Goal: Task Accomplishment & Management: Complete application form

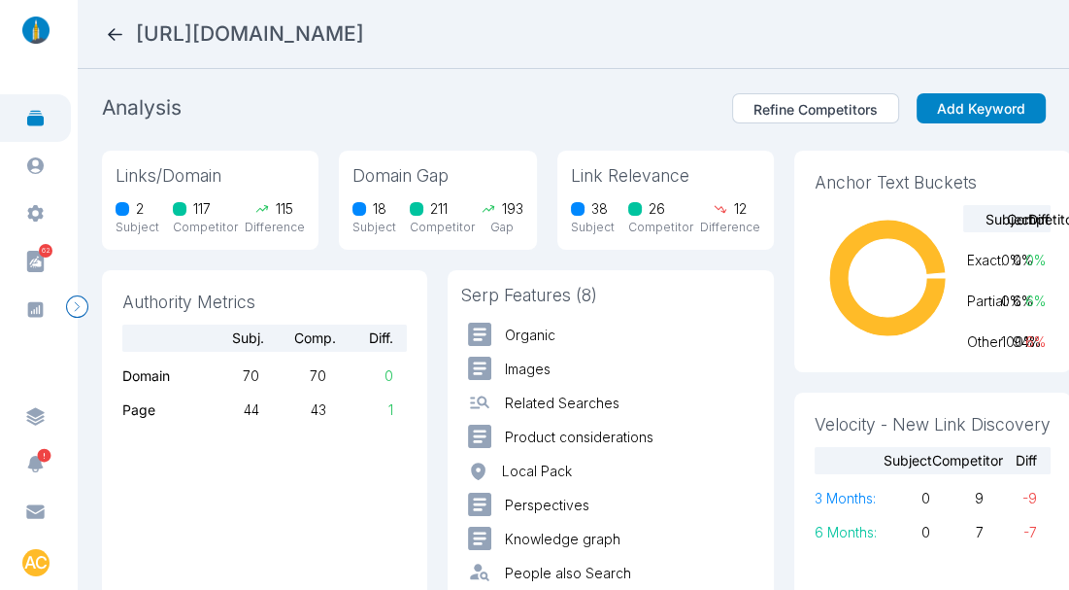
scroll to position [34, 0]
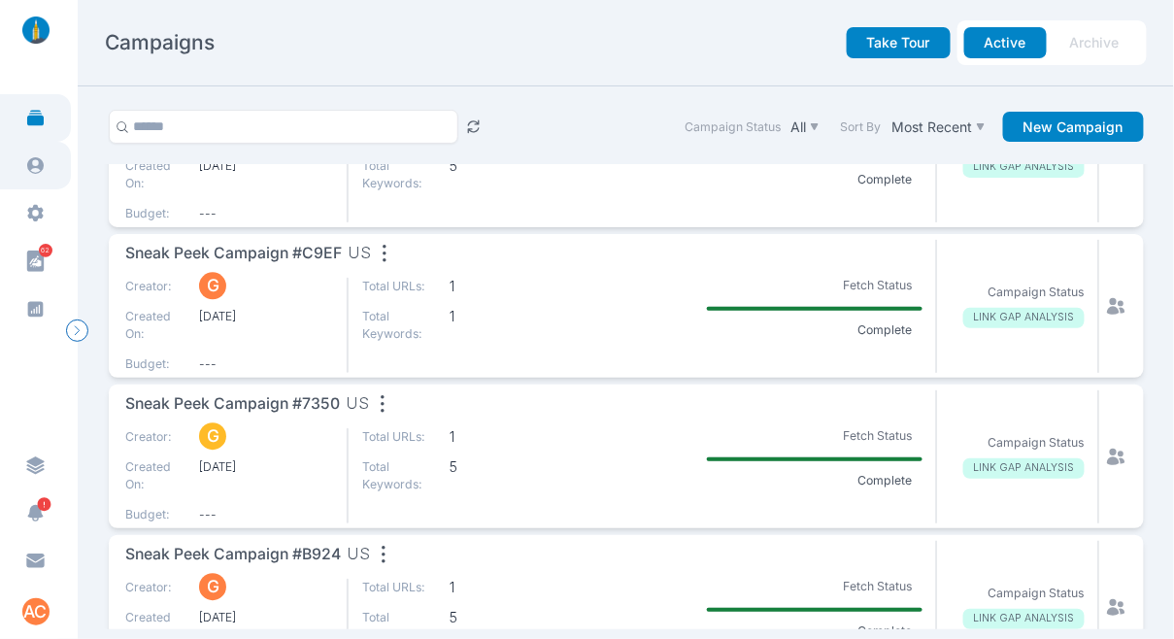
scroll to position [1243, 0]
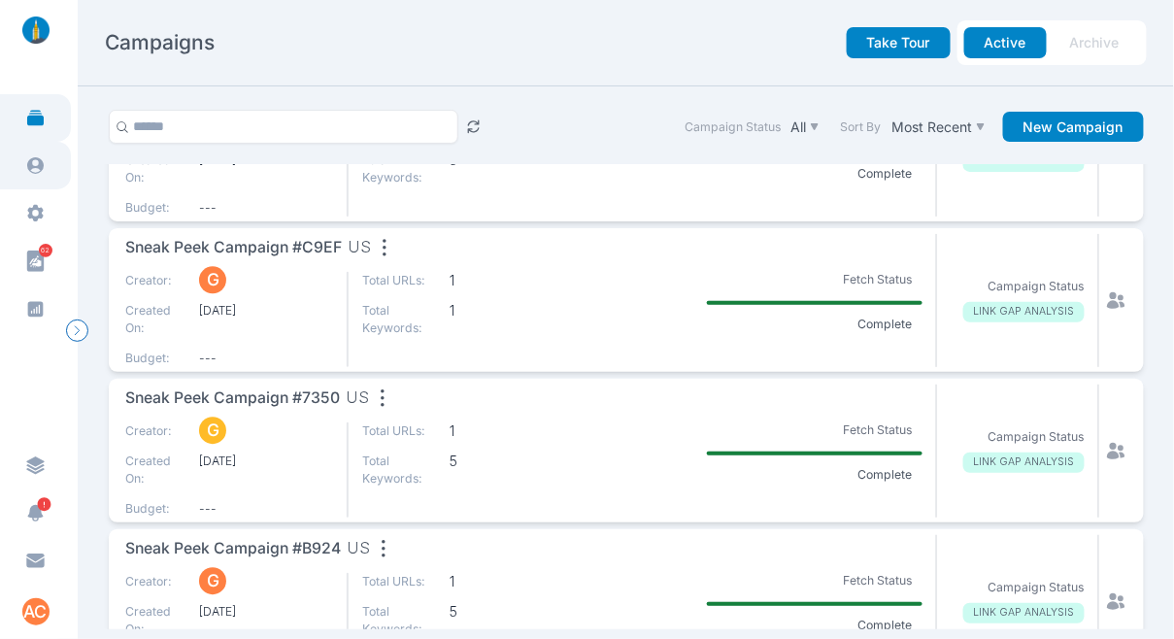
click at [45, 177] on link at bounding box center [35, 166] width 71 height 48
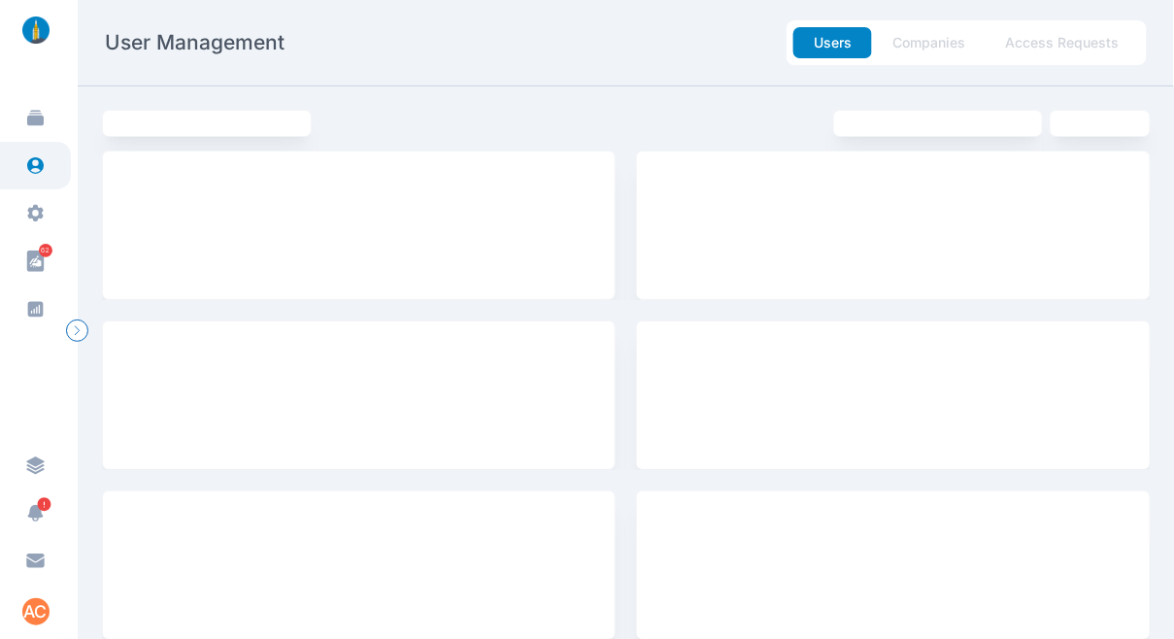
click at [1068, 39] on button "Access Requests" at bounding box center [1063, 42] width 154 height 31
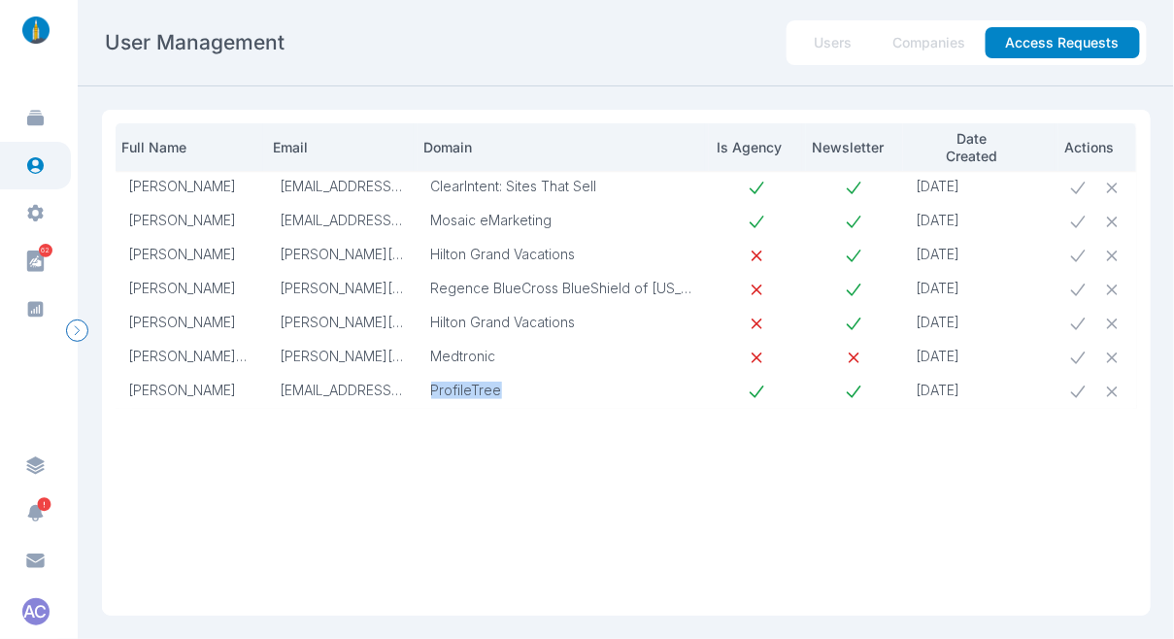
drag, startPoint x: 496, startPoint y: 385, endPoint x: 433, endPoint y: 384, distance: 63.1
click at [433, 384] on p "ProfileTree" at bounding box center [563, 390] width 264 height 17
copy p "ProfileTree"
click at [1079, 391] on icon at bounding box center [1078, 392] width 15 height 13
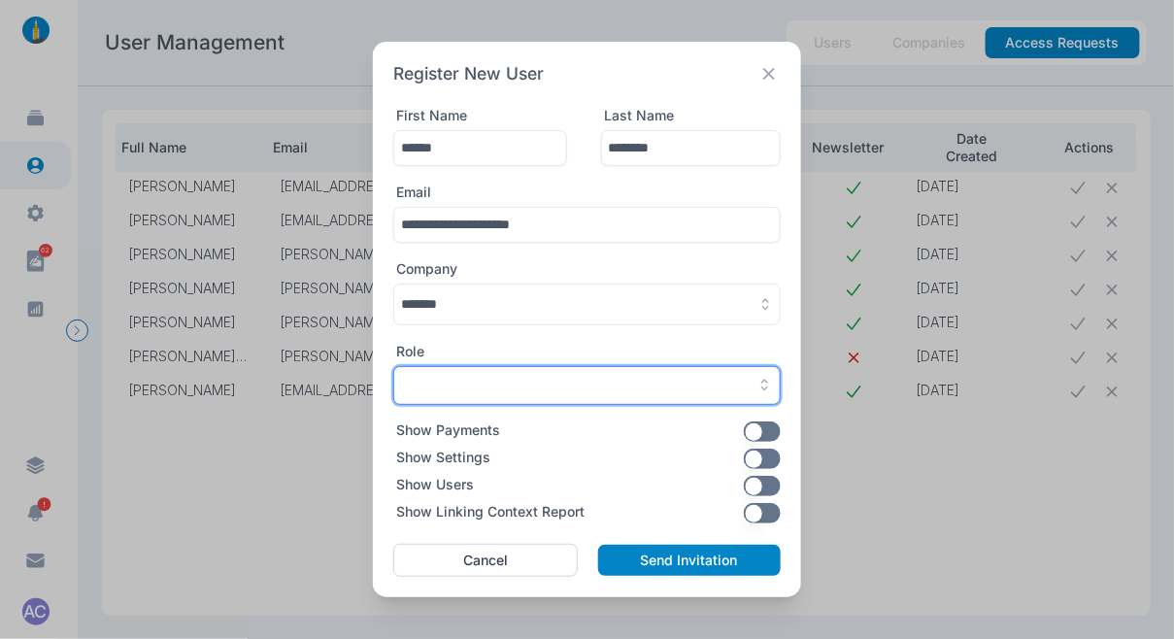
click at [530, 378] on div "button" at bounding box center [587, 385] width 372 height 17
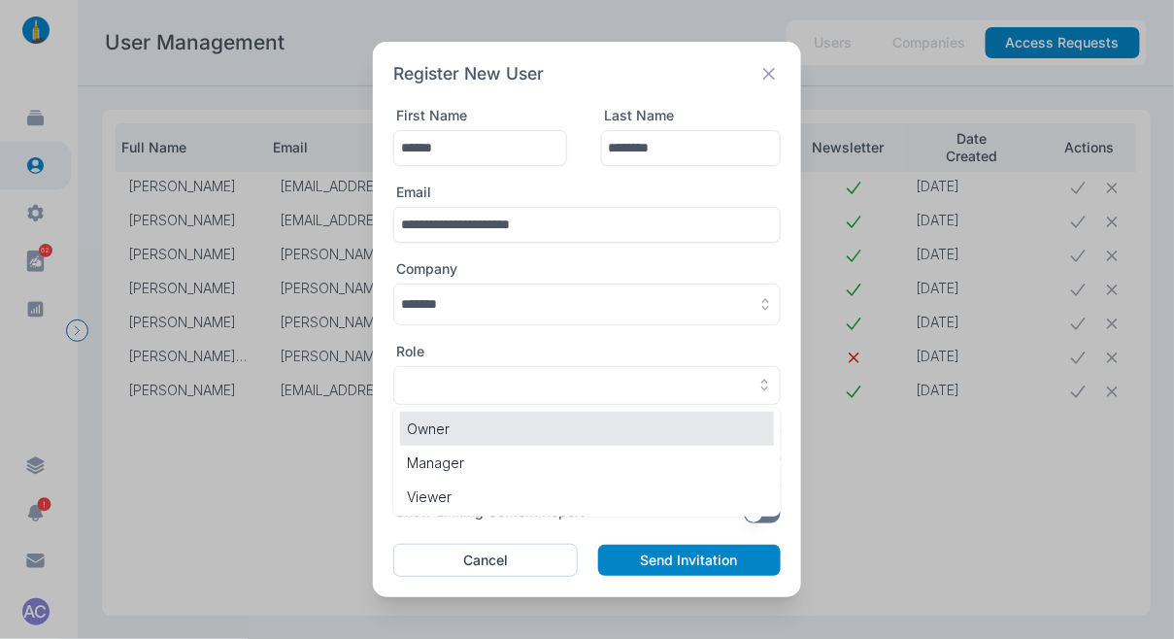
click at [487, 420] on p "Owner" at bounding box center [587, 429] width 360 height 20
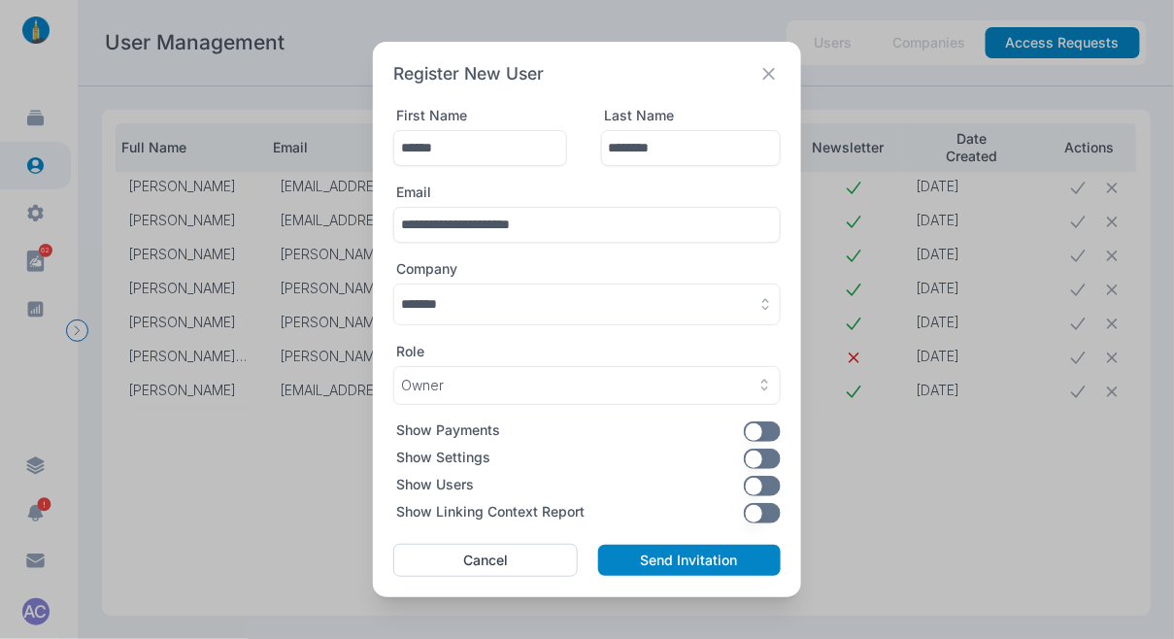
click at [475, 310] on button "button" at bounding box center [587, 305] width 388 height 42
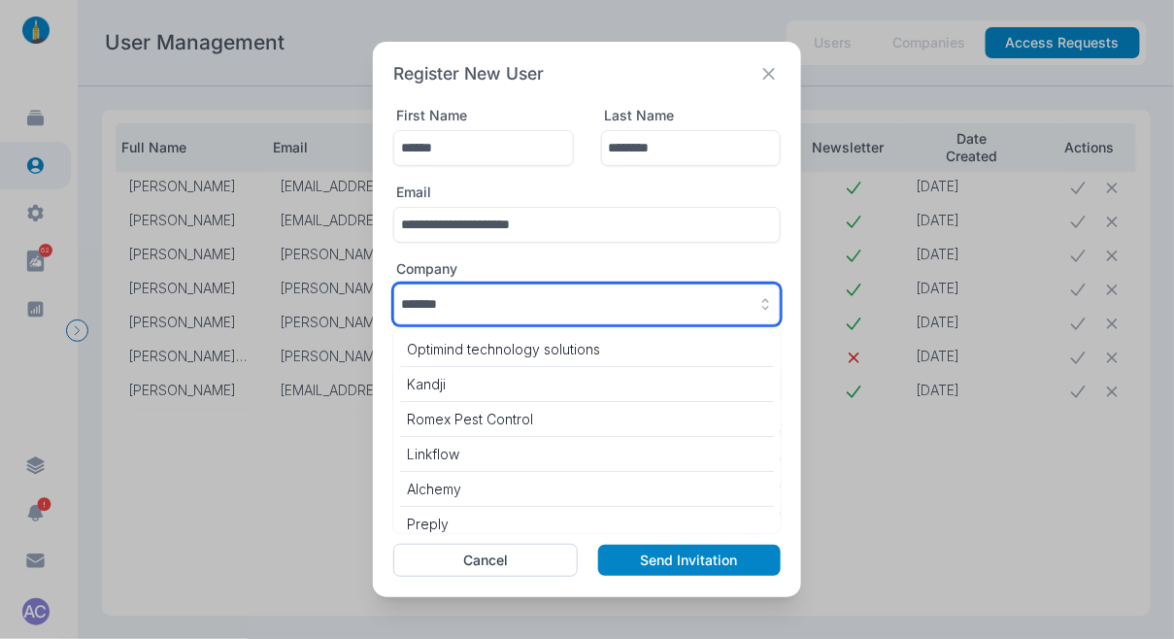
scroll to position [8318, 0]
paste input "**********"
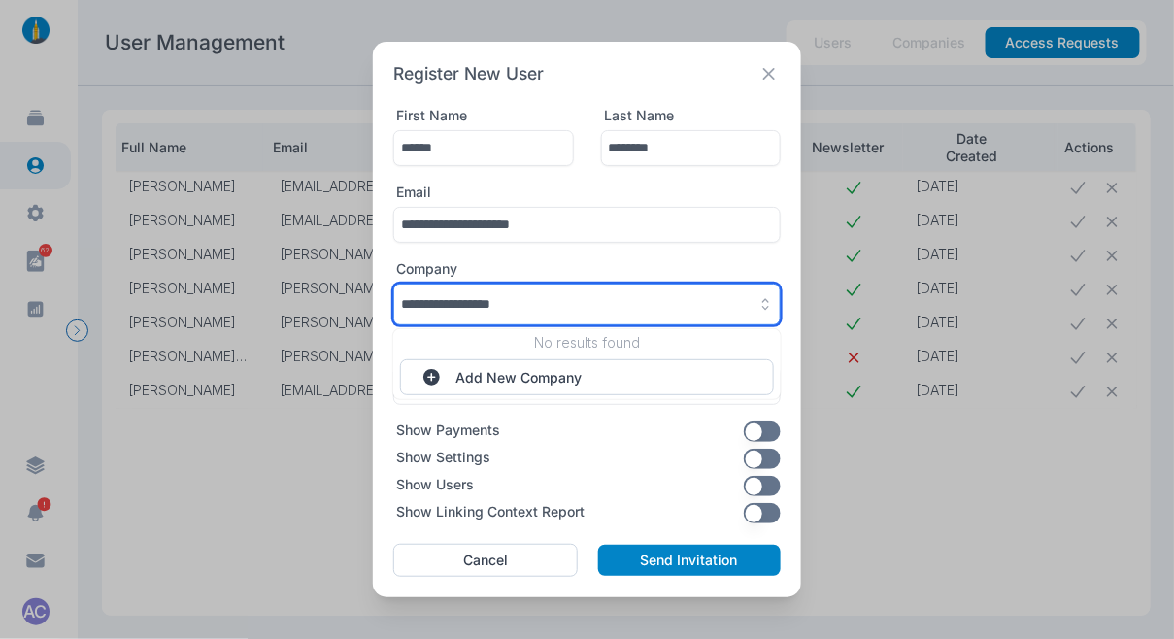
scroll to position [0, 0]
paste input "text"
type input "**********"
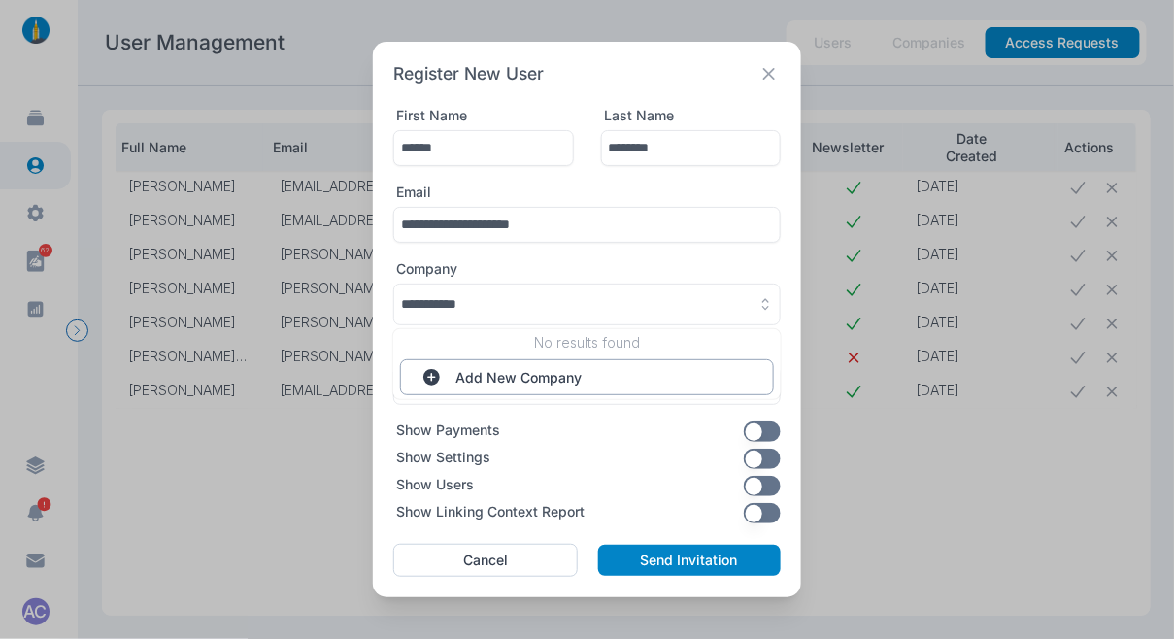
click at [522, 376] on button "Add New Company" at bounding box center [587, 377] width 374 height 36
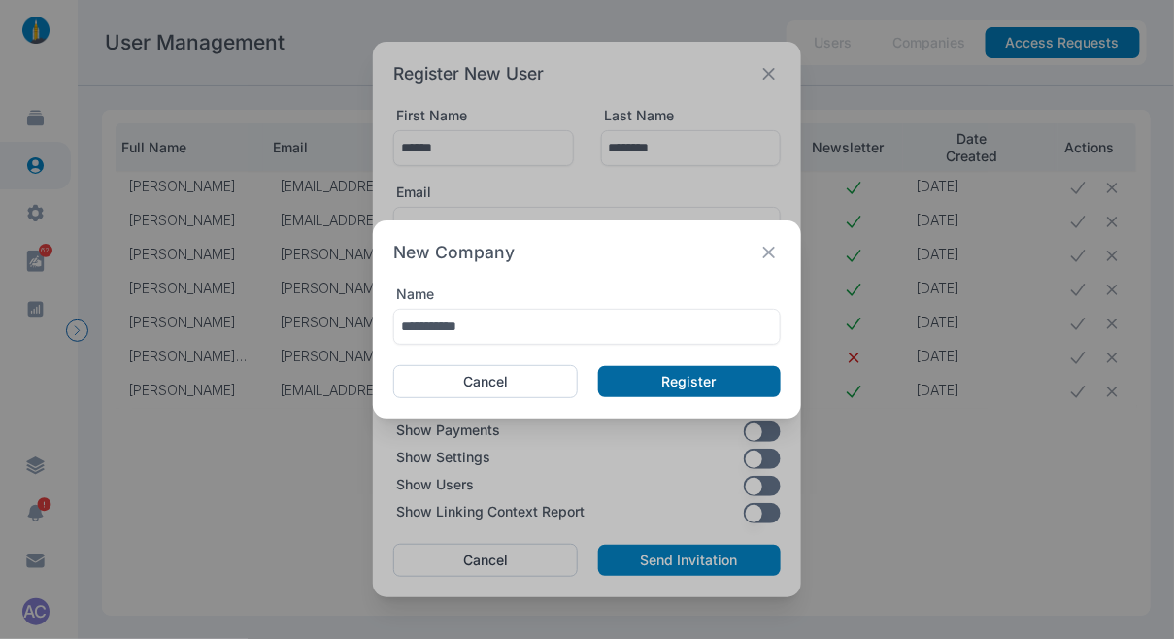
type input "**********"
click at [650, 385] on button "Register" at bounding box center [689, 381] width 183 height 31
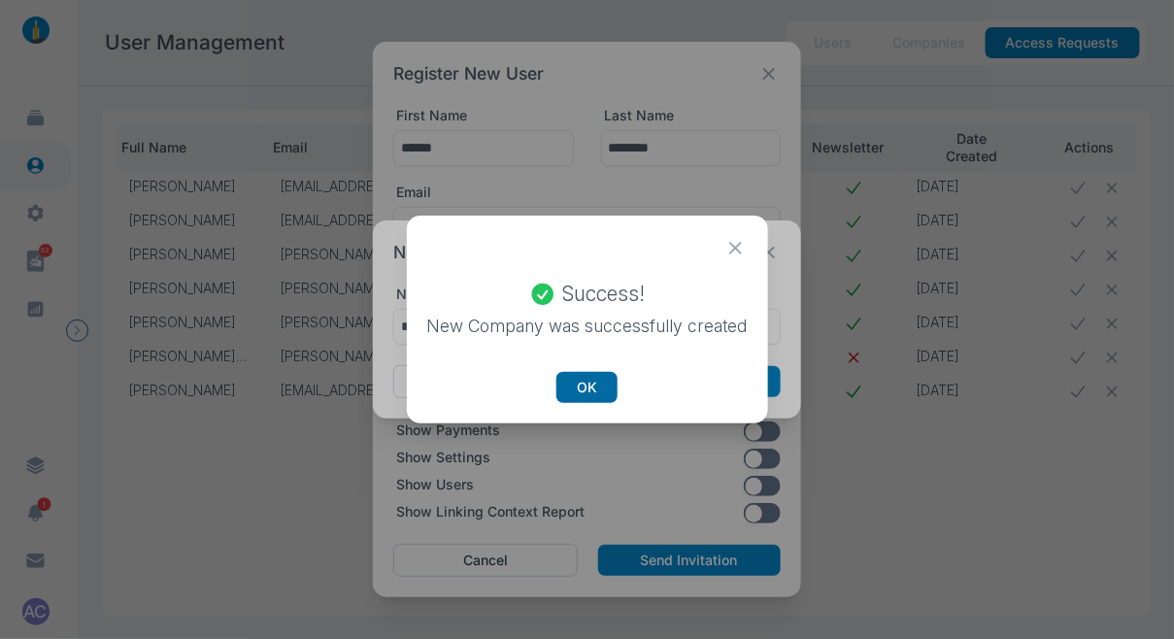
click at [593, 390] on button "OK" at bounding box center [587, 387] width 61 height 31
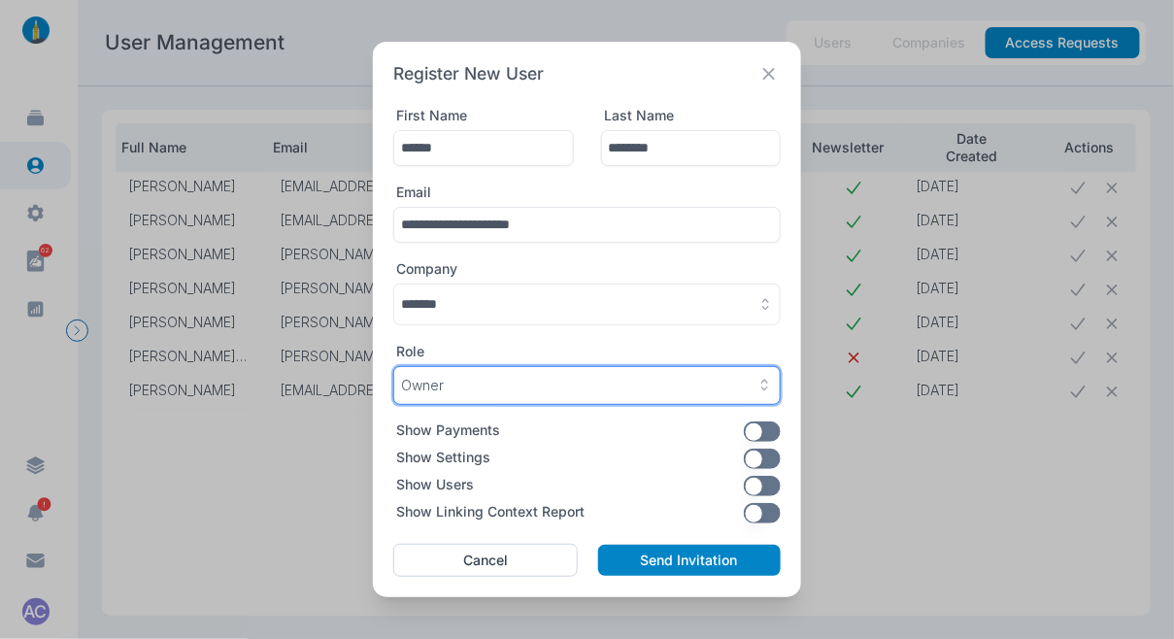
click at [536, 374] on button "Owner" at bounding box center [587, 385] width 388 height 39
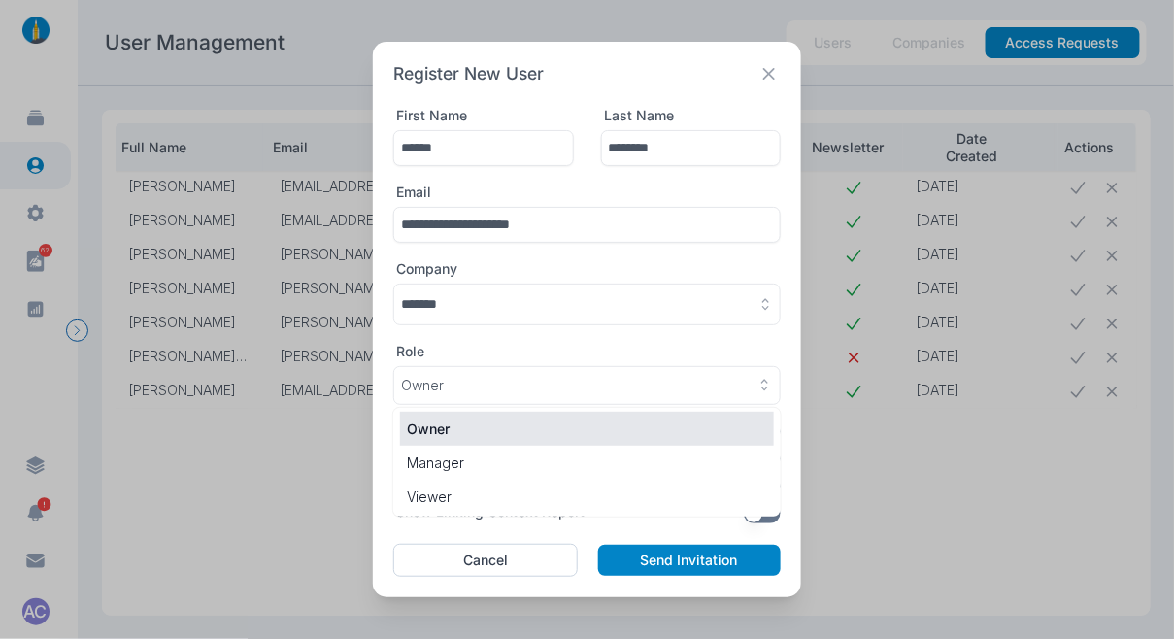
click at [546, 354] on div "Role" at bounding box center [587, 351] width 388 height 17
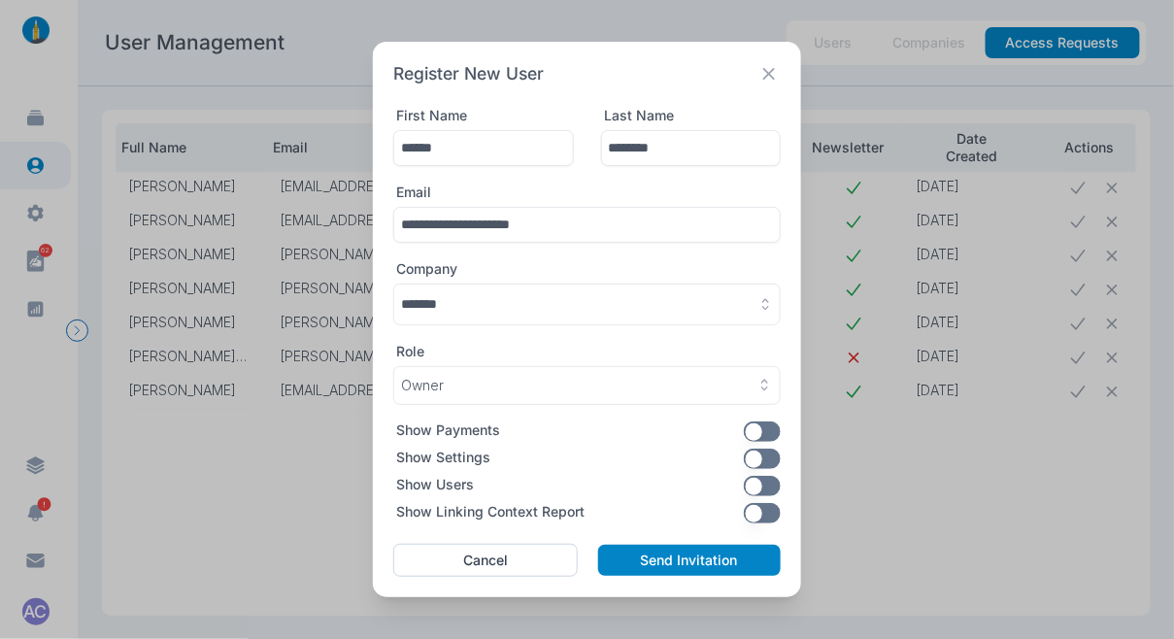
click at [516, 313] on button "button" at bounding box center [587, 305] width 388 height 42
click at [497, 376] on button "Add New Company" at bounding box center [587, 385] width 374 height 36
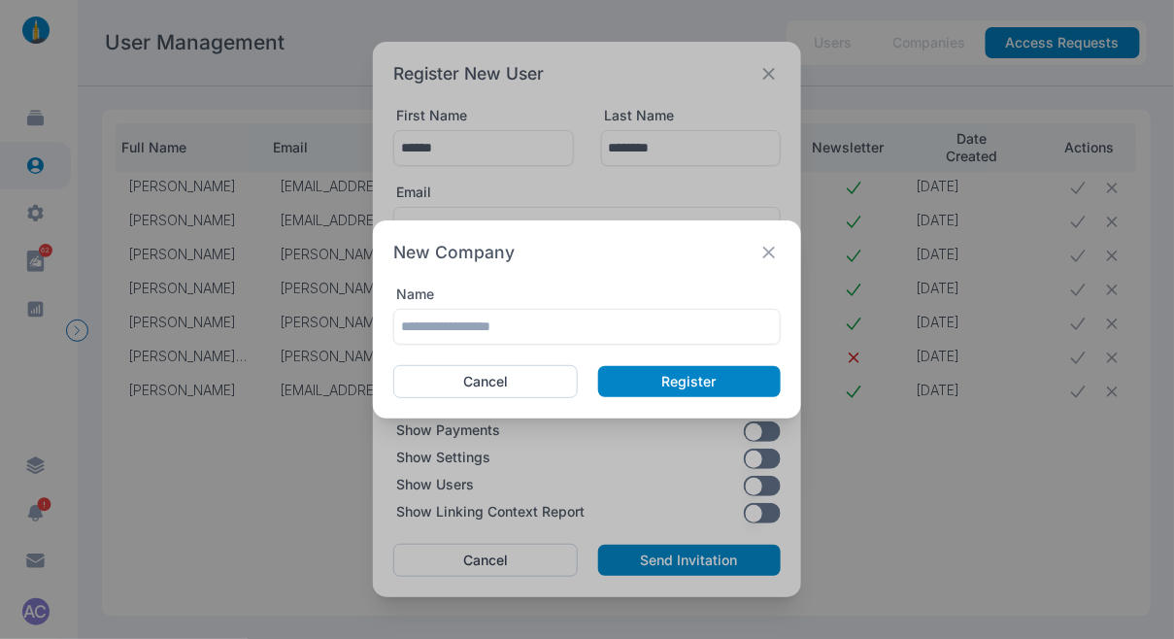
drag, startPoint x: 508, startPoint y: 377, endPoint x: 525, endPoint y: 332, distance: 48.0
click at [510, 375] on button "Cancel" at bounding box center [485, 381] width 185 height 33
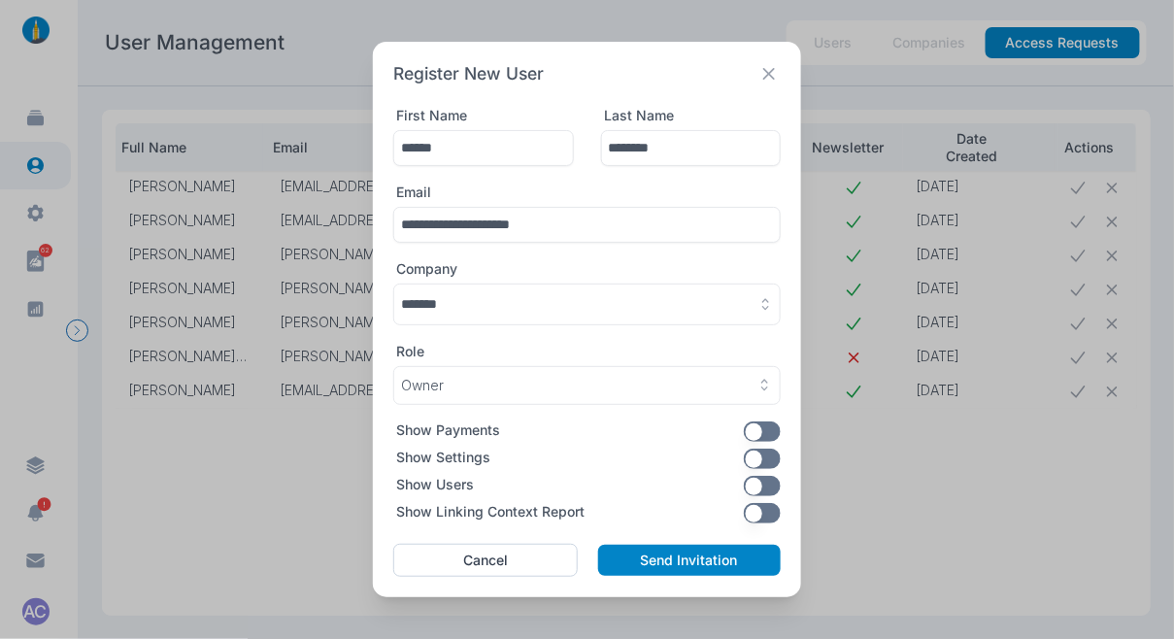
drag, startPoint x: 524, startPoint y: 296, endPoint x: 525, endPoint y: 316, distance: 19.5
click at [524, 296] on button "button" at bounding box center [587, 305] width 388 height 42
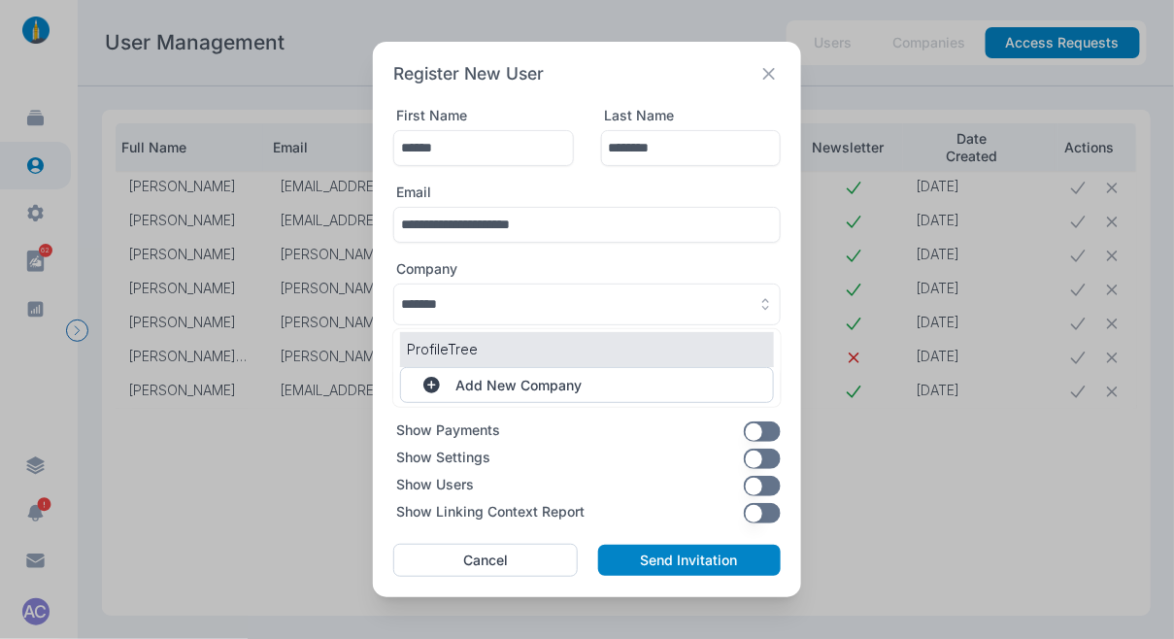
click at [487, 350] on p "ProfileTree" at bounding box center [587, 349] width 360 height 20
type input "**********"
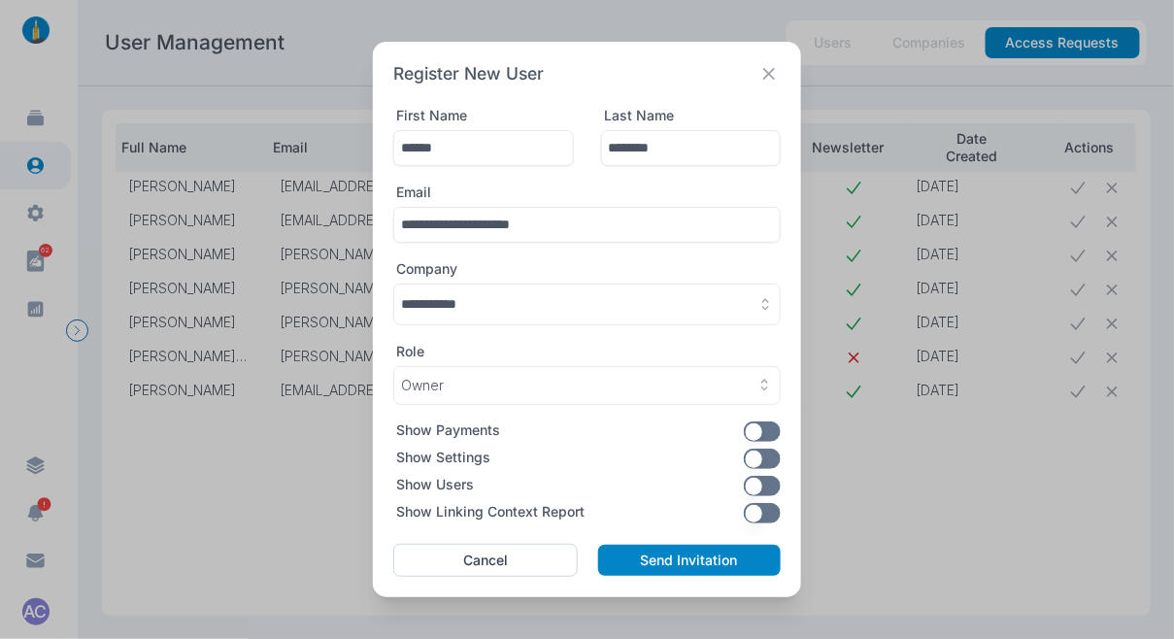
click at [764, 461] on button "button" at bounding box center [763, 459] width 38 height 20
click at [768, 505] on button "button" at bounding box center [763, 513] width 38 height 20
click at [671, 559] on button "Send Invitation" at bounding box center [689, 560] width 183 height 31
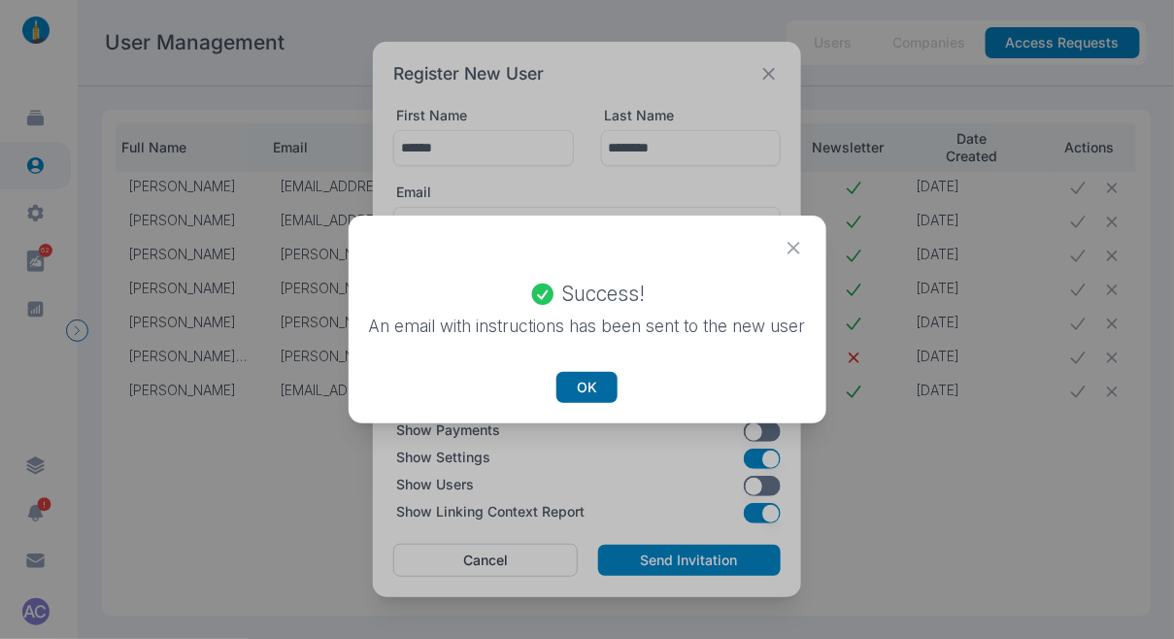
click at [574, 381] on button "OK" at bounding box center [587, 387] width 61 height 31
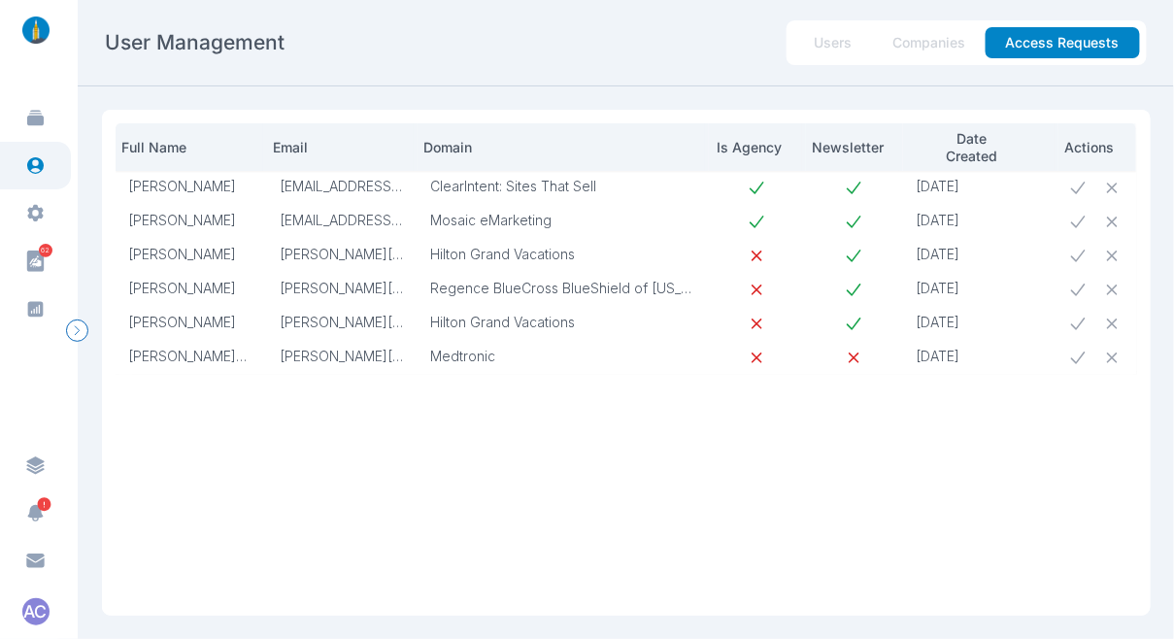
click at [471, 358] on p "Medtronic" at bounding box center [563, 356] width 264 height 17
copy p "Medtronic"
click at [1075, 358] on icon at bounding box center [1078, 358] width 20 height 20
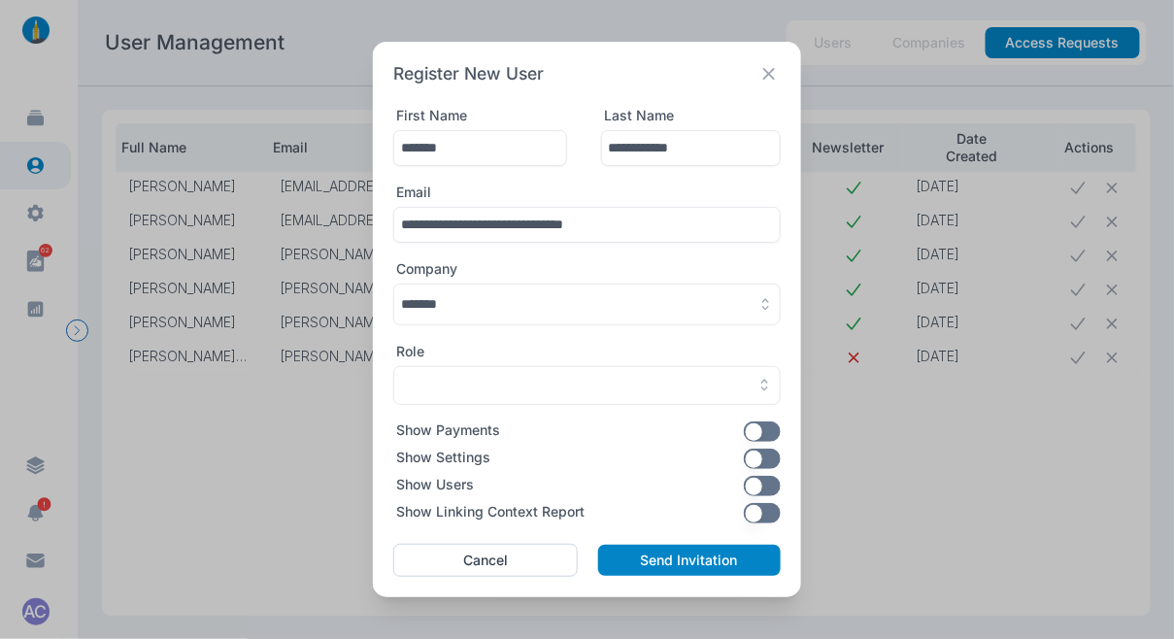
click at [495, 306] on button "button" at bounding box center [587, 305] width 388 height 42
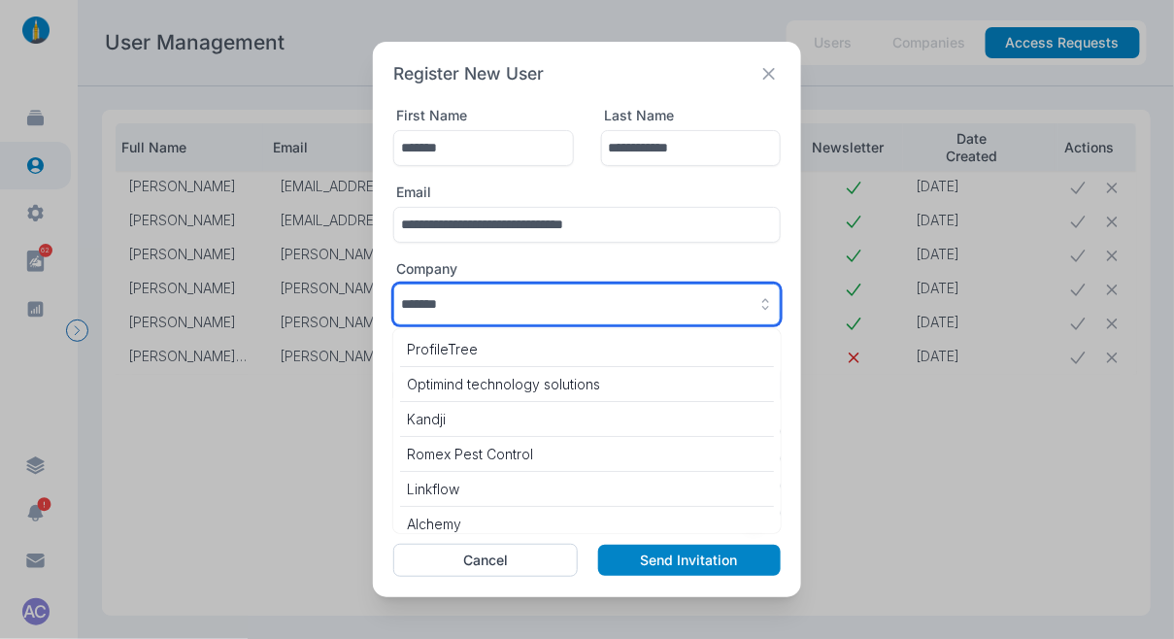
scroll to position [8353, 0]
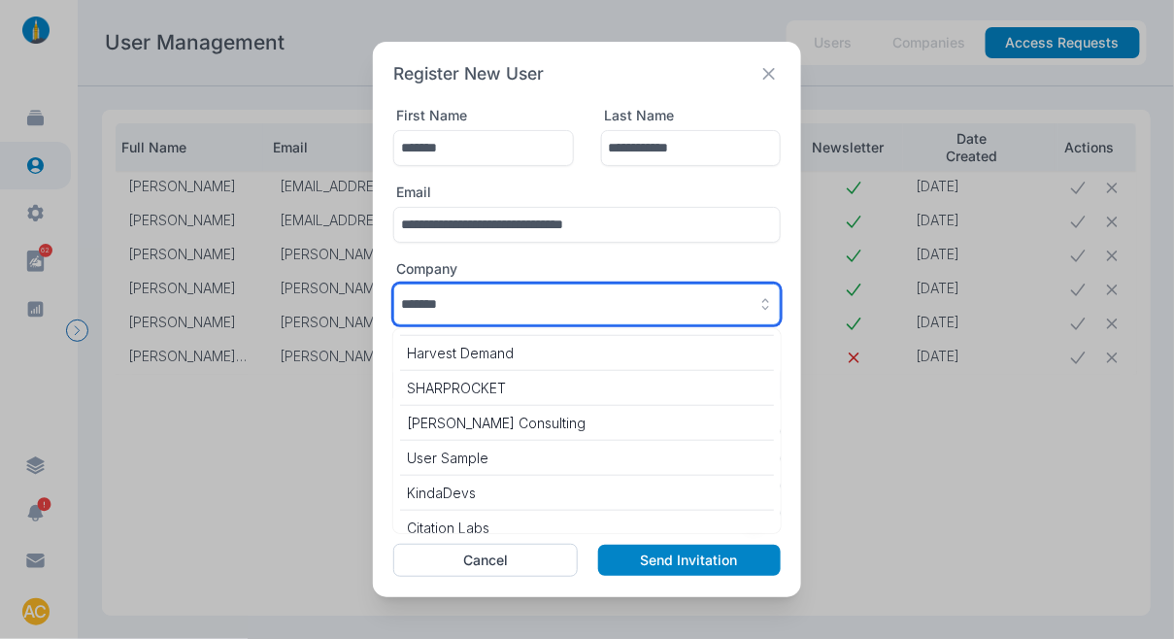
paste input "**"
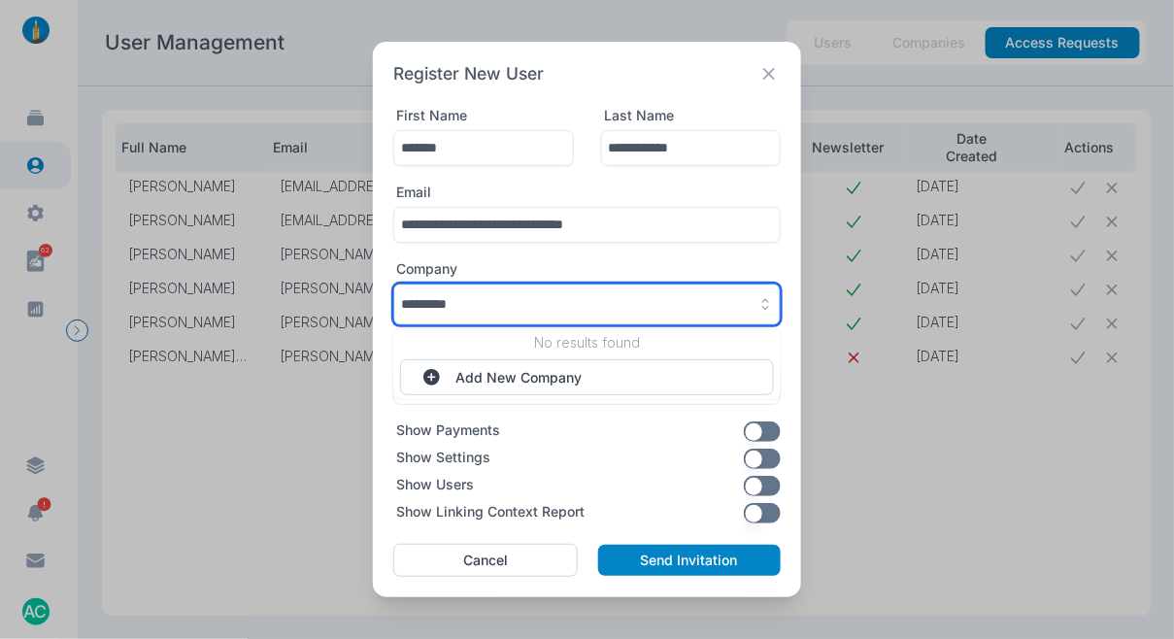
scroll to position [0, 0]
type input "*********"
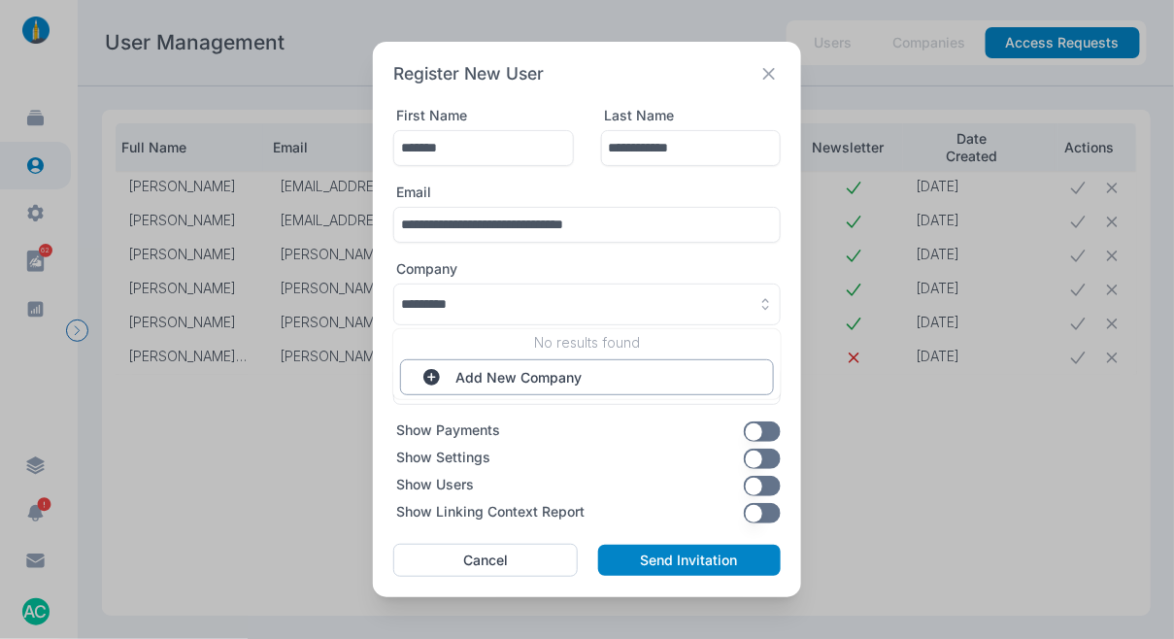
click at [487, 369] on button "Add New Company" at bounding box center [587, 377] width 374 height 36
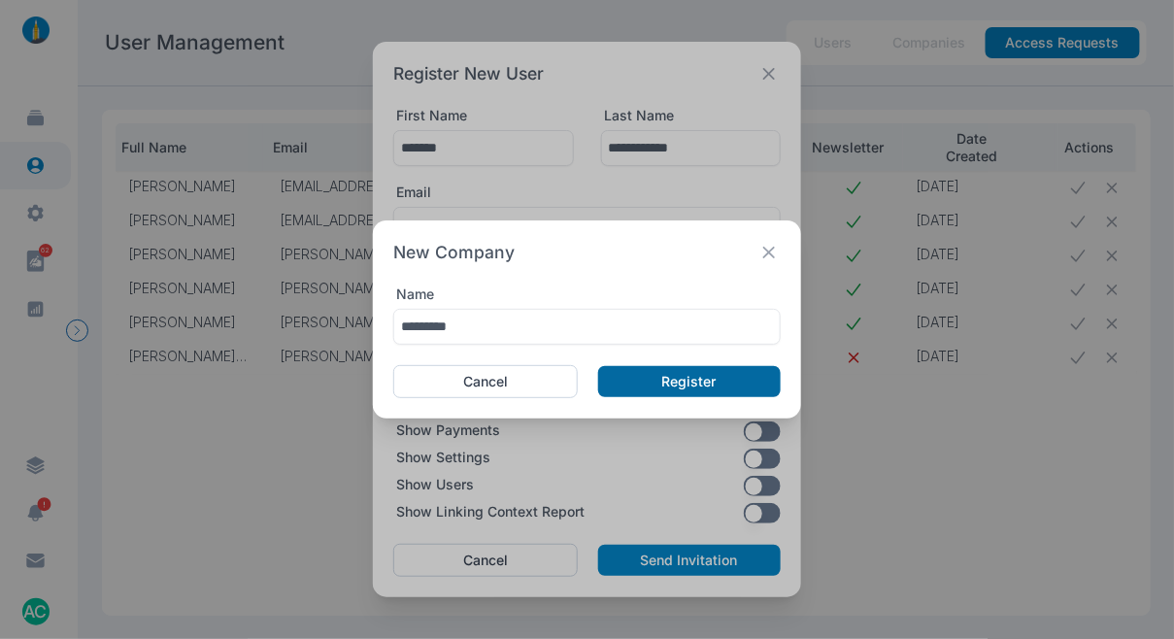
type input "*********"
click at [663, 373] on button "Register" at bounding box center [689, 381] width 183 height 31
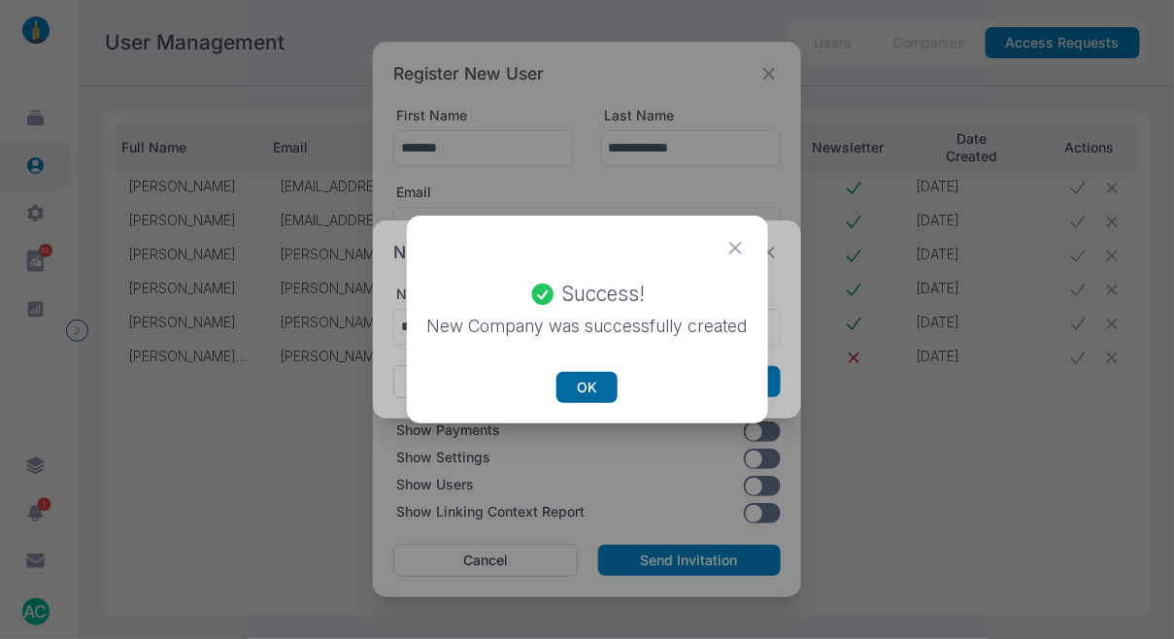
click at [580, 390] on button "OK" at bounding box center [587, 387] width 61 height 31
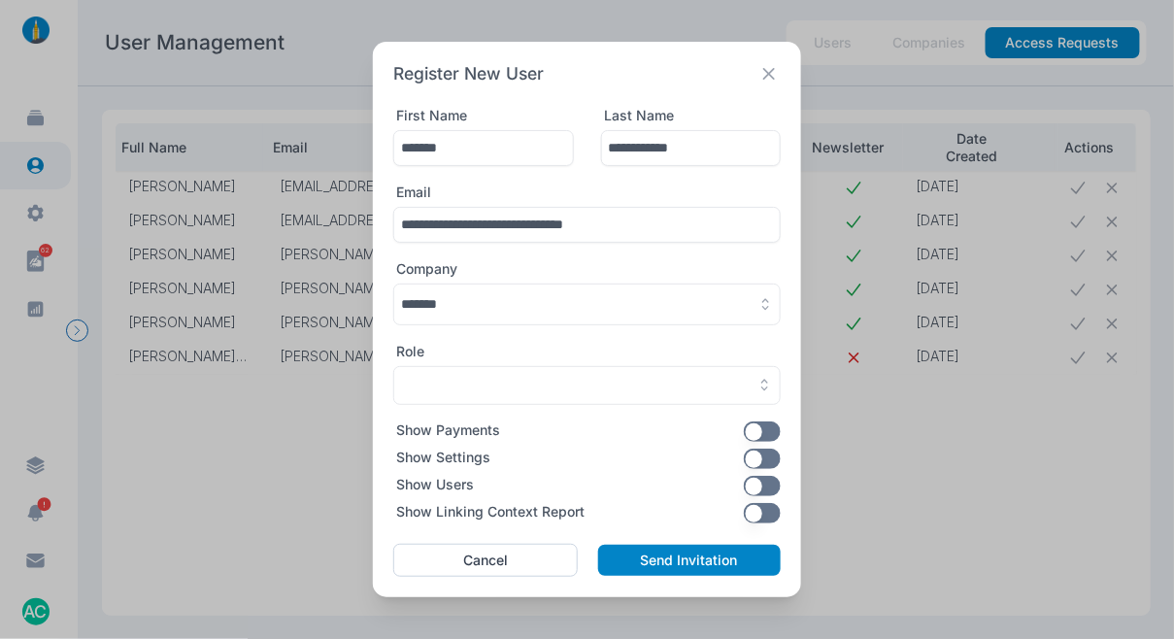
click at [564, 320] on button "button" at bounding box center [587, 305] width 388 height 42
click at [508, 380] on button "Add New Company" at bounding box center [587, 385] width 374 height 36
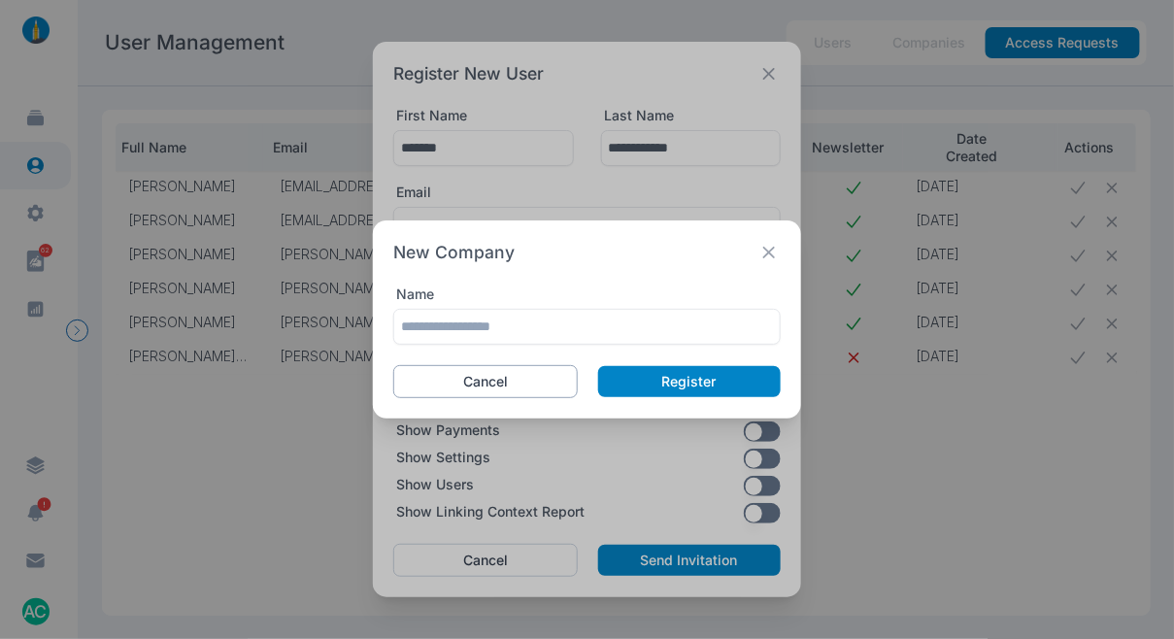
click at [539, 370] on button "Cancel" at bounding box center [485, 381] width 185 height 33
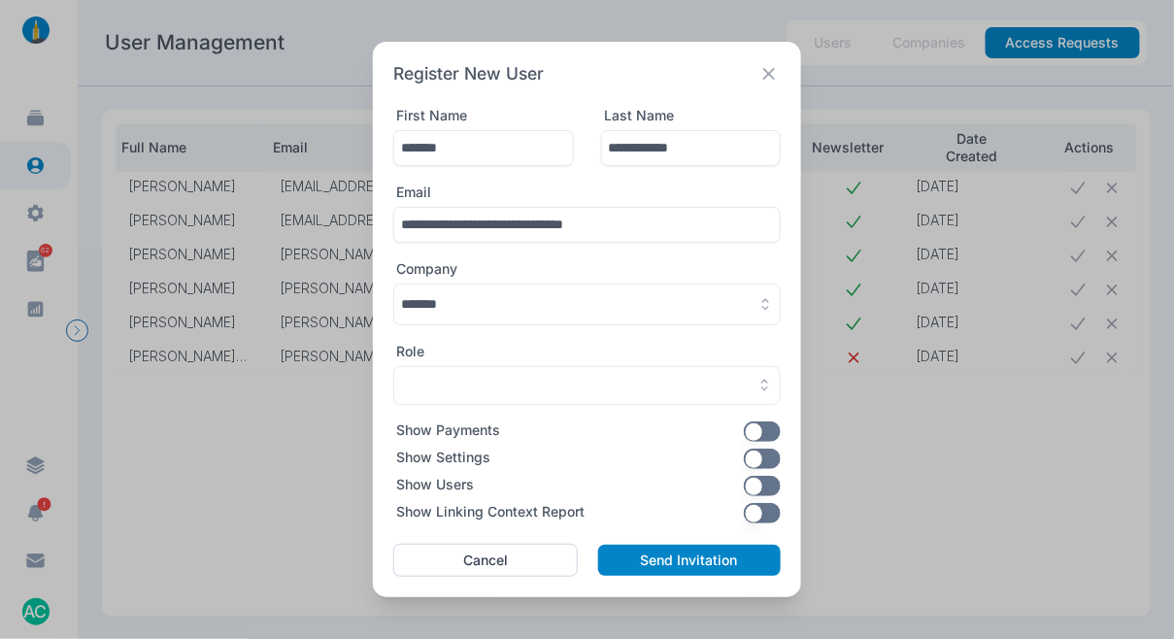
drag, startPoint x: 549, startPoint y: 304, endPoint x: 548, endPoint y: 326, distance: 22.4
click at [550, 305] on button "button" at bounding box center [587, 305] width 388 height 42
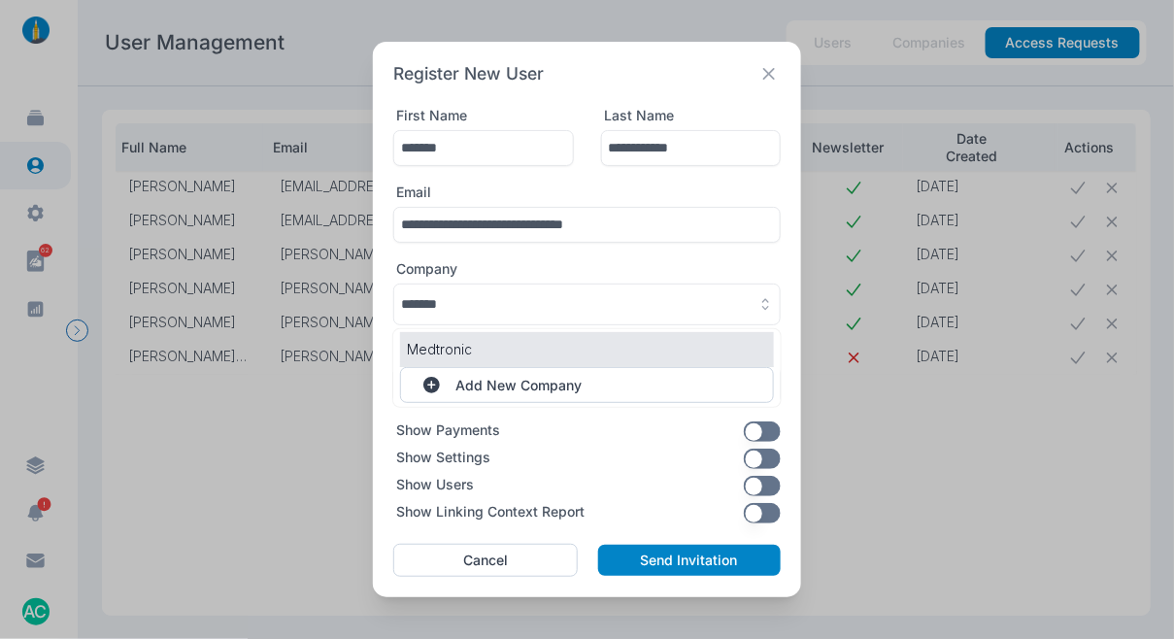
drag, startPoint x: 532, startPoint y: 347, endPoint x: 505, endPoint y: 373, distance: 37.8
click at [532, 347] on p "Medtronic" at bounding box center [587, 349] width 360 height 20
type input "*********"
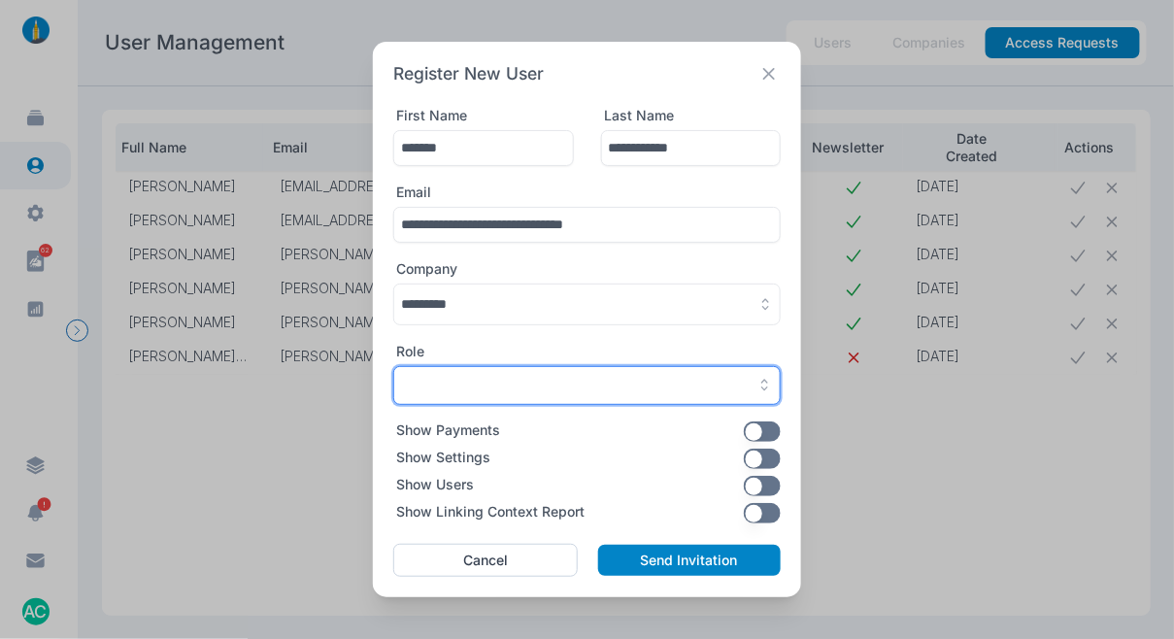
click at [481, 385] on div "button" at bounding box center [587, 385] width 372 height 17
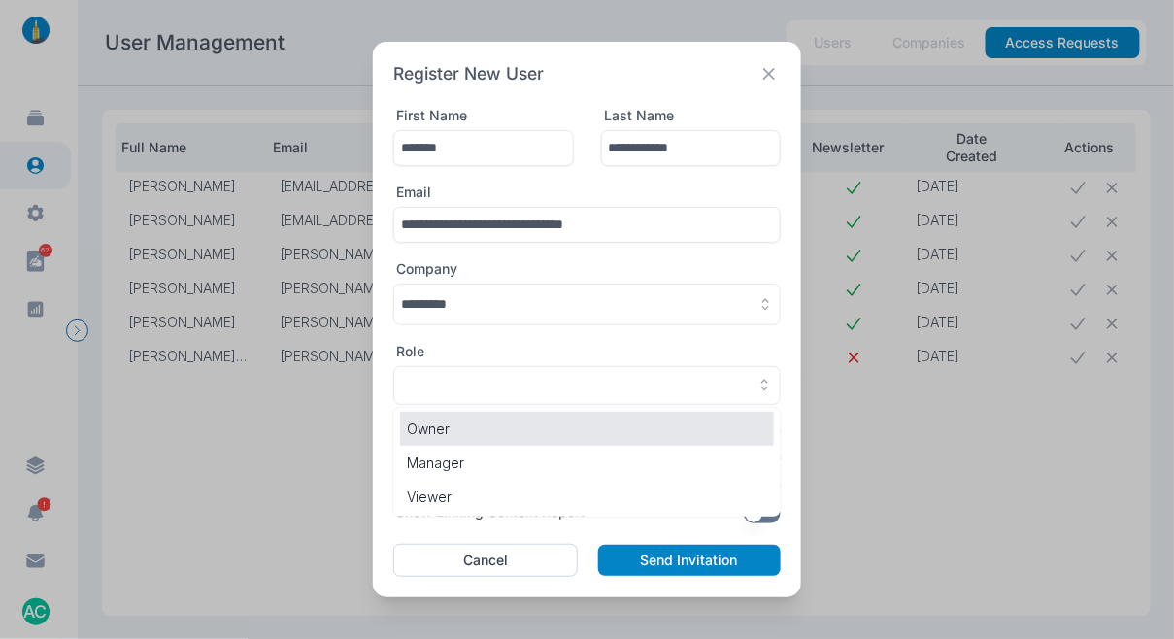
click at [473, 429] on p "Owner" at bounding box center [587, 429] width 360 height 20
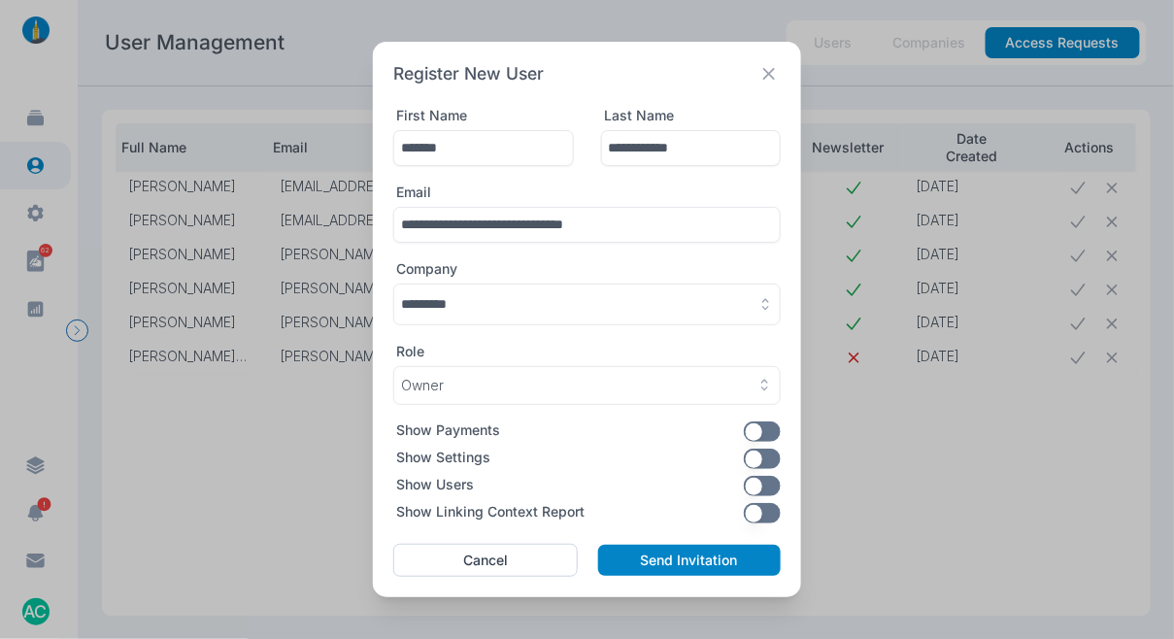
click at [757, 457] on button "button" at bounding box center [763, 459] width 38 height 20
click at [764, 516] on button "button" at bounding box center [763, 513] width 38 height 20
click at [678, 550] on button "Send Invitation" at bounding box center [689, 560] width 183 height 31
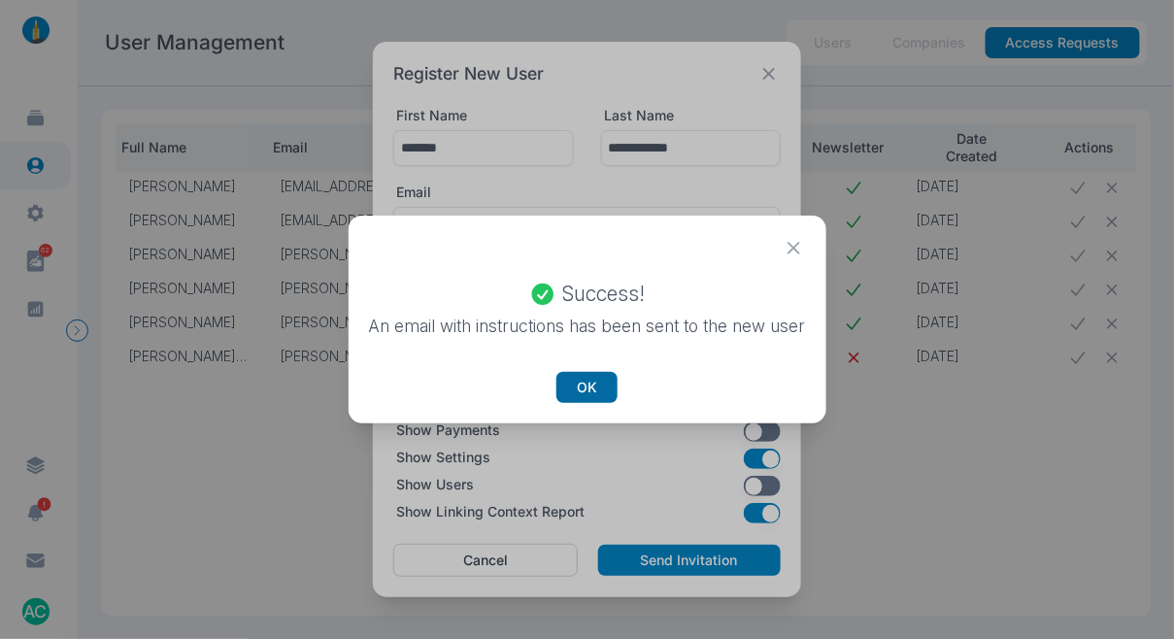
click at [565, 392] on button "OK" at bounding box center [587, 387] width 61 height 31
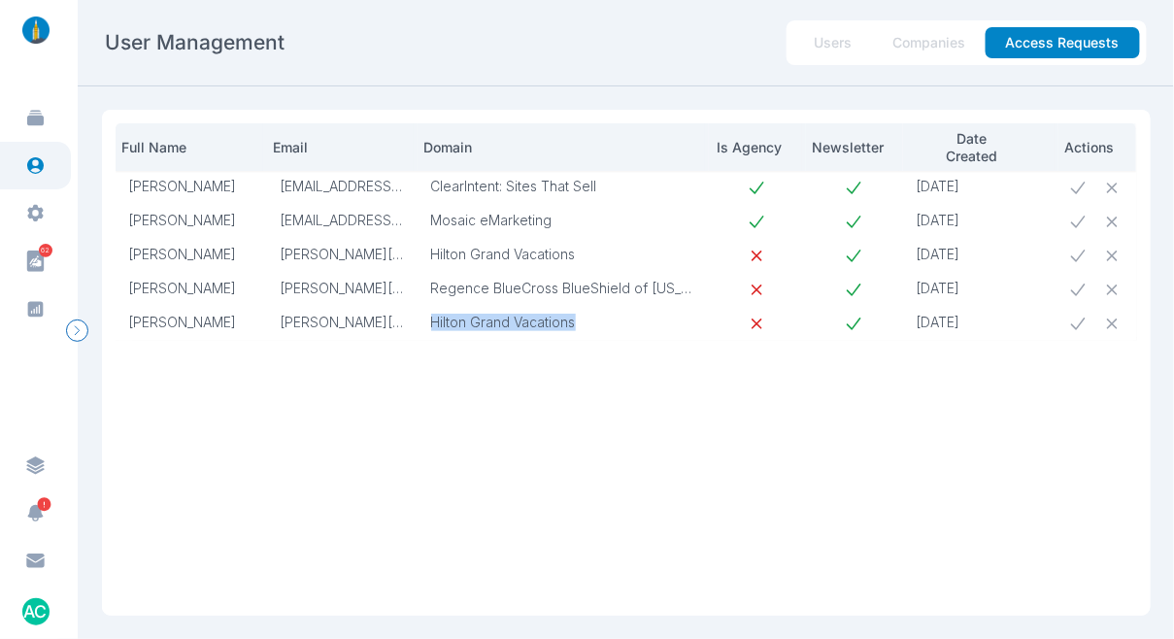
drag, startPoint x: 637, startPoint y: 313, endPoint x: 598, endPoint y: 325, distance: 40.9
click at [598, 325] on td "Hilton Grand Vacations" at bounding box center [563, 324] width 291 height 34
copy p "Hilton Grand Vacations"
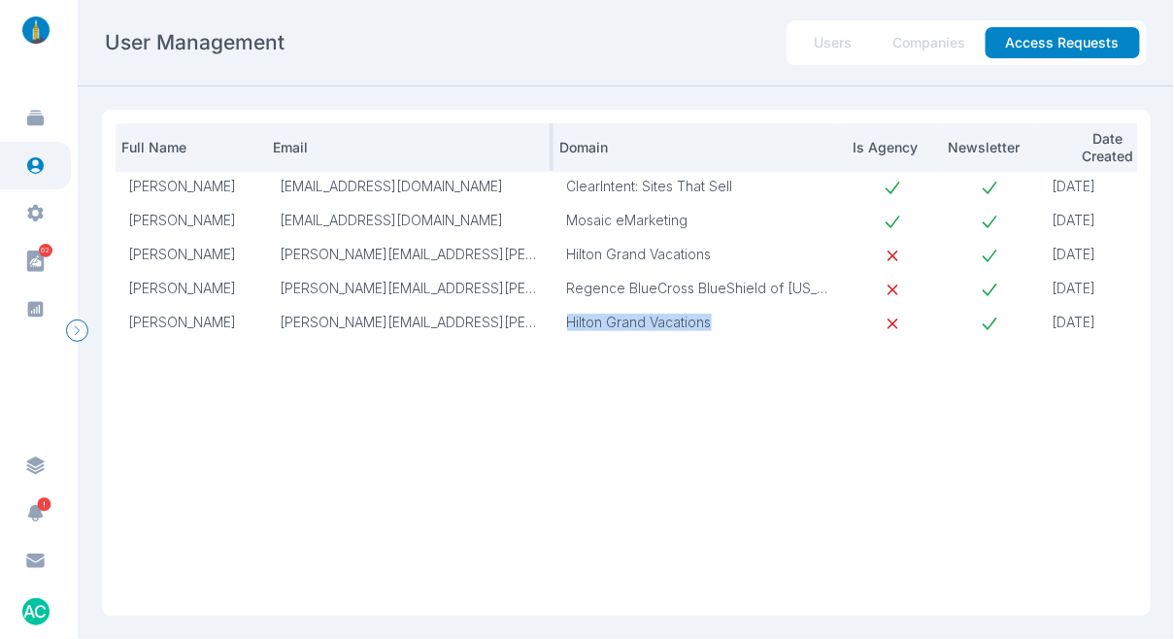
drag, startPoint x: 414, startPoint y: 151, endPoint x: 550, endPoint y: 156, distance: 136.1
click at [550, 156] on div at bounding box center [552, 147] width 4 height 48
drag, startPoint x: 406, startPoint y: 325, endPoint x: 479, endPoint y: 324, distance: 72.9
click at [479, 324] on p "[PERSON_NAME][EMAIL_ADDRESS][PERSON_NAME][DOMAIN_NAME]" at bounding box center [410, 322] width 260 height 17
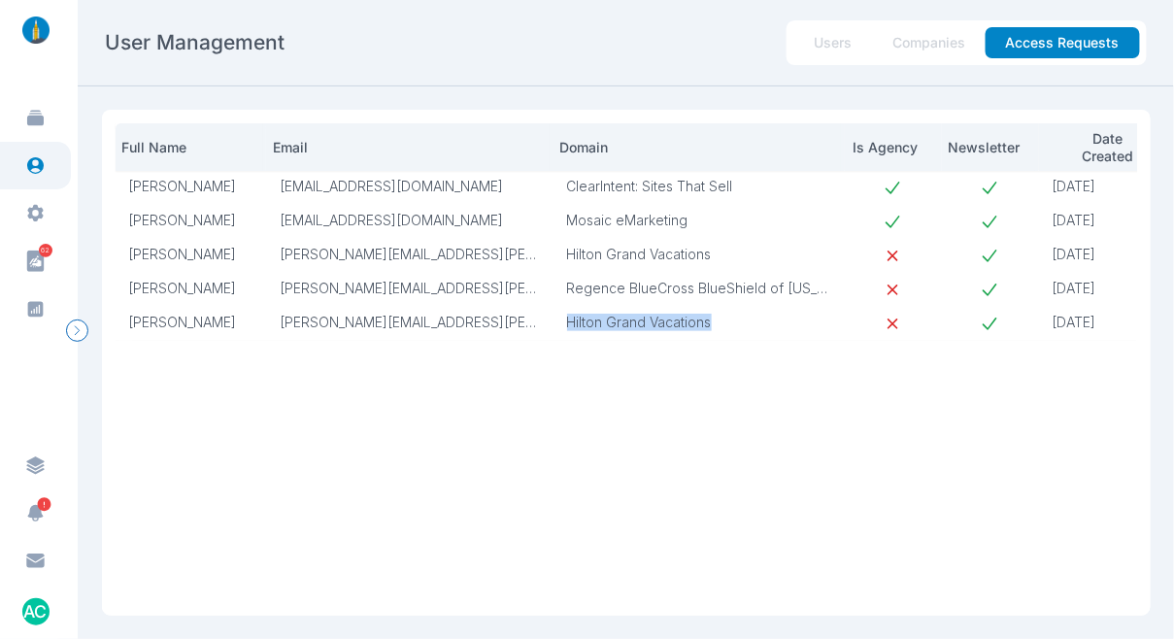
drag, startPoint x: 720, startPoint y: 321, endPoint x: 566, endPoint y: 318, distance: 153.5
click at [566, 318] on td "Hilton Grand Vacations" at bounding box center [699, 324] width 291 height 34
copy p "Hilton Grand Vacations"
click at [985, 320] on icon at bounding box center [990, 324] width 20 height 20
click at [993, 326] on icon at bounding box center [990, 324] width 20 height 20
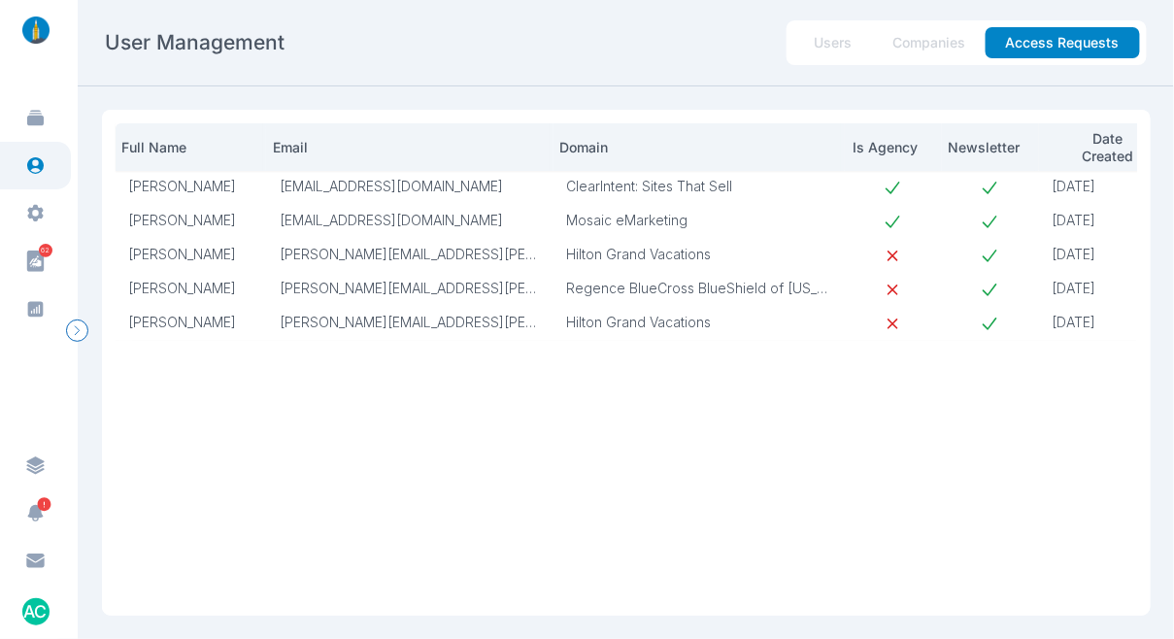
scroll to position [0, 146]
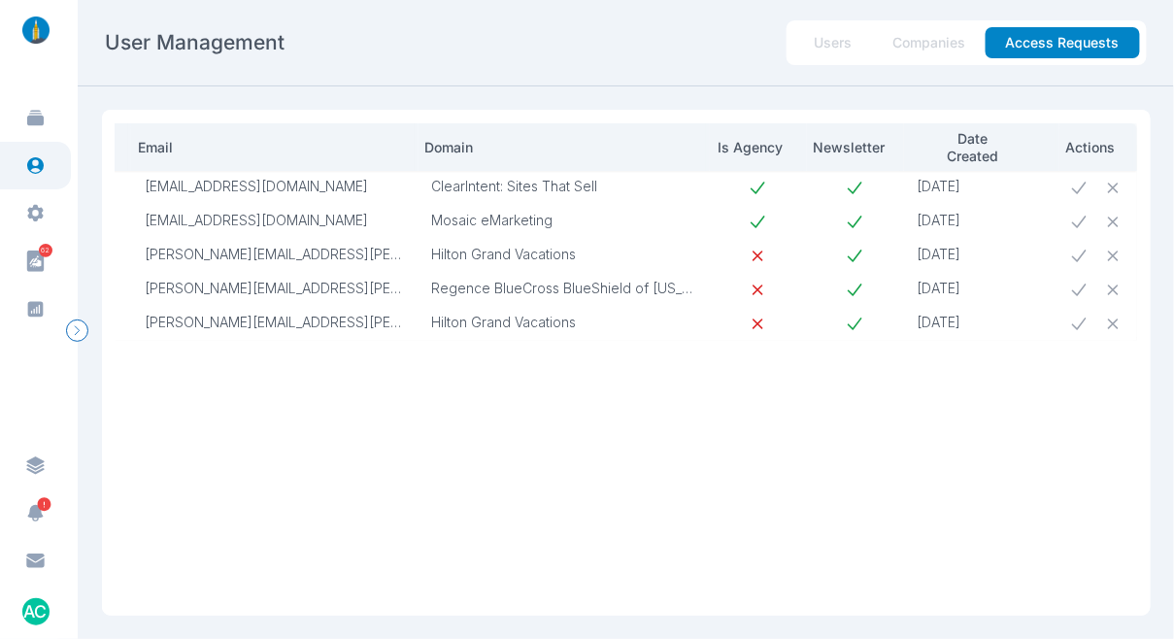
click at [1069, 326] on icon at bounding box center [1079, 324] width 20 height 20
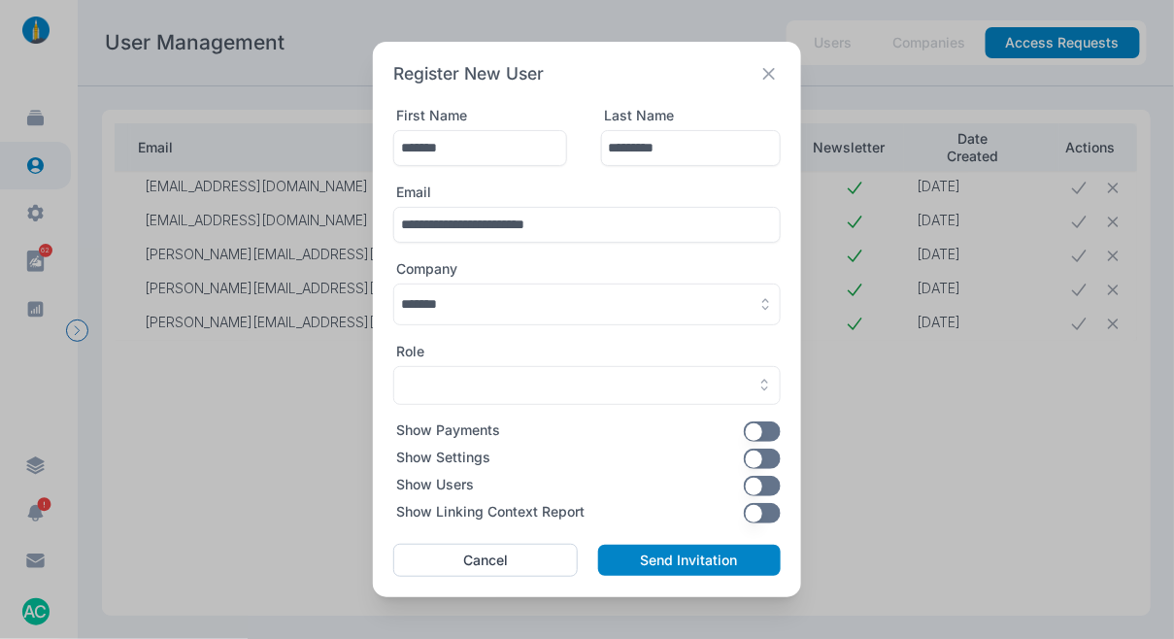
click at [469, 316] on button "button" at bounding box center [587, 305] width 388 height 42
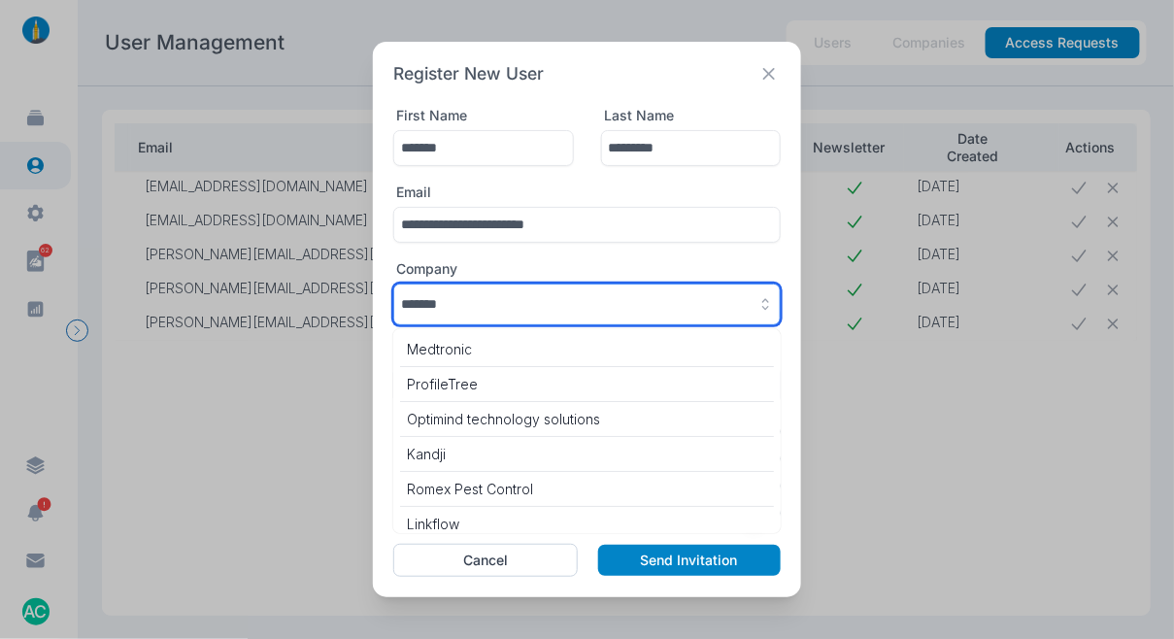
scroll to position [8388, 0]
paste input "**********"
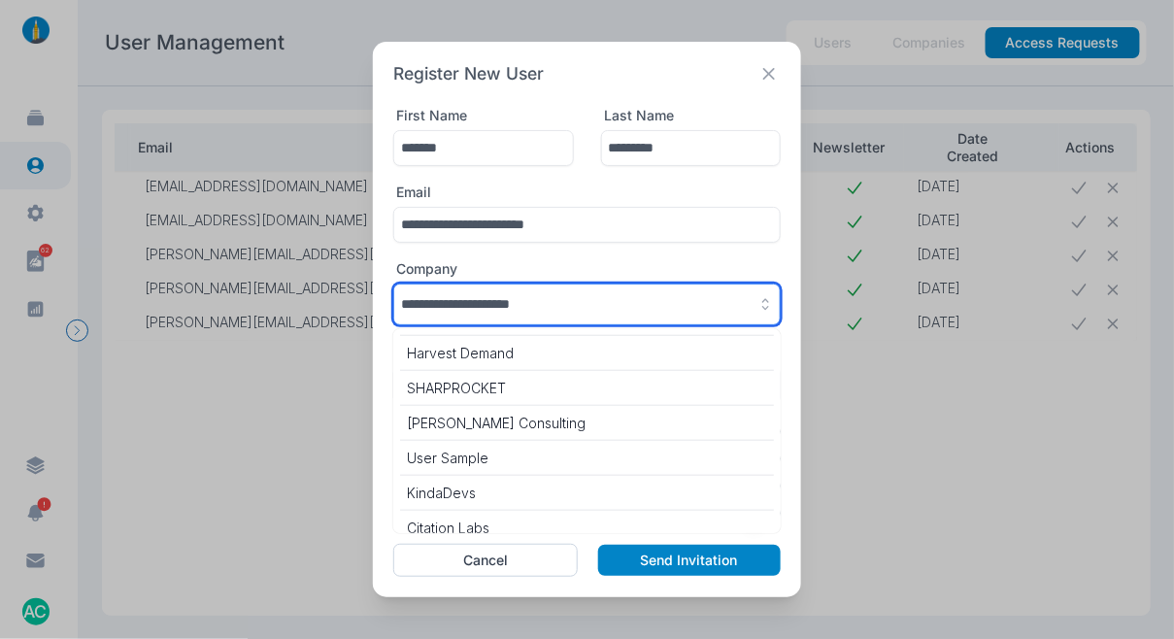
scroll to position [0, 0]
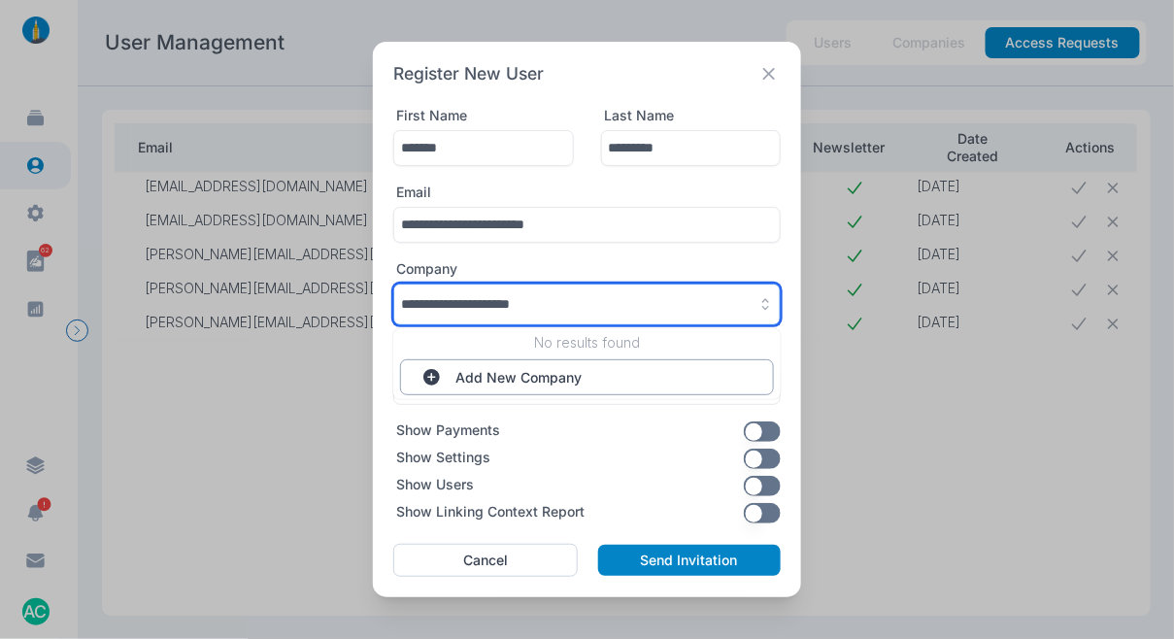
type input "**********"
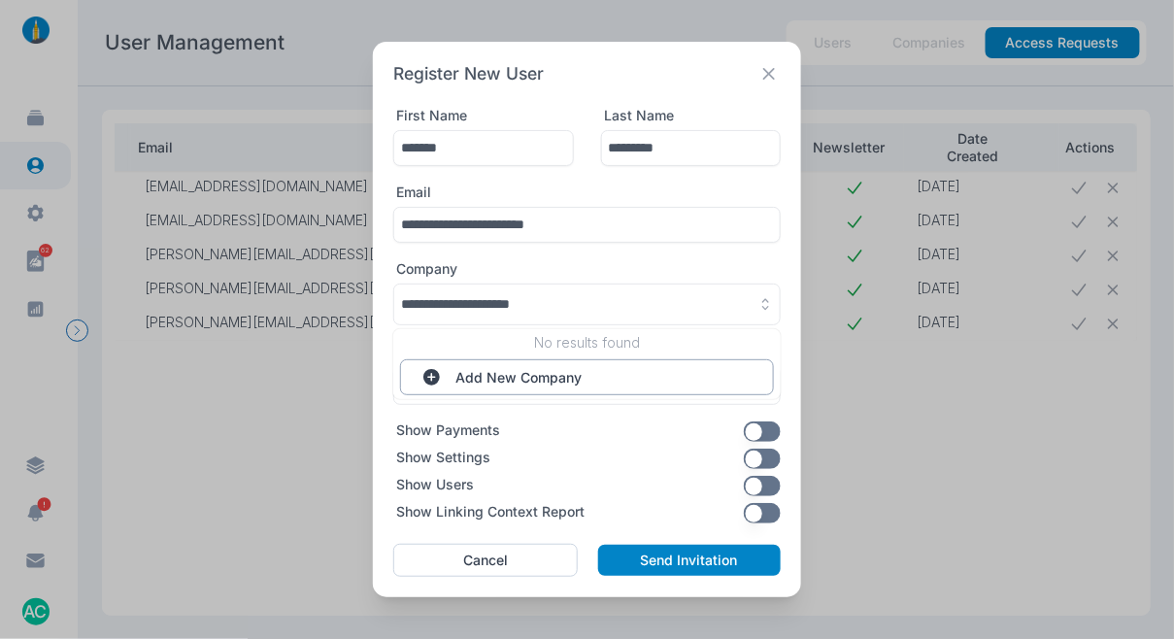
click at [469, 364] on button "Add New Company" at bounding box center [587, 377] width 374 height 36
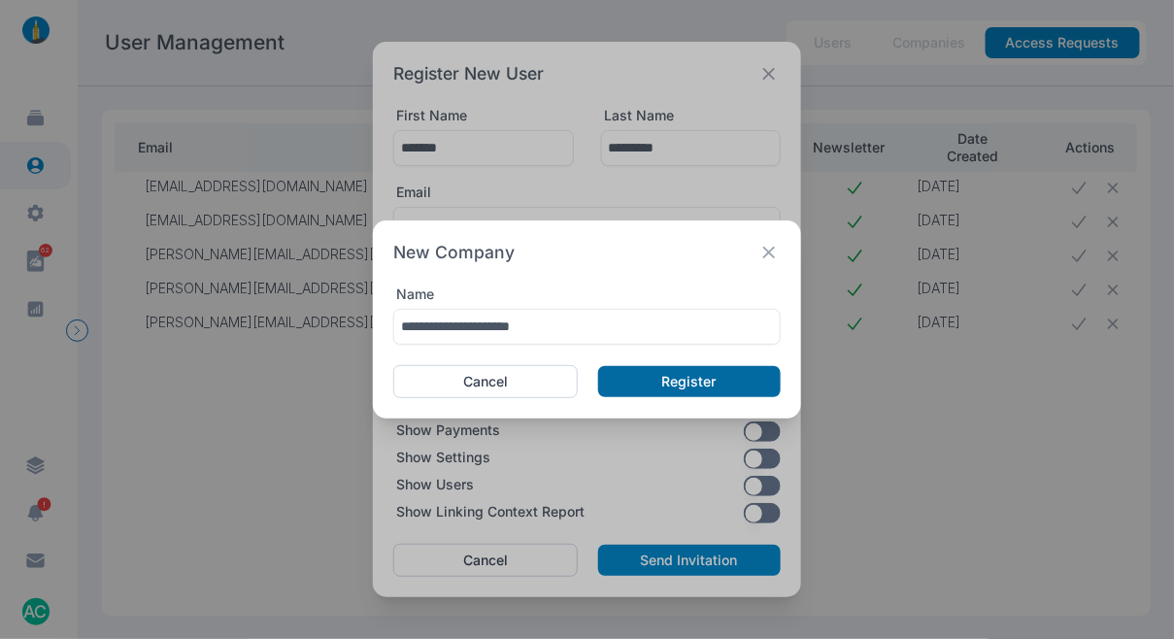
type input "**********"
click at [649, 373] on button "Register" at bounding box center [689, 381] width 183 height 31
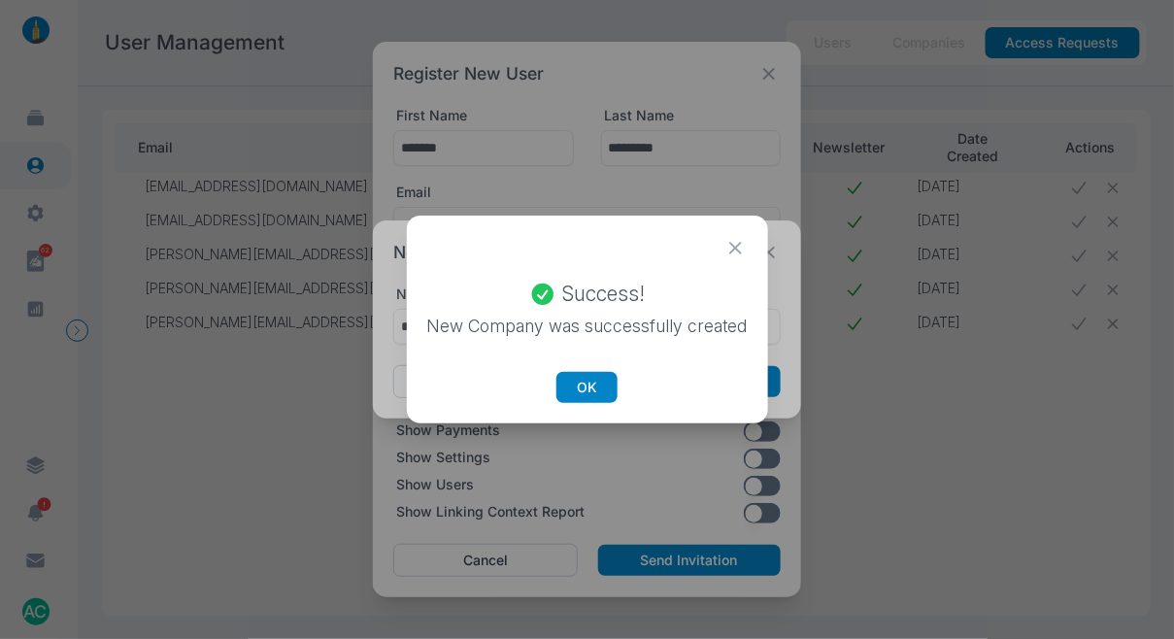
click at [590, 385] on button "OK" at bounding box center [587, 387] width 61 height 31
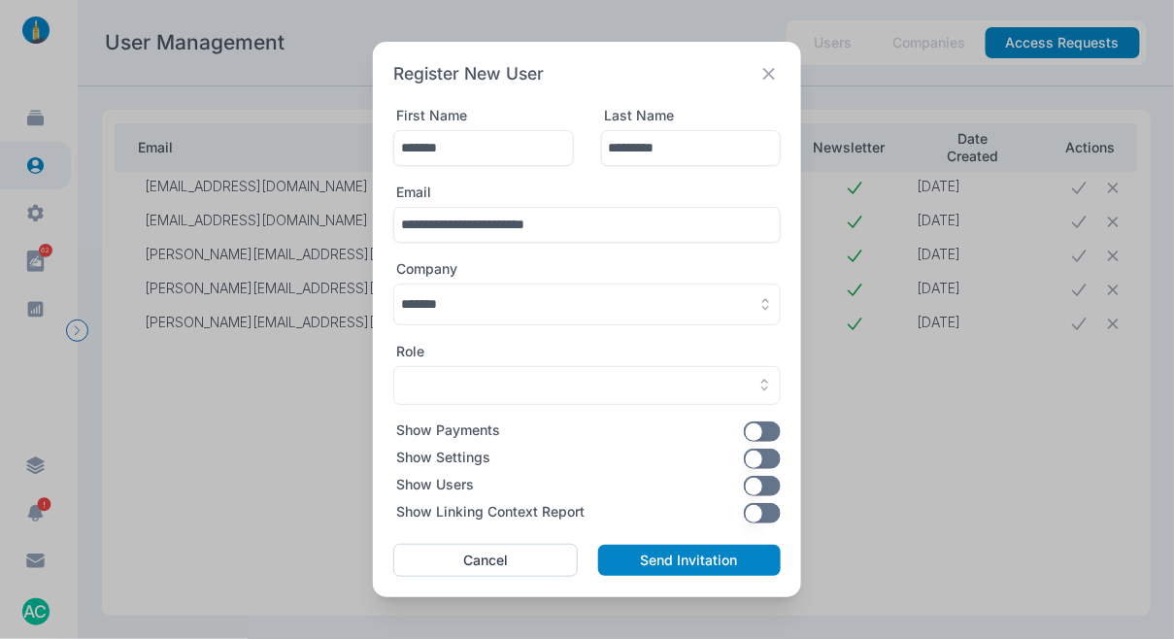
click at [498, 306] on button "button" at bounding box center [587, 305] width 388 height 42
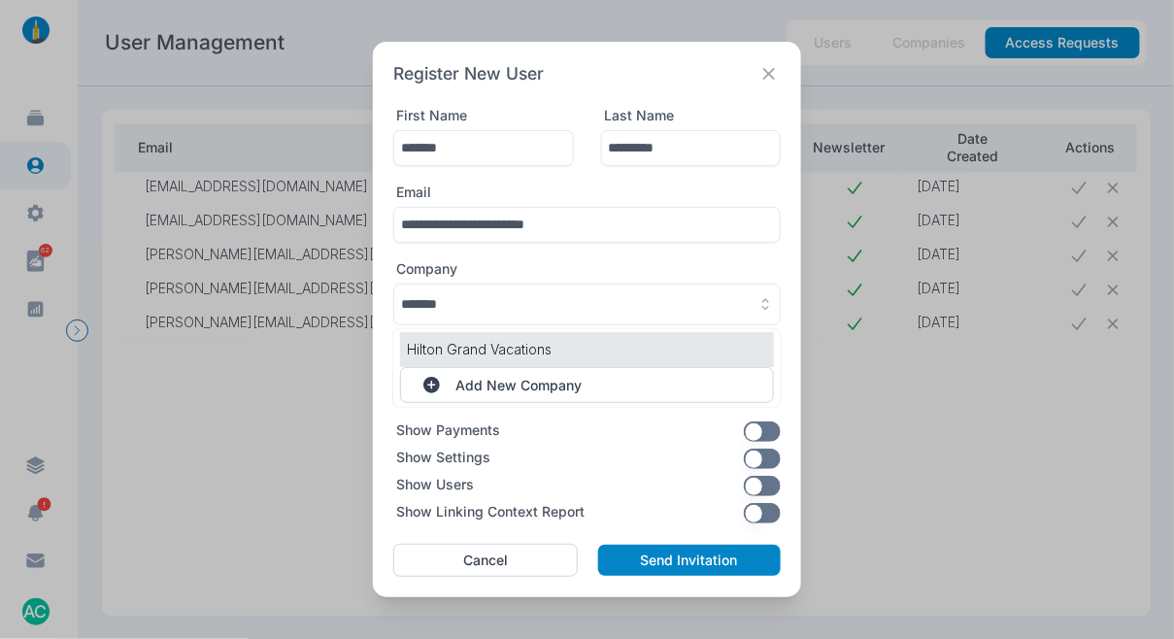
click at [496, 353] on p "Hilton Grand Vacations" at bounding box center [587, 349] width 360 height 20
type input "**********"
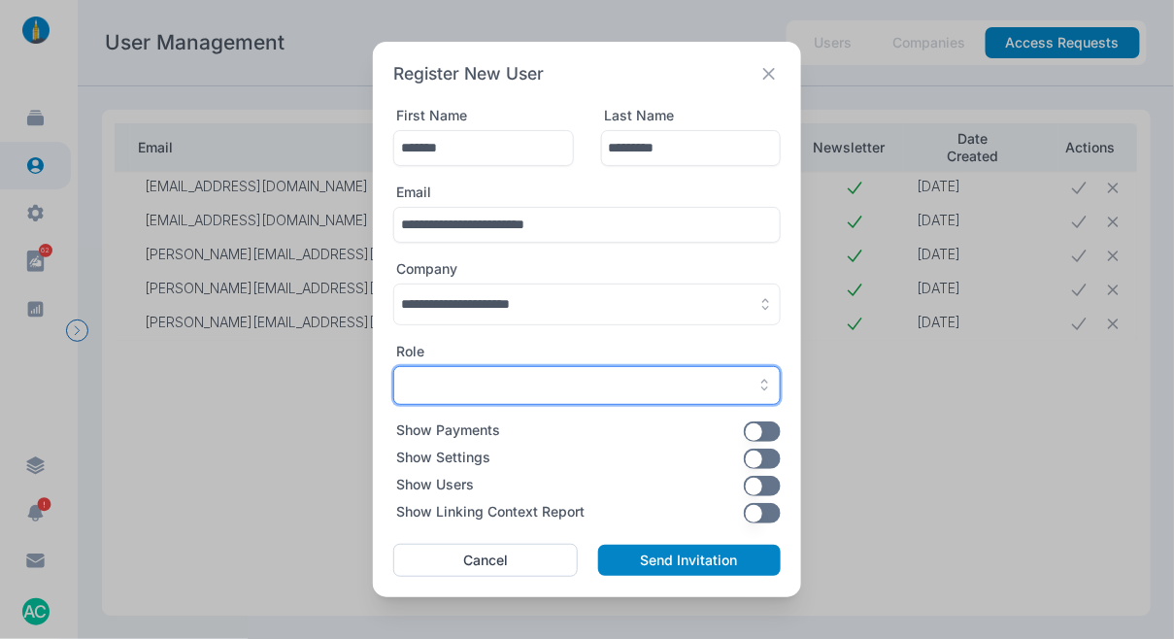
click at [493, 385] on div "button" at bounding box center [587, 385] width 372 height 17
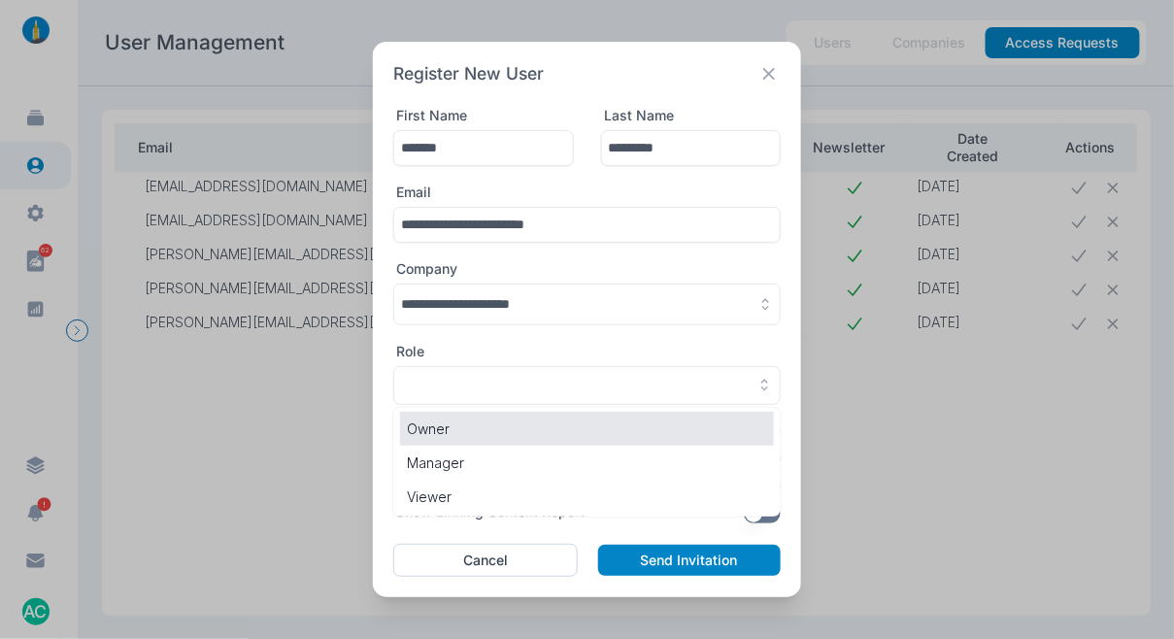
click at [499, 428] on p "Owner" at bounding box center [587, 429] width 360 height 20
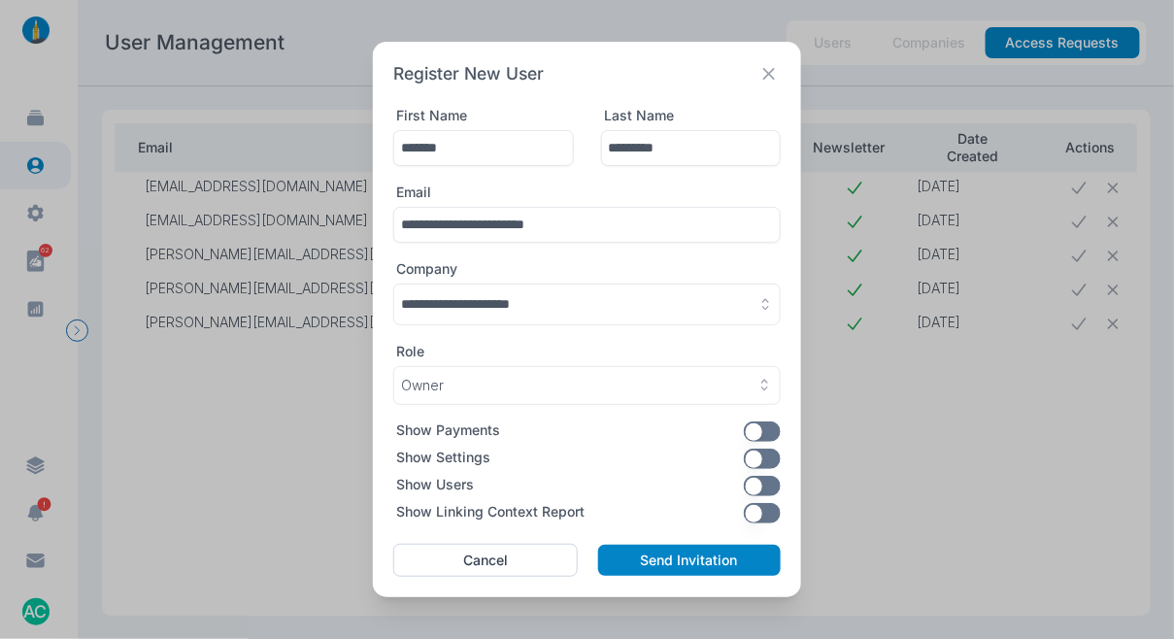
click at [751, 464] on button "button" at bounding box center [763, 459] width 38 height 20
click at [763, 521] on div "**********" at bounding box center [587, 320] width 428 height 556
click at [767, 513] on button "button" at bounding box center [763, 513] width 38 height 20
click at [700, 557] on button "Send Invitation" at bounding box center [689, 560] width 183 height 31
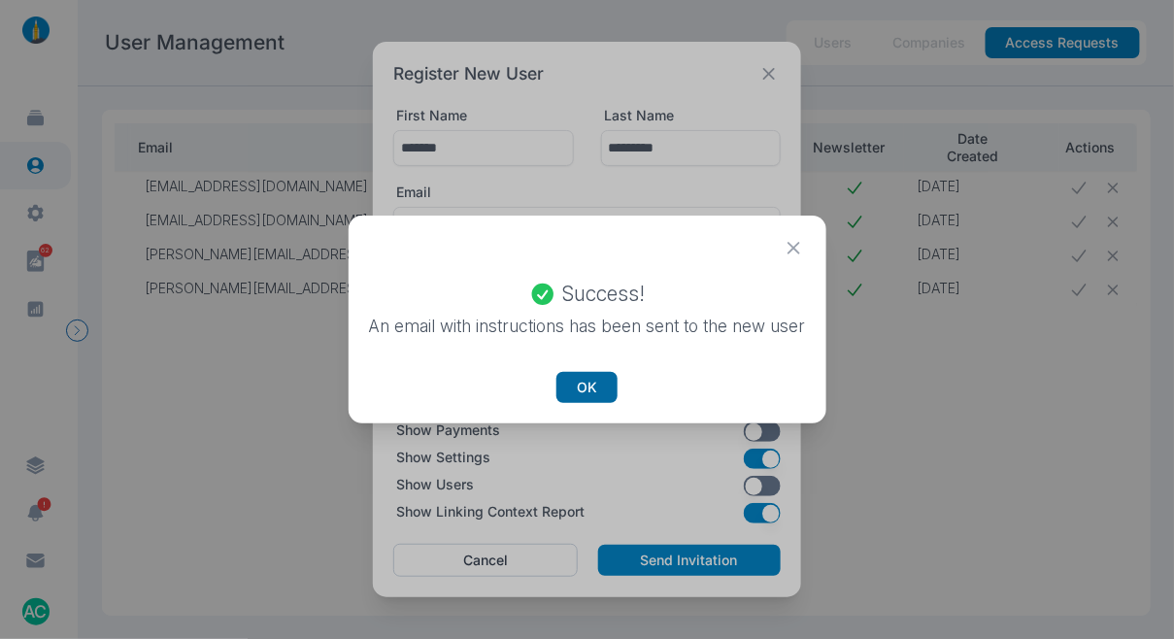
click at [604, 389] on button "OK" at bounding box center [587, 387] width 61 height 31
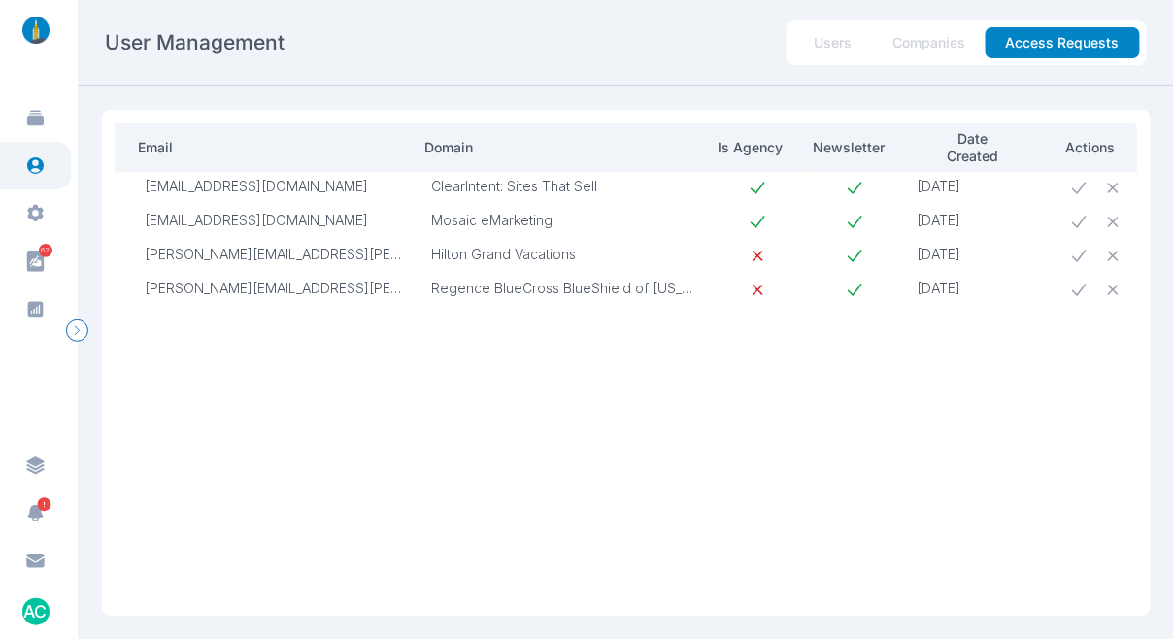
click at [447, 288] on p "Regence BlueCross BlueShield of [US_STATE]" at bounding box center [564, 288] width 264 height 17
click at [446, 288] on p "Regence BlueCross BlueShield of [US_STATE]" at bounding box center [564, 288] width 264 height 17
copy tr "Regence BlueCross BlueShield of [US_STATE]"
click at [1069, 290] on icon at bounding box center [1079, 290] width 20 height 20
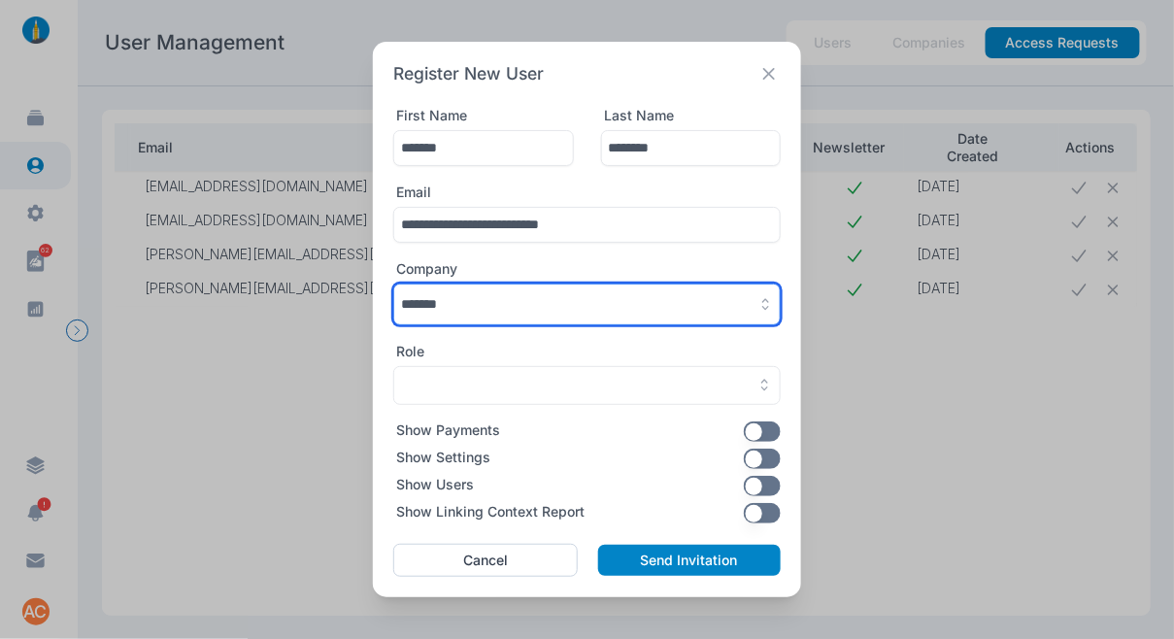
paste input "**********"
type input "**********"
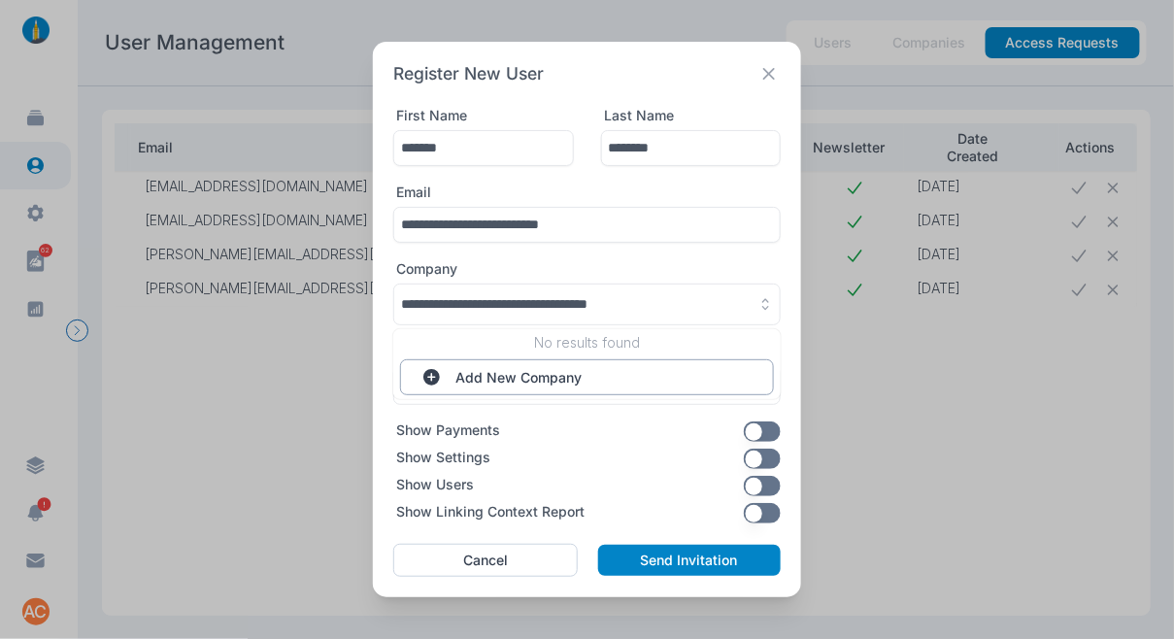
click at [570, 376] on button "Add New Company" at bounding box center [587, 377] width 374 height 36
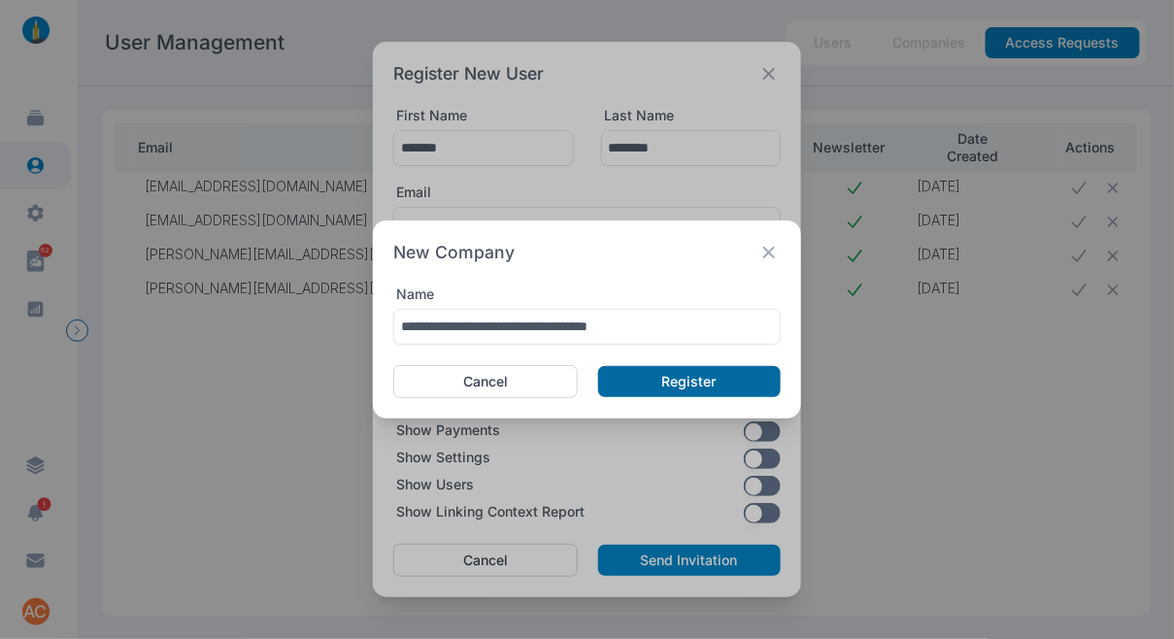
type input "**********"
click at [611, 376] on button "Register" at bounding box center [689, 381] width 183 height 31
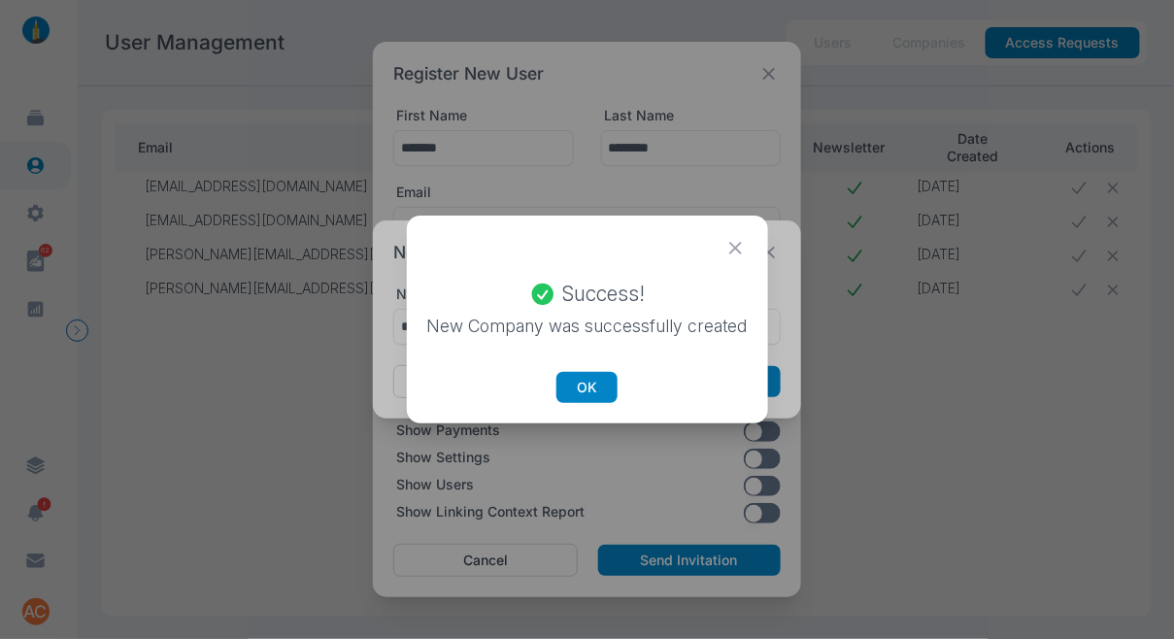
click at [611, 376] on button "OK" at bounding box center [587, 387] width 61 height 31
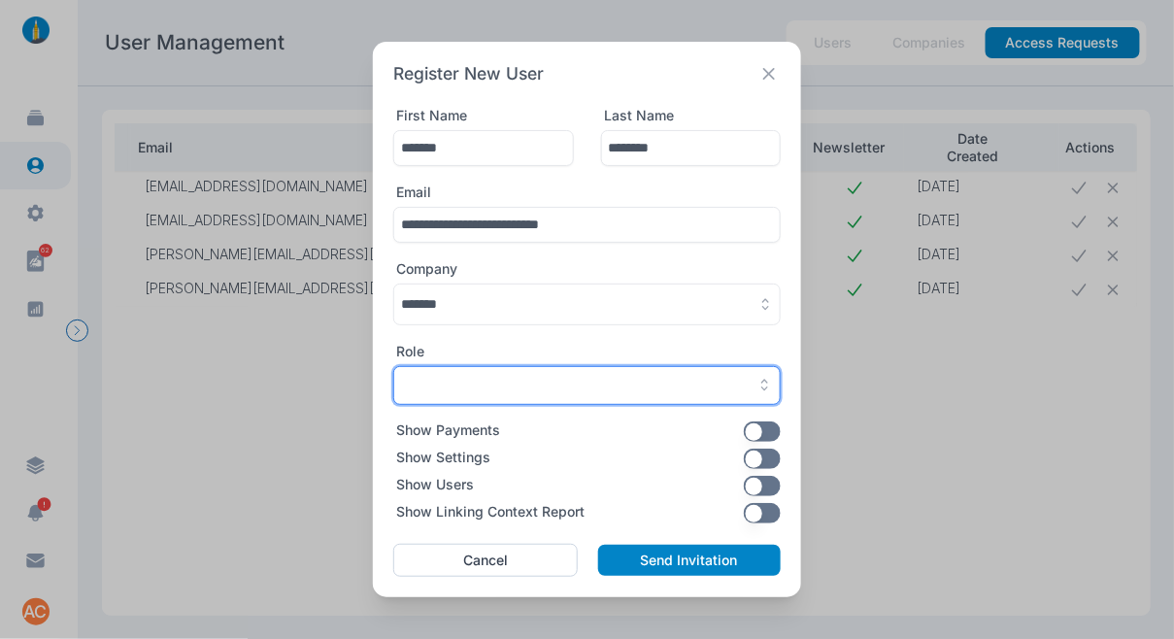
click at [611, 376] on button "button" at bounding box center [587, 385] width 388 height 39
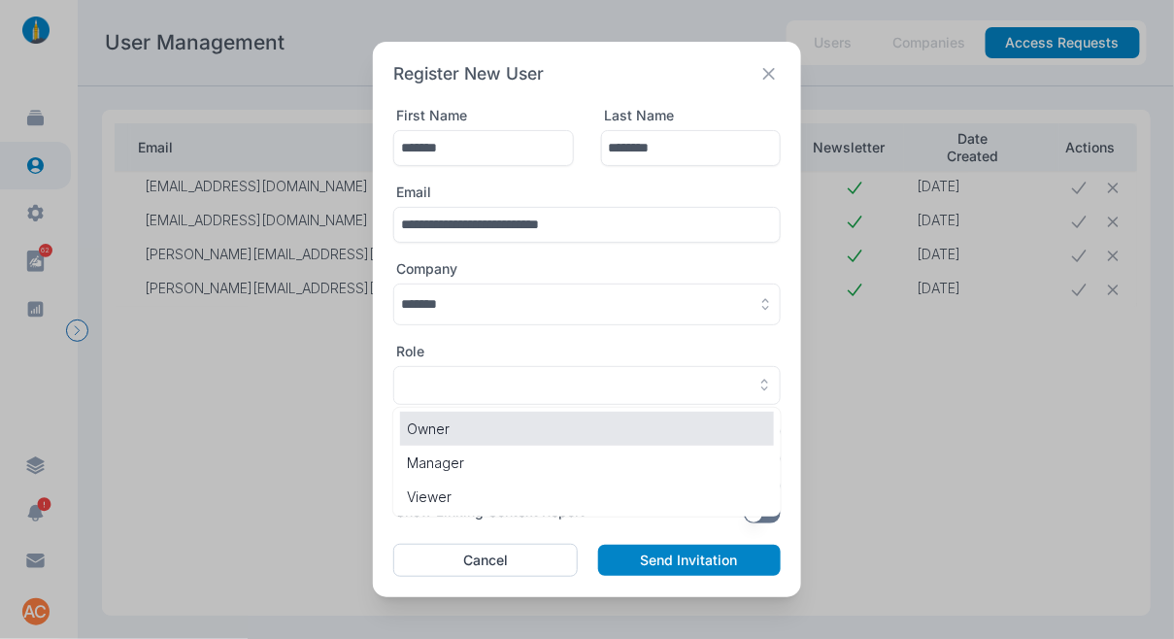
click at [576, 421] on p "Owner" at bounding box center [587, 429] width 360 height 20
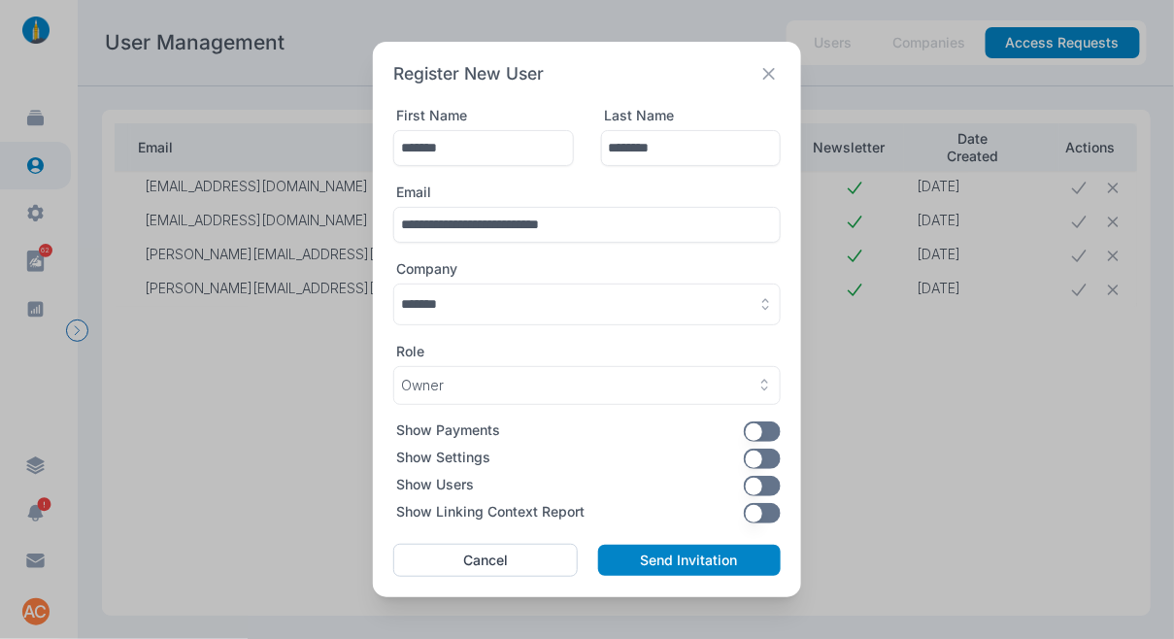
drag, startPoint x: 543, startPoint y: 313, endPoint x: 544, endPoint y: 324, distance: 11.7
click at [543, 313] on button "button" at bounding box center [587, 305] width 388 height 42
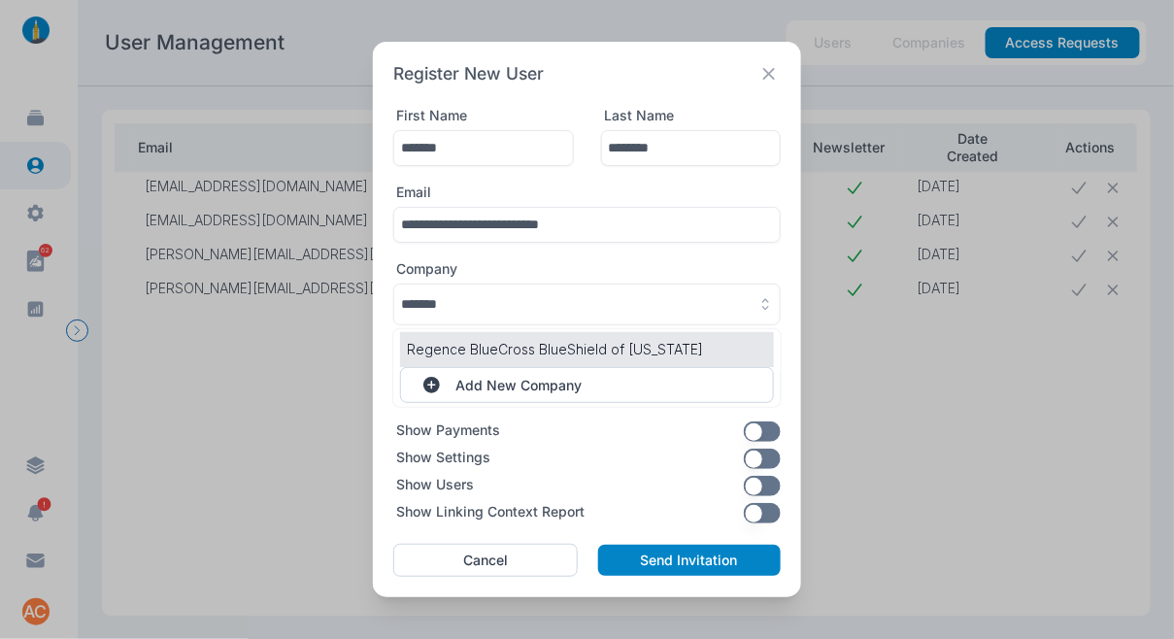
click at [539, 342] on p "Regence BlueCross BlueShield of [US_STATE]" at bounding box center [587, 349] width 360 height 20
type input "**********"
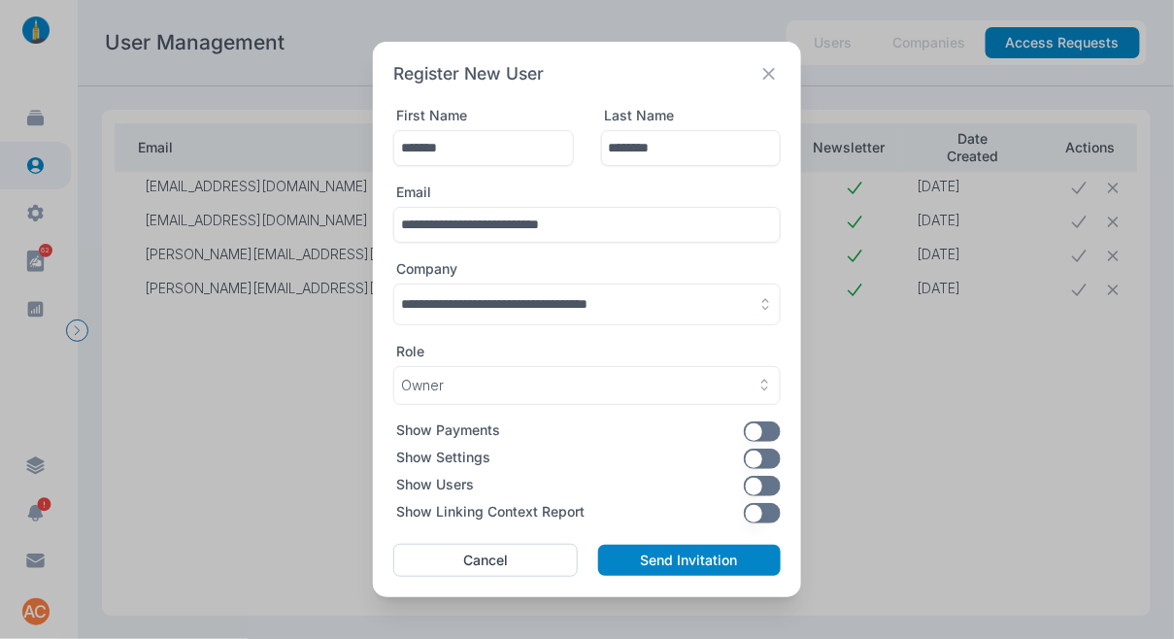
drag, startPoint x: 761, startPoint y: 453, endPoint x: 754, endPoint y: 483, distance: 31.1
click at [762, 453] on button "button" at bounding box center [763, 459] width 38 height 20
click at [754, 519] on button "button" at bounding box center [763, 513] width 38 height 20
click at [683, 568] on button "Send Invitation" at bounding box center [689, 560] width 183 height 31
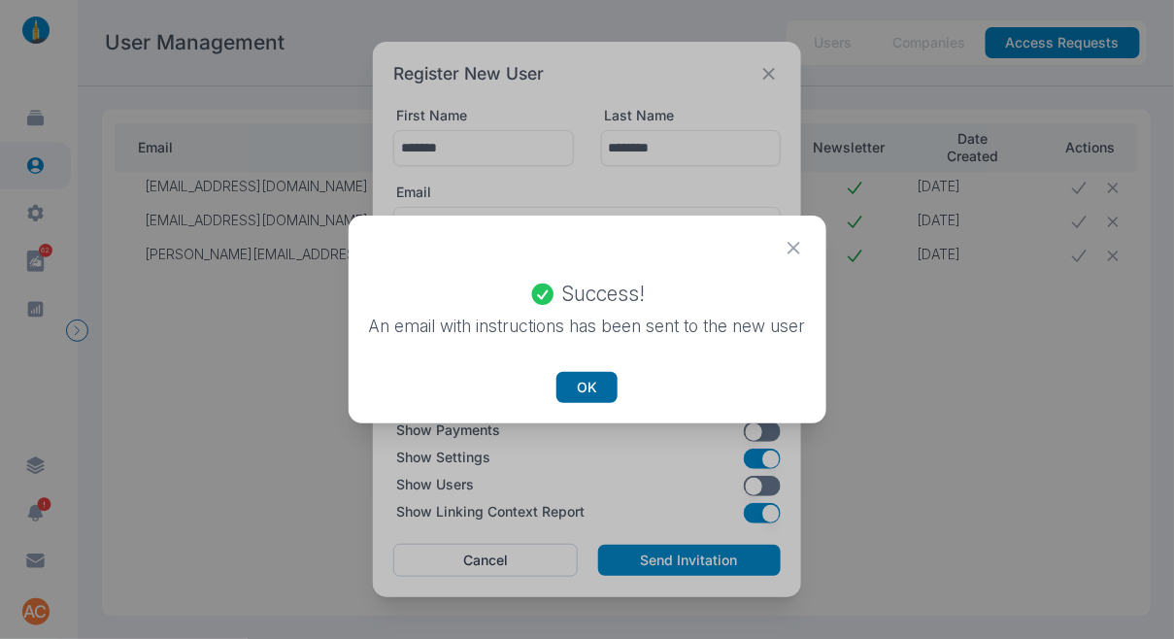
click at [591, 384] on button "OK" at bounding box center [587, 387] width 61 height 31
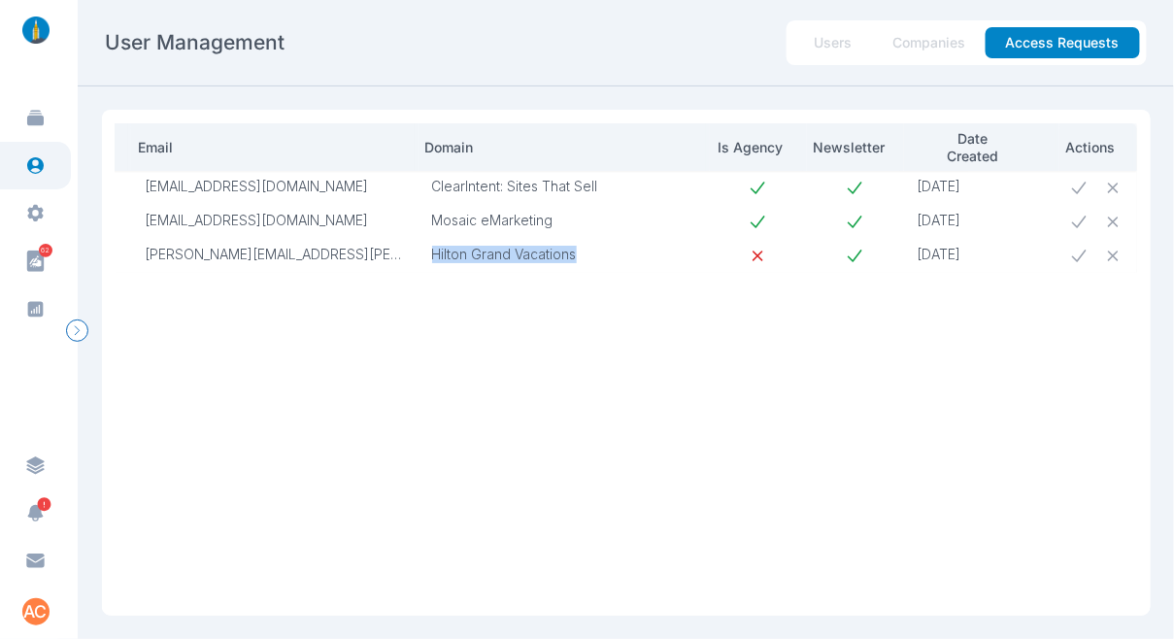
drag, startPoint x: 528, startPoint y: 250, endPoint x: 423, endPoint y: 247, distance: 104.9
click at [432, 247] on p "Hilton Grand Vacations" at bounding box center [564, 254] width 264 height 17
copy p "Hilton Grand Vacations"
drag, startPoint x: 265, startPoint y: 254, endPoint x: 138, endPoint y: 247, distance: 127.5
click at [145, 247] on p "[PERSON_NAME][EMAIL_ADDRESS][PERSON_NAME][DOMAIN_NAME]" at bounding box center [275, 254] width 260 height 17
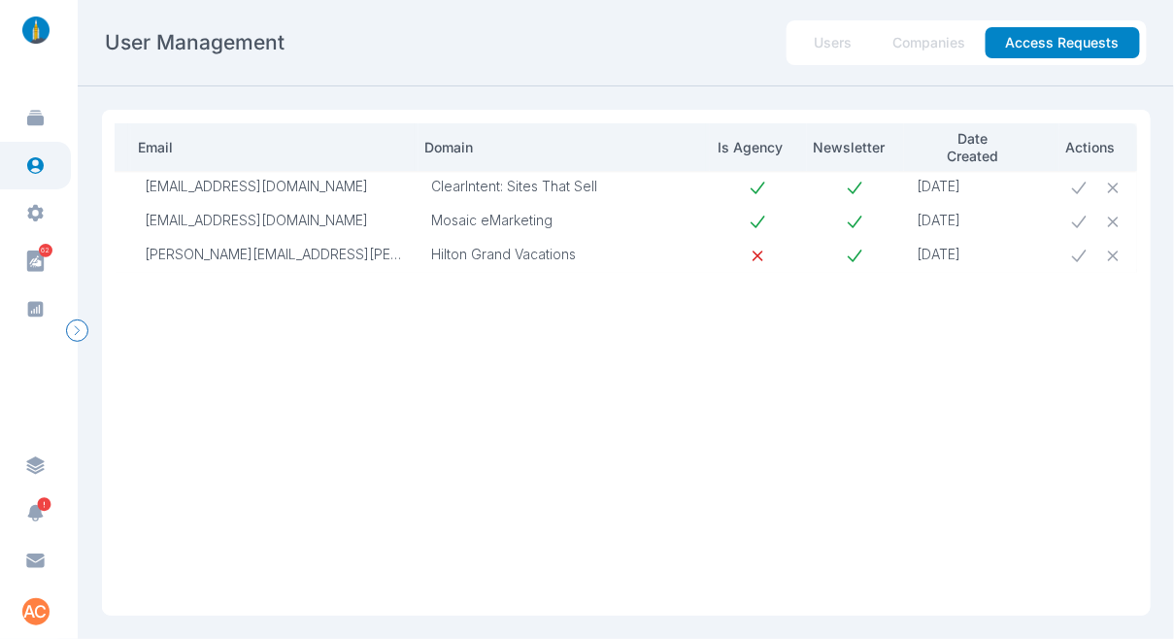
drag, startPoint x: 637, startPoint y: 216, endPoint x: 603, endPoint y: 217, distance: 34.0
click at [634, 216] on p "Mosaic eMarketing" at bounding box center [564, 220] width 264 height 17
drag, startPoint x: 525, startPoint y: 217, endPoint x: 406, endPoint y: 214, distance: 119.5
click at [406, 214] on tr "[PERSON_NAME] [EMAIL_ADDRESS][DOMAIN_NAME] Mosaic eMarketing [DATE]" at bounding box center [559, 222] width 1157 height 34
copy tr "Mosaic eMarketing"
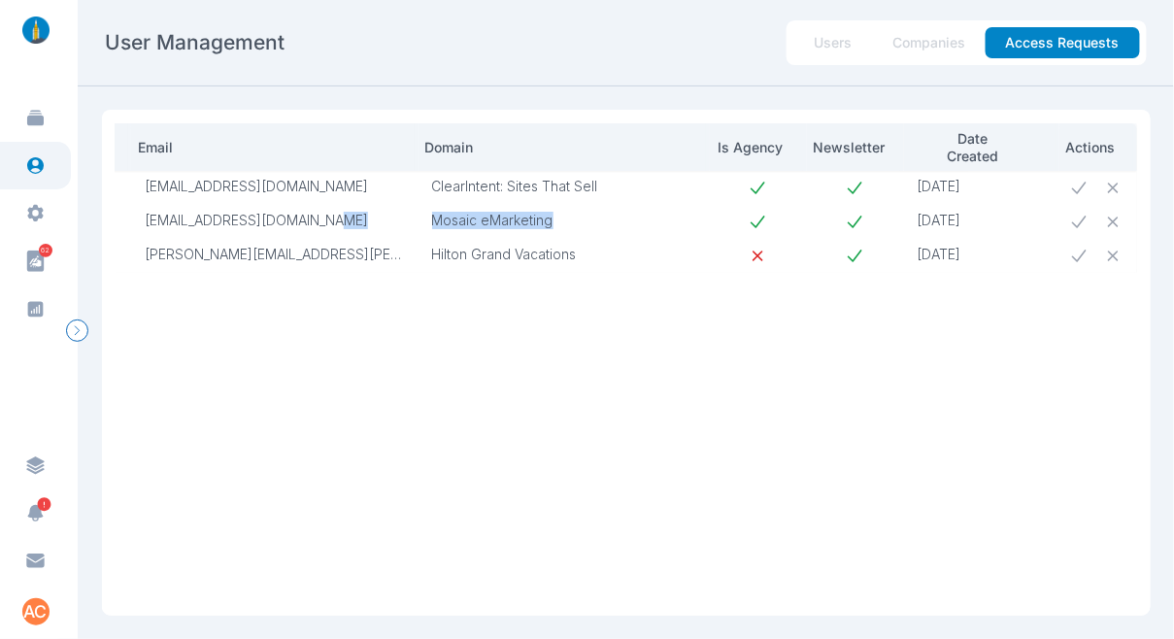
click at [1069, 219] on icon at bounding box center [1079, 222] width 20 height 20
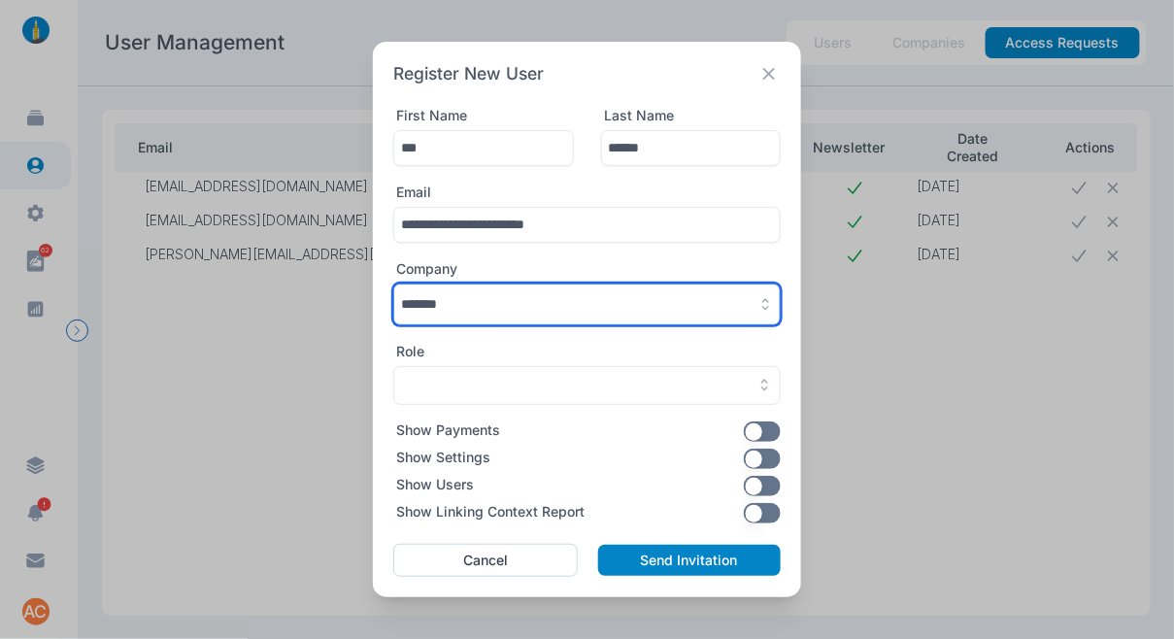
paste input "**********"
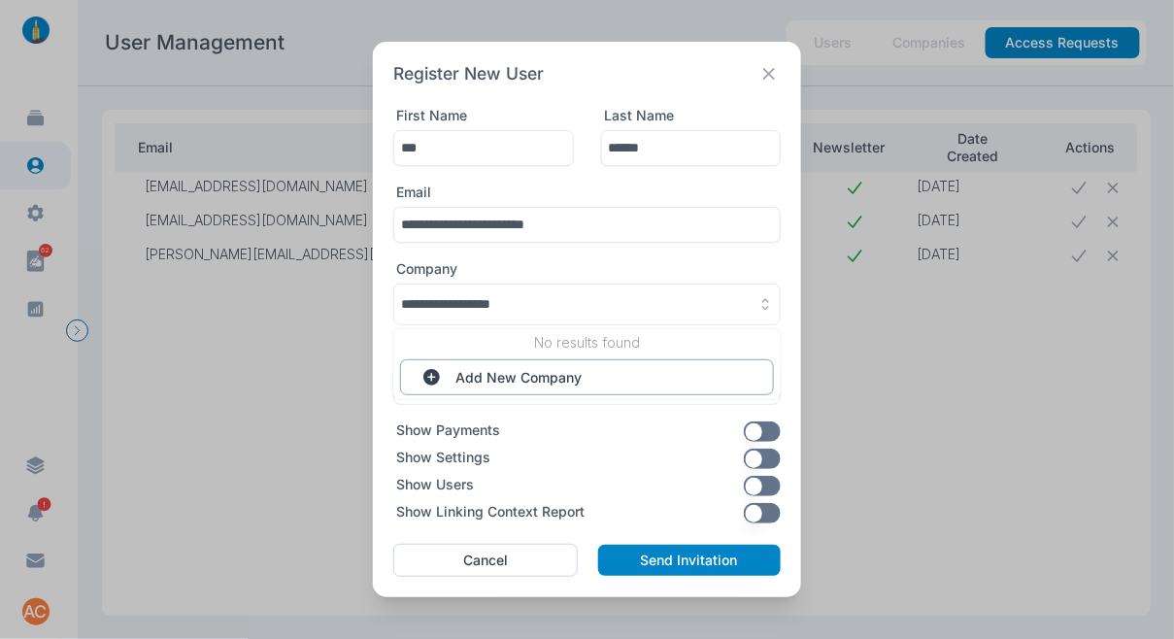
click at [584, 375] on button "Add New Company" at bounding box center [587, 377] width 374 height 36
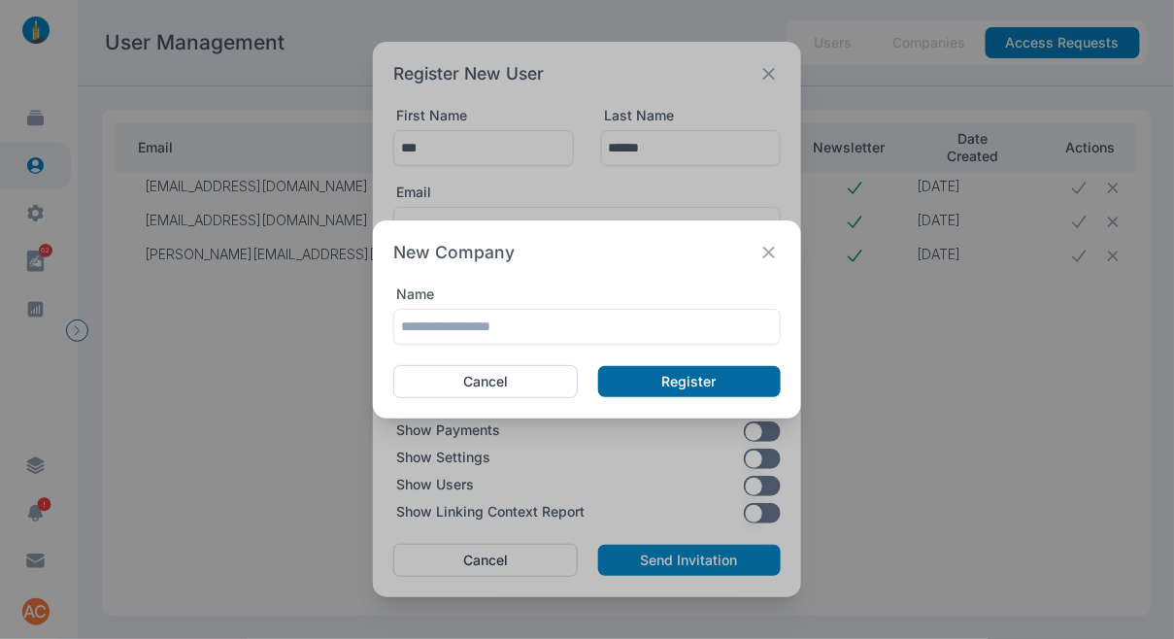
click at [600, 376] on button "Register" at bounding box center [689, 381] width 183 height 31
type input "*******"
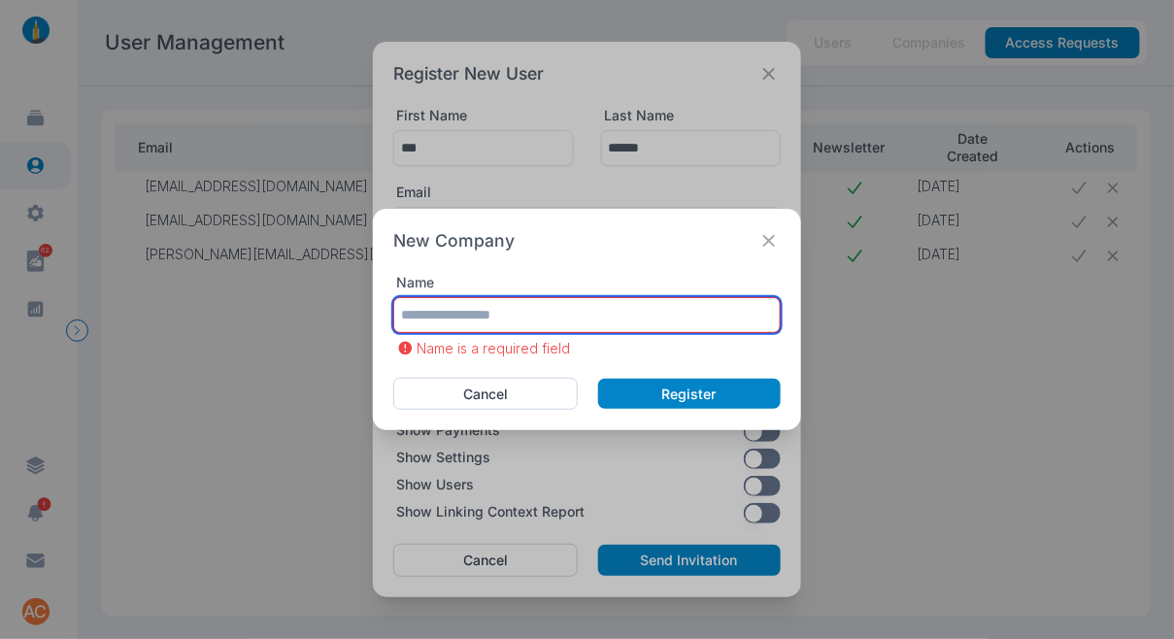
click at [586, 320] on input "text" at bounding box center [587, 315] width 388 height 36
paste input "**********"
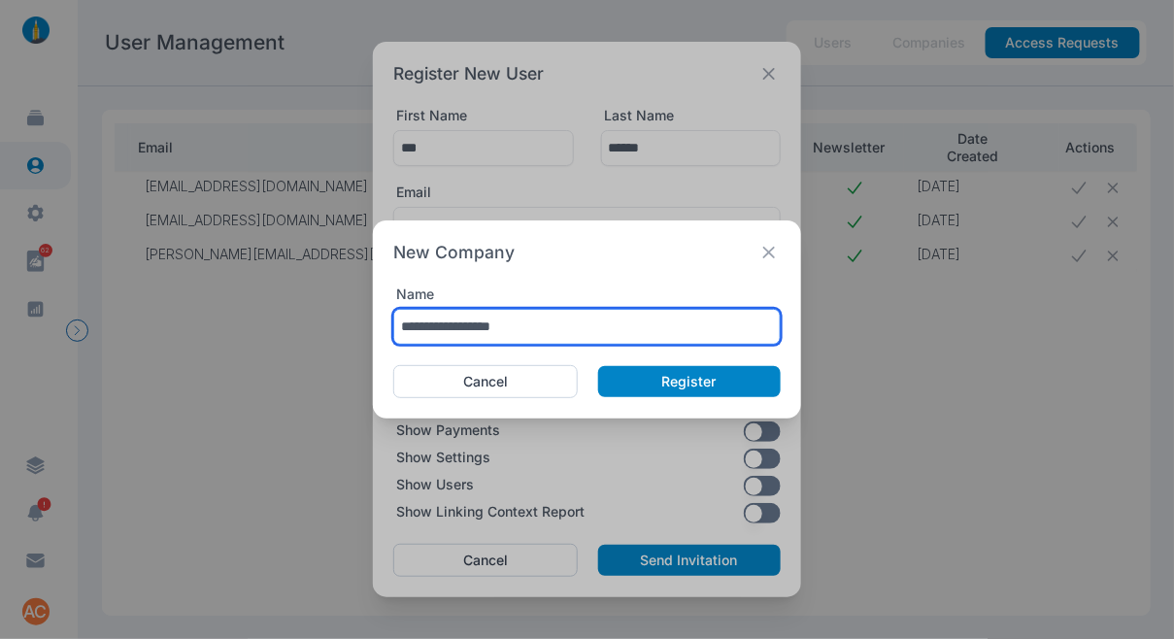
type input "**********"
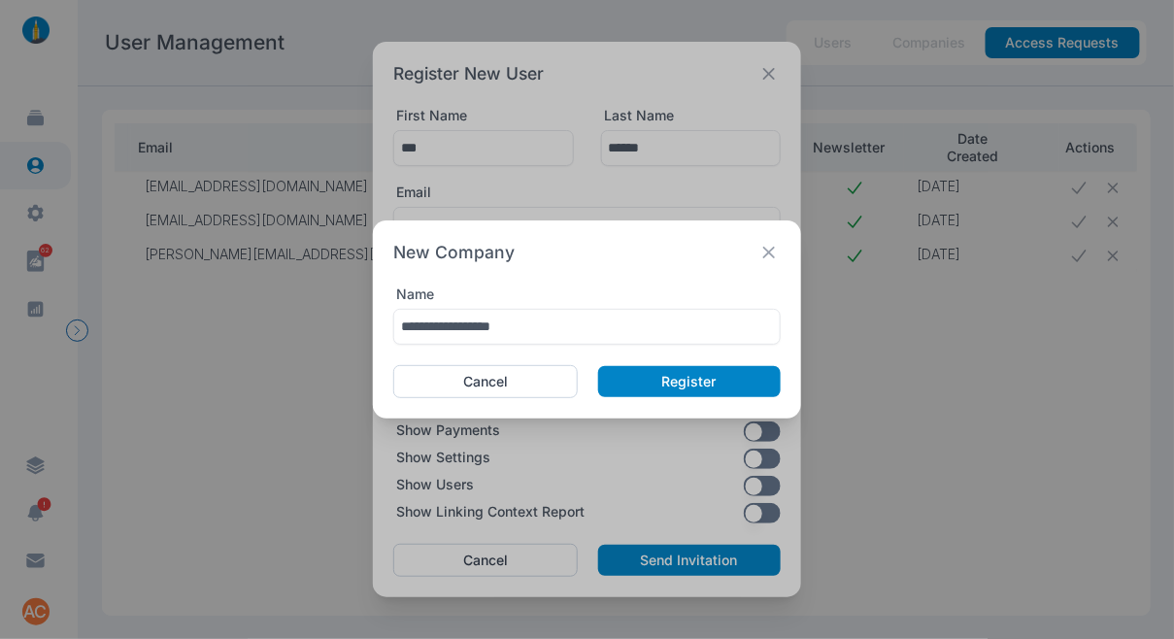
click at [609, 365] on div "Cancel Register" at bounding box center [587, 381] width 388 height 33
click at [609, 370] on button "Register" at bounding box center [689, 381] width 183 height 31
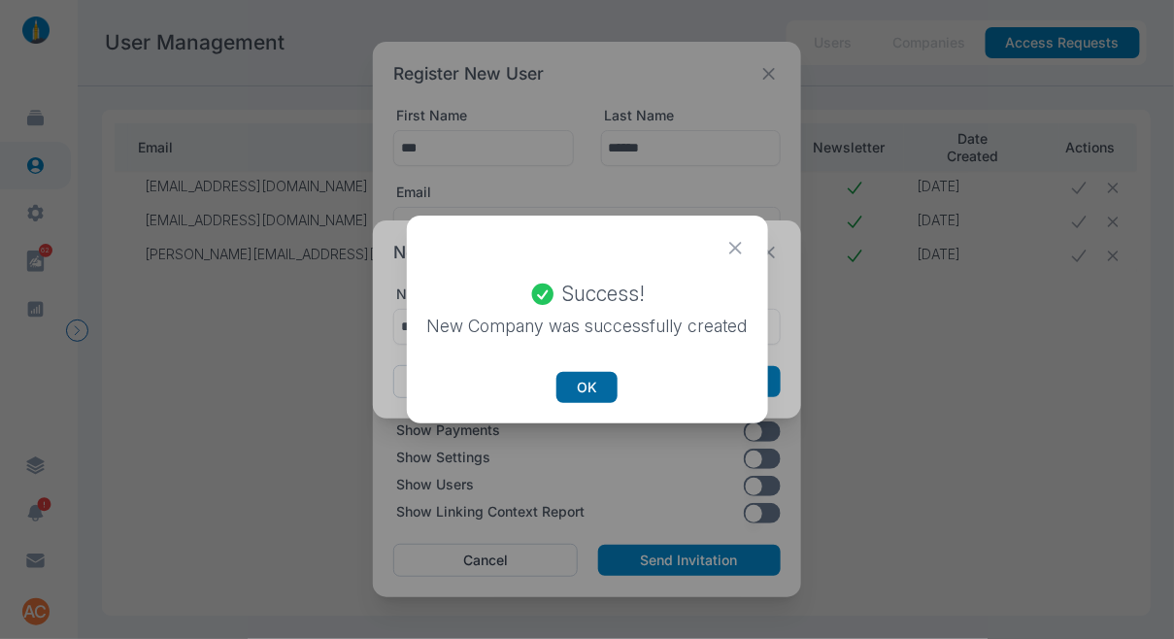
click at [609, 373] on button "OK" at bounding box center [587, 387] width 61 height 31
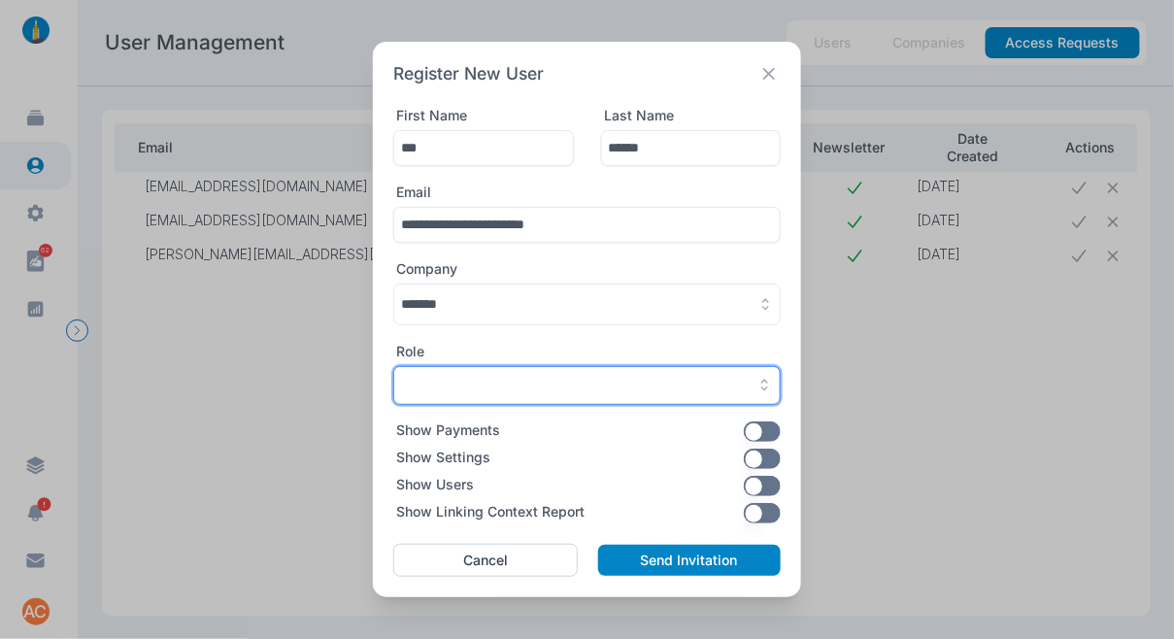
click at [608, 382] on div "button" at bounding box center [587, 385] width 372 height 17
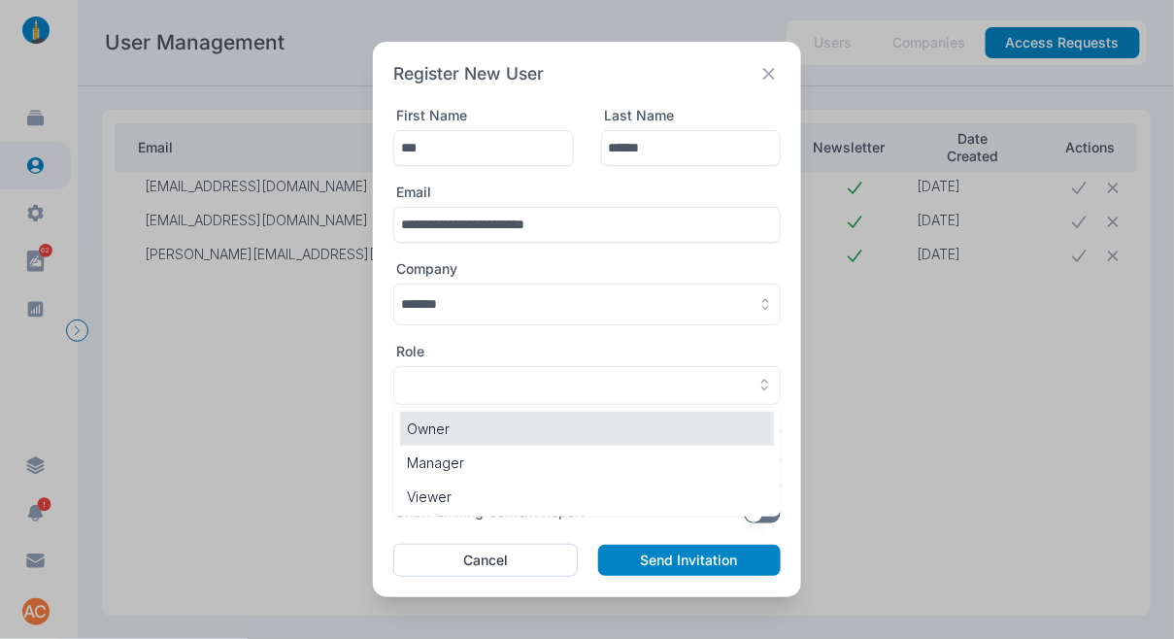
click at [519, 426] on p "Owner" at bounding box center [587, 429] width 360 height 20
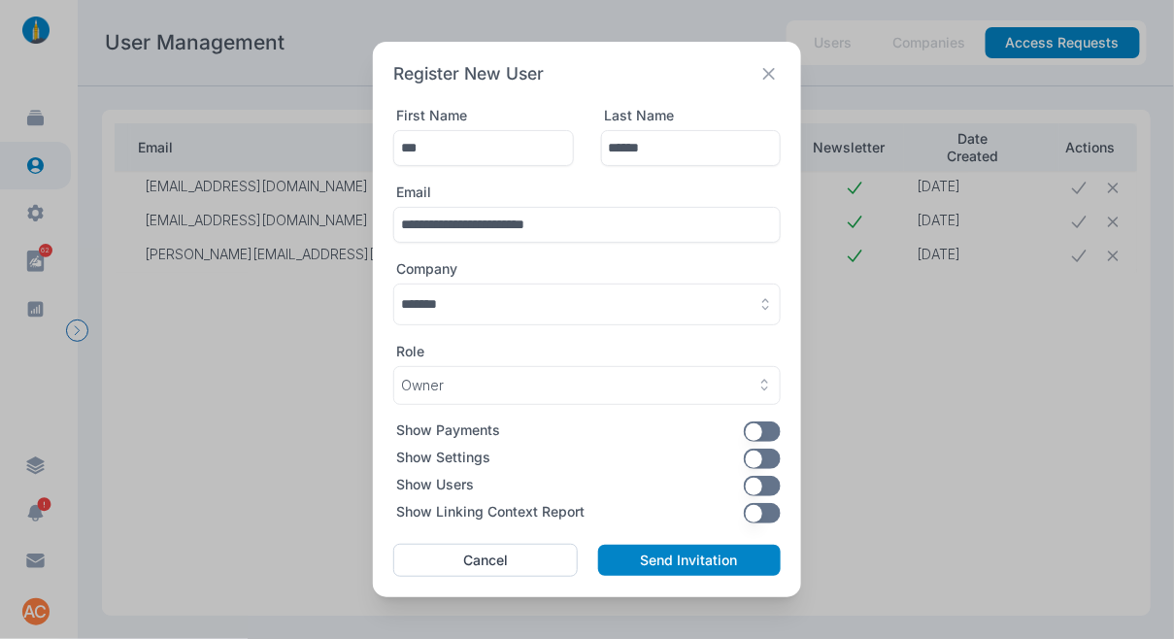
drag, startPoint x: 493, startPoint y: 314, endPoint x: 491, endPoint y: 327, distance: 13.7
click at [493, 314] on button "button" at bounding box center [587, 305] width 388 height 42
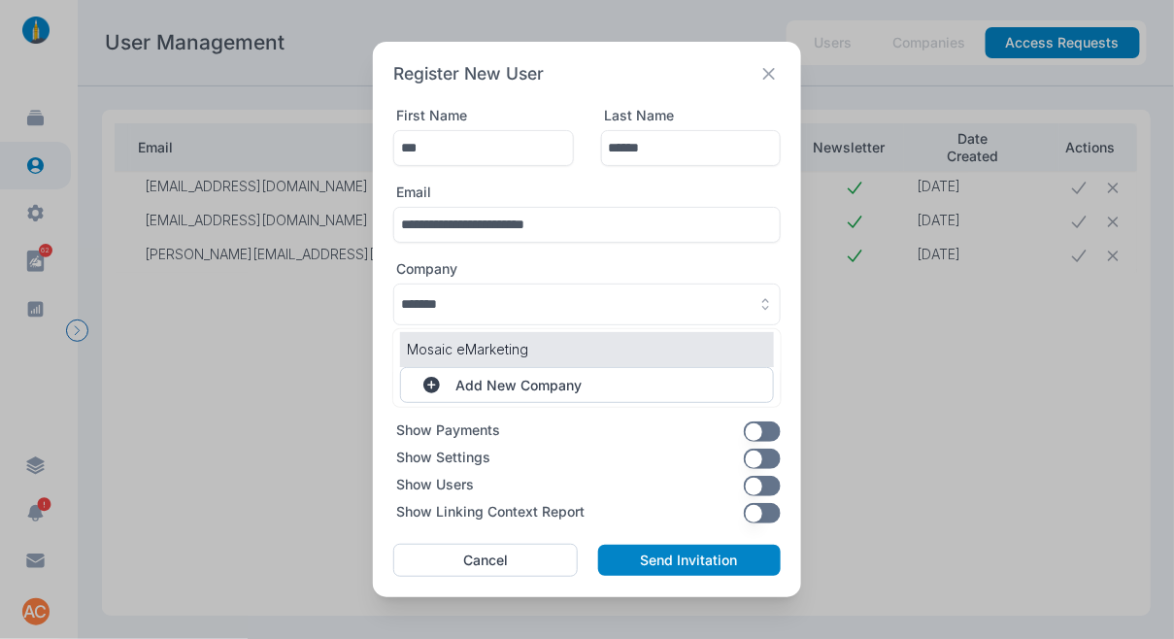
click at [484, 343] on p "Mosaic eMarketing" at bounding box center [587, 349] width 360 height 20
type input "**********"
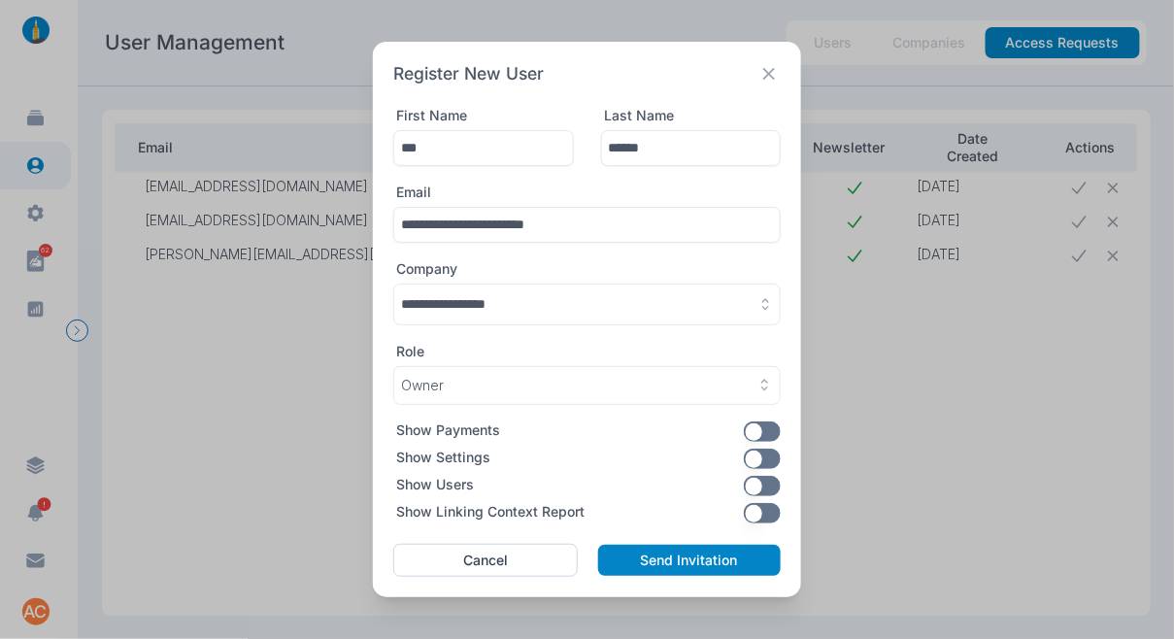
drag, startPoint x: 757, startPoint y: 455, endPoint x: 742, endPoint y: 513, distance: 60.1
click at [757, 456] on button "button" at bounding box center [763, 459] width 38 height 20
click at [769, 522] on button "button" at bounding box center [763, 513] width 38 height 20
click at [684, 563] on button "Send Invitation" at bounding box center [689, 560] width 183 height 31
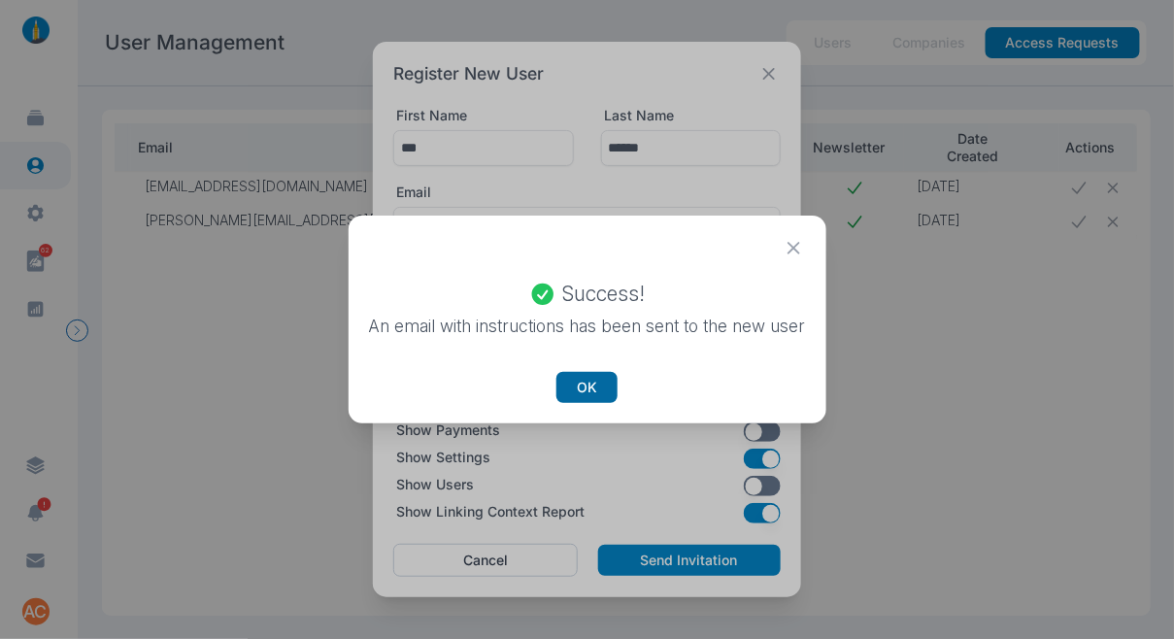
click at [577, 389] on button "OK" at bounding box center [587, 387] width 61 height 31
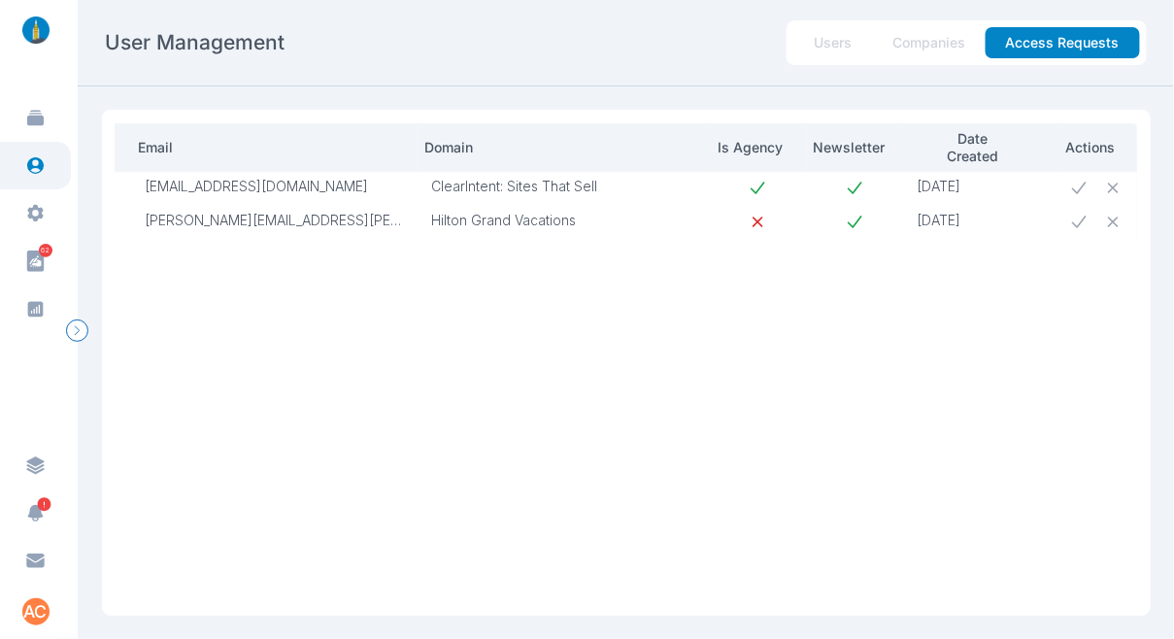
drag, startPoint x: 607, startPoint y: 179, endPoint x: 586, endPoint y: 181, distance: 21.5
click at [586, 181] on p "ClearIntent: Sites That Sell" at bounding box center [564, 186] width 264 height 17
drag, startPoint x: 597, startPoint y: 185, endPoint x: 421, endPoint y: 183, distance: 176.8
click at [432, 183] on p "ClearIntent: Sites That Sell" at bounding box center [564, 186] width 264 height 17
copy p "ClearIntent: Sites That Sell"
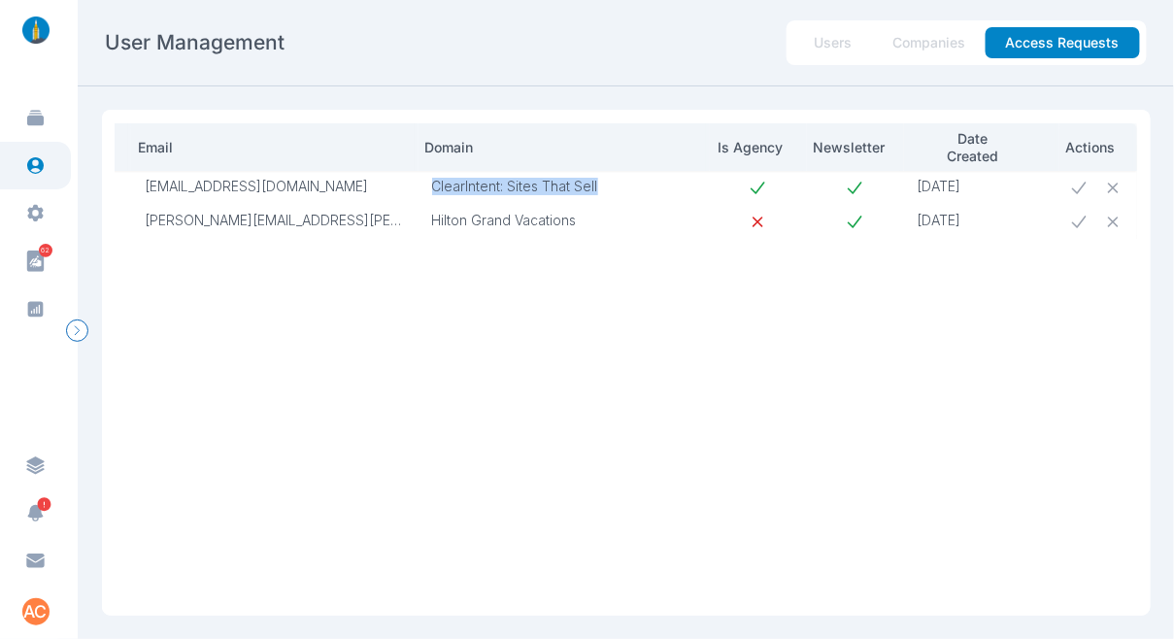
click at [1069, 186] on icon at bounding box center [1079, 188] width 20 height 20
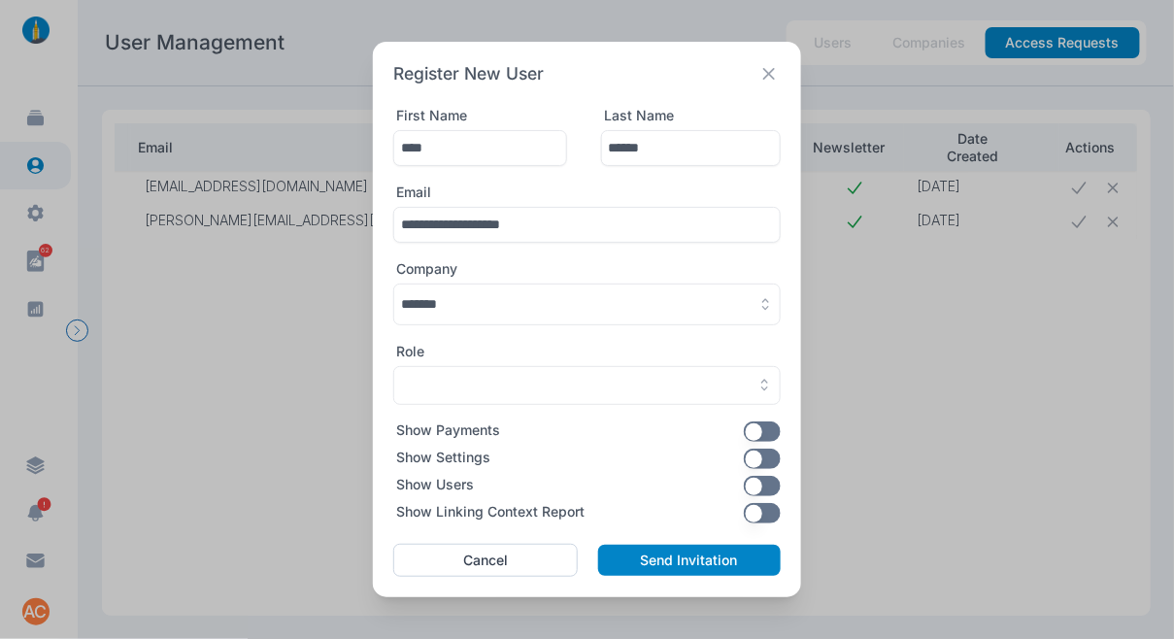
click at [505, 305] on button "button" at bounding box center [587, 305] width 388 height 42
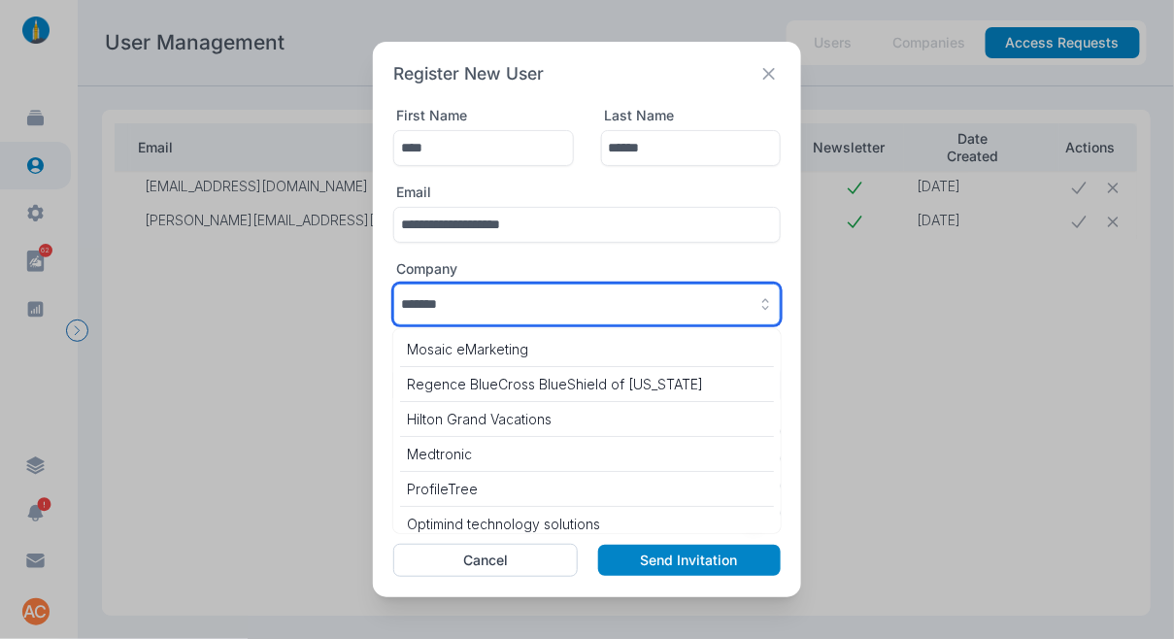
scroll to position [8492, 0]
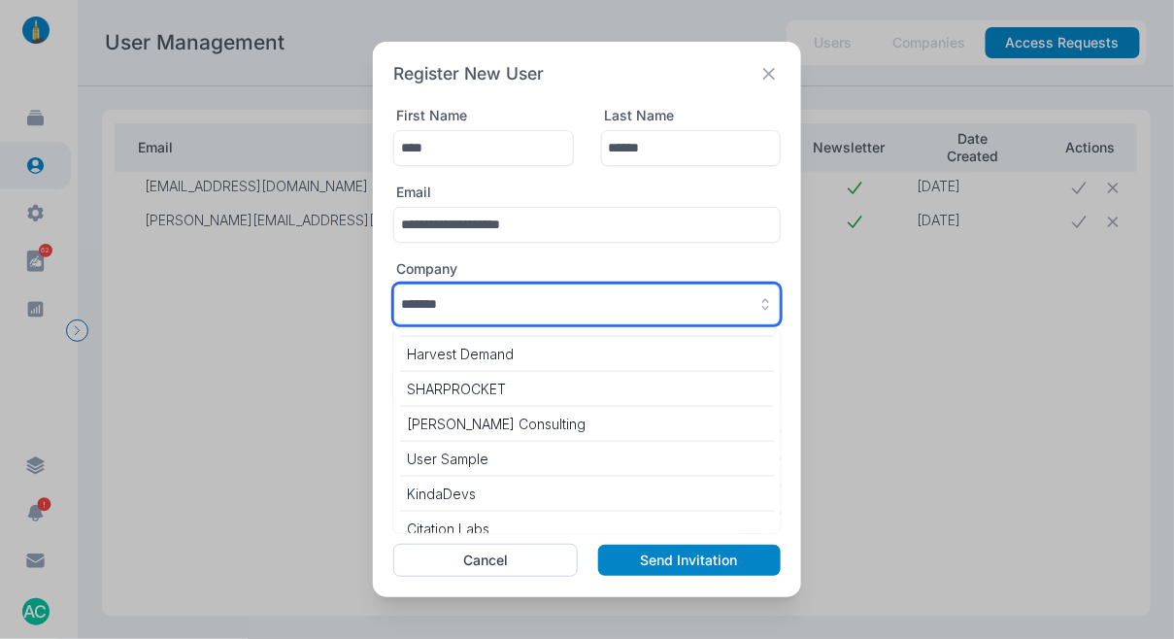
paste input "**********"
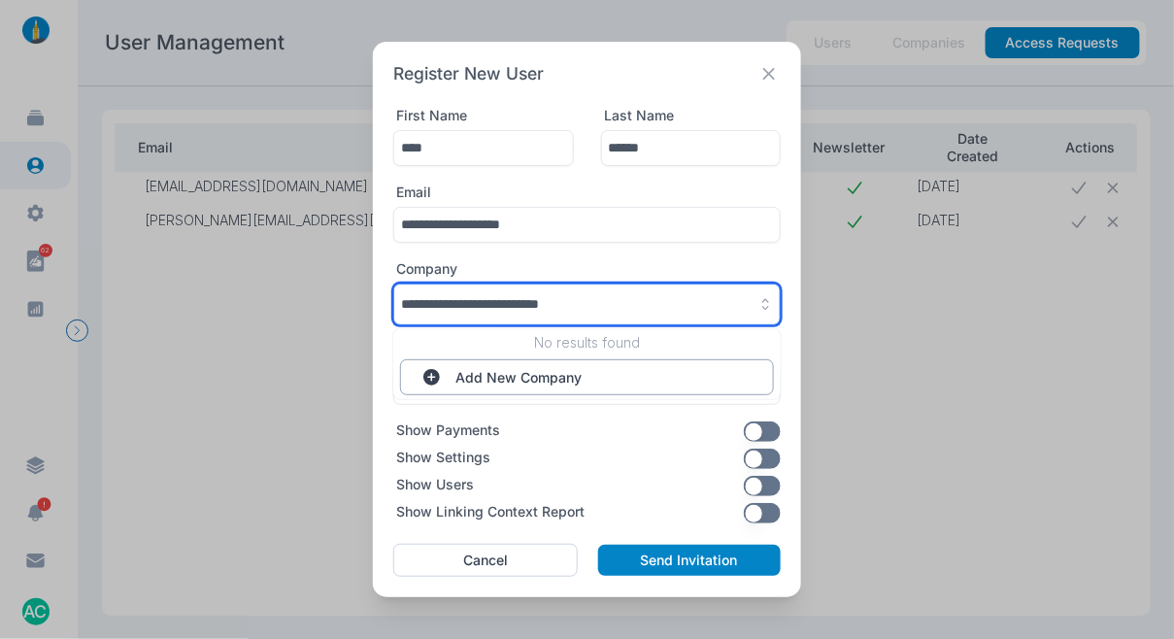
type input "**********"
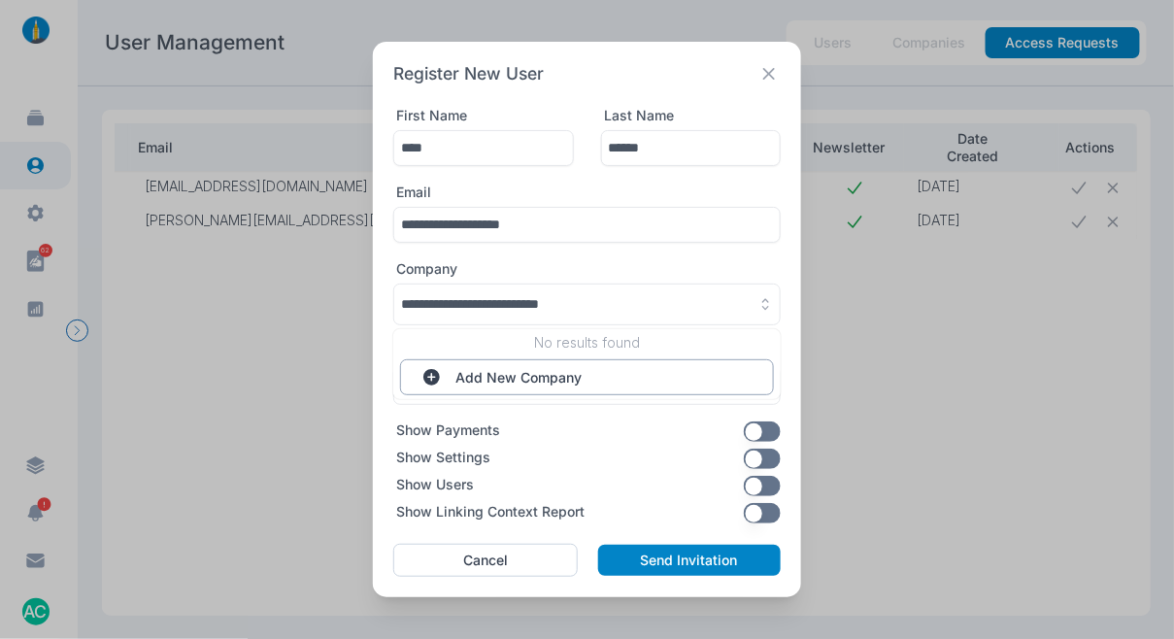
click at [496, 365] on button "Add New Company" at bounding box center [587, 377] width 374 height 36
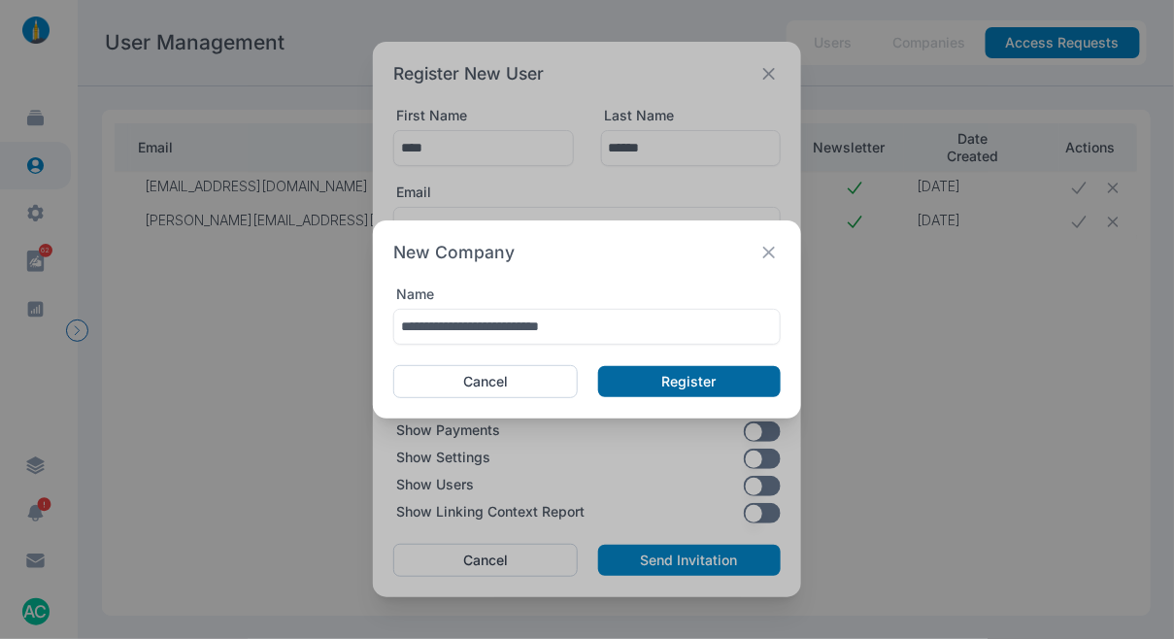
type input "**********"
click at [609, 379] on button "Register" at bounding box center [689, 381] width 183 height 31
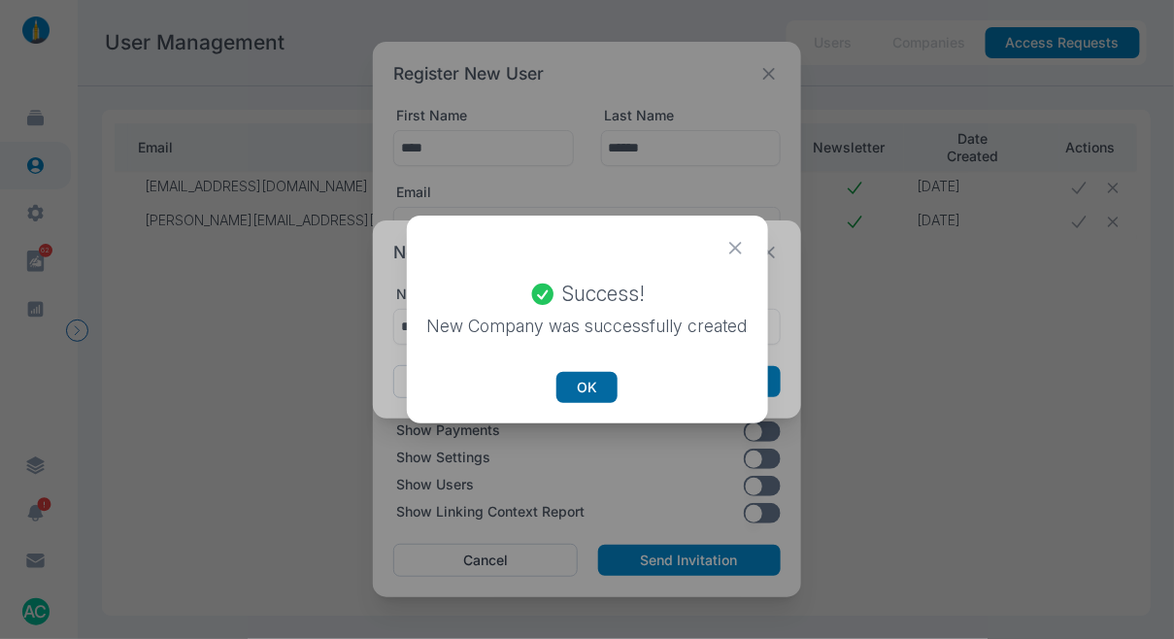
click at [601, 381] on button "OK" at bounding box center [587, 387] width 61 height 31
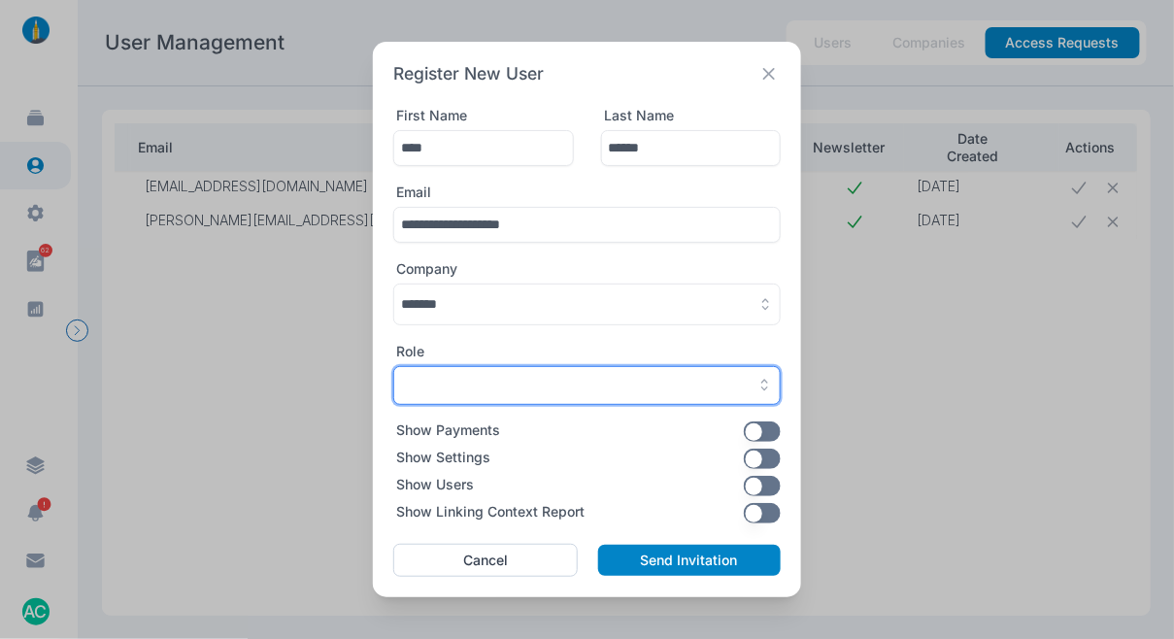
click at [601, 381] on div "button" at bounding box center [587, 385] width 372 height 17
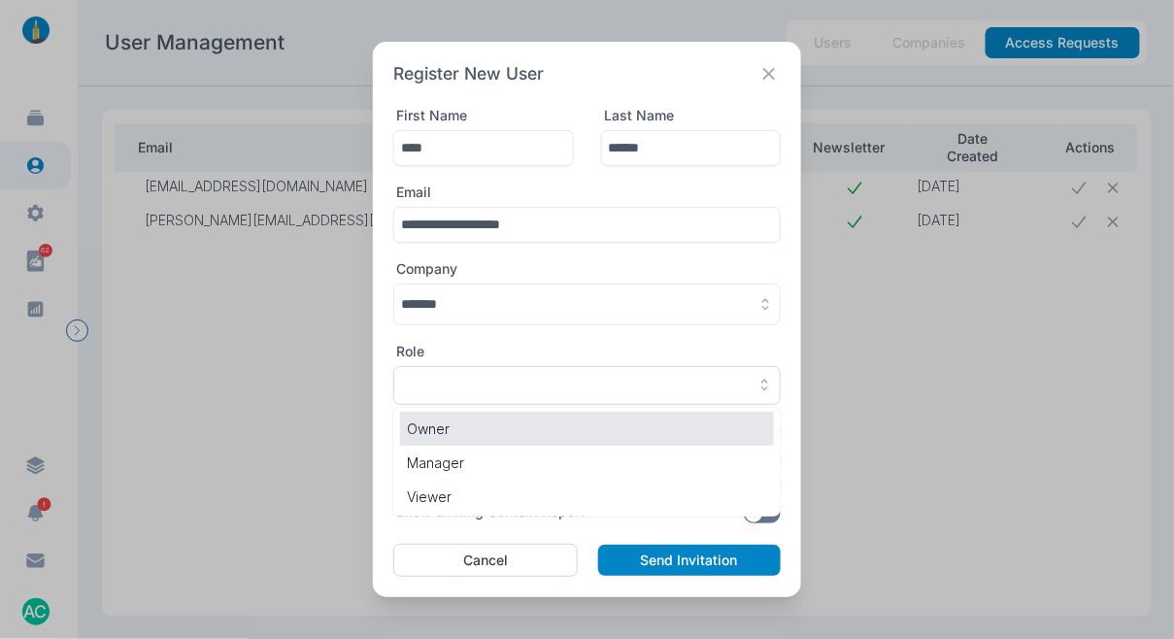
drag, startPoint x: 539, startPoint y: 421, endPoint x: 534, endPoint y: 391, distance: 29.5
click at [539, 421] on p "Owner" at bounding box center [587, 429] width 360 height 20
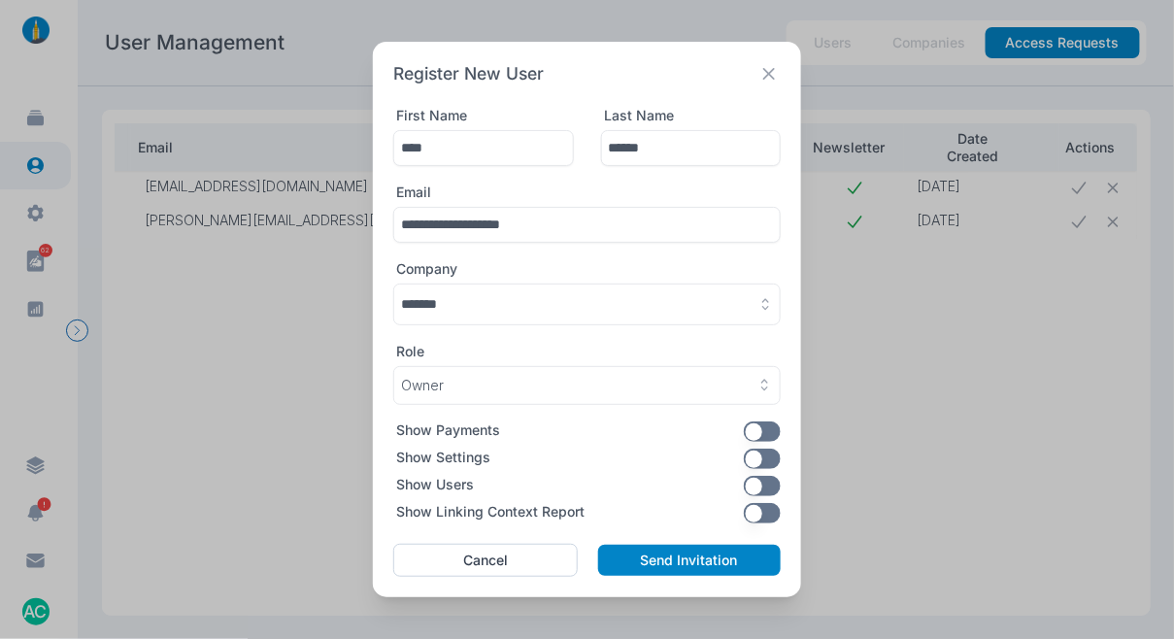
click at [495, 315] on button "button" at bounding box center [587, 305] width 388 height 42
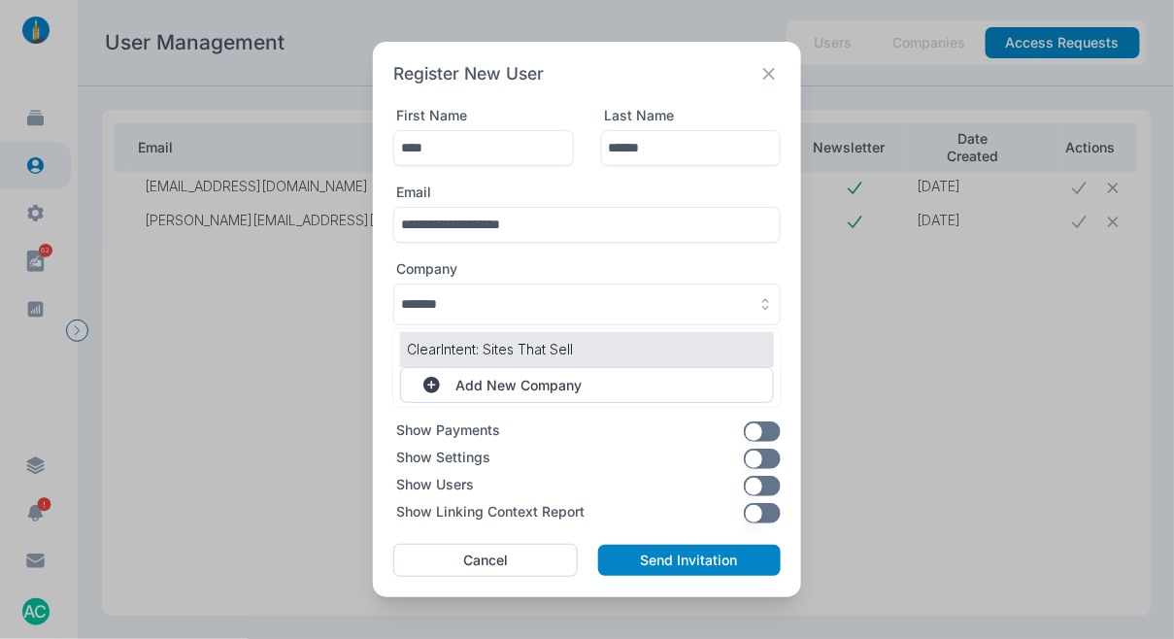
click at [481, 354] on p "ClearIntent: Sites That Sell" at bounding box center [587, 349] width 360 height 20
type input "**********"
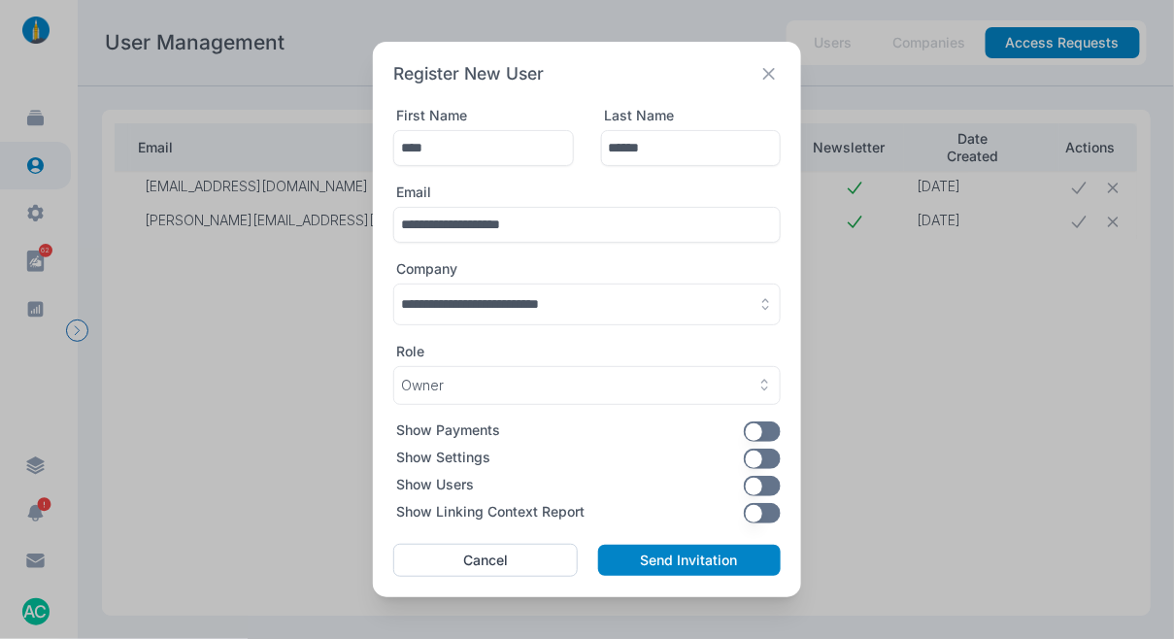
click at [773, 459] on button "button" at bounding box center [763, 459] width 38 height 20
click at [765, 523] on button "button" at bounding box center [763, 513] width 38 height 20
click at [727, 550] on button "Send Invitation" at bounding box center [689, 560] width 183 height 31
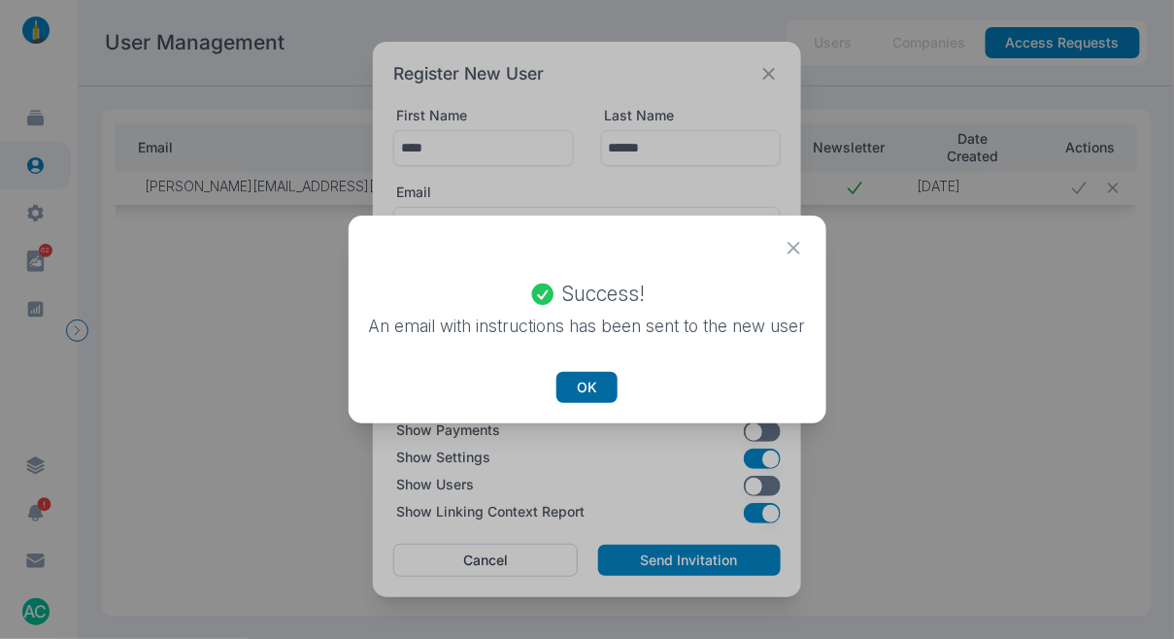
click at [591, 377] on button "OK" at bounding box center [587, 387] width 61 height 31
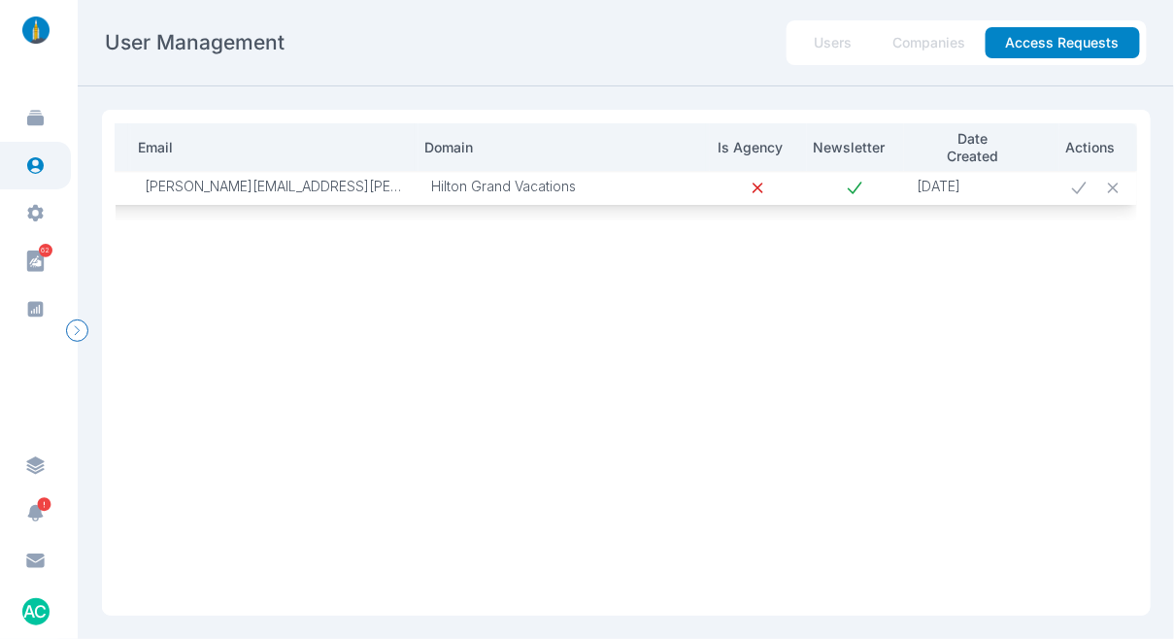
click at [515, 189] on p "Hilton Grand Vacations" at bounding box center [564, 186] width 264 height 17
click at [351, 188] on p "[PERSON_NAME][EMAIL_ADDRESS][PERSON_NAME][DOMAIN_NAME]" at bounding box center [275, 186] width 260 height 17
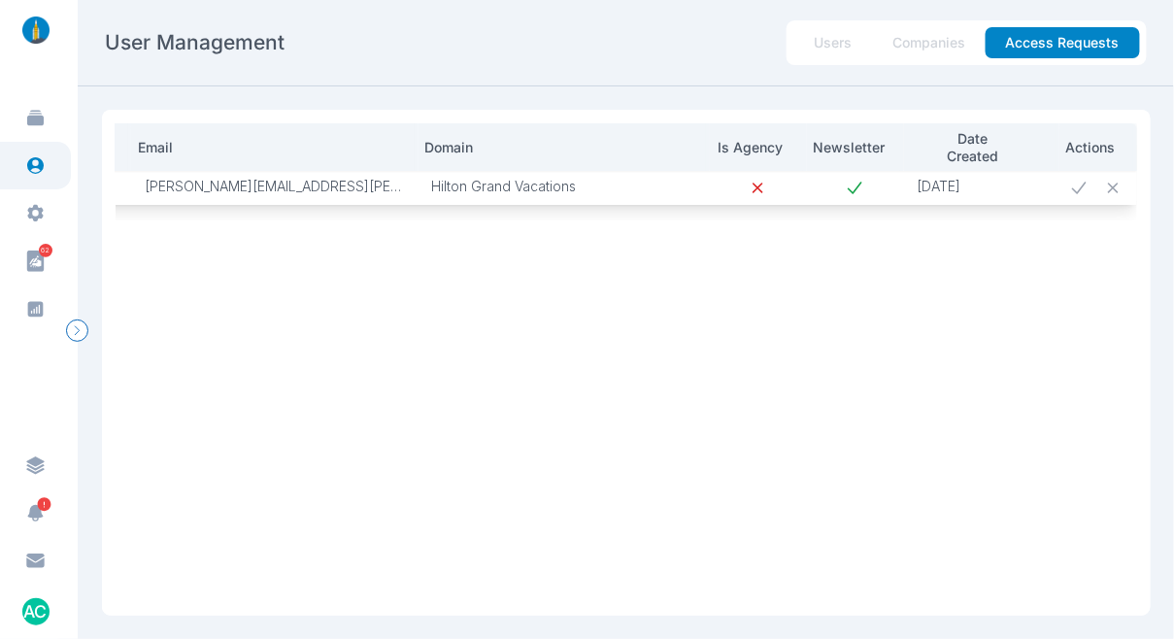
click at [491, 186] on p "Hilton Grand Vacations" at bounding box center [564, 186] width 264 height 17
copy tr "Hilton Grand Vacations"
click at [1069, 190] on icon at bounding box center [1079, 188] width 20 height 20
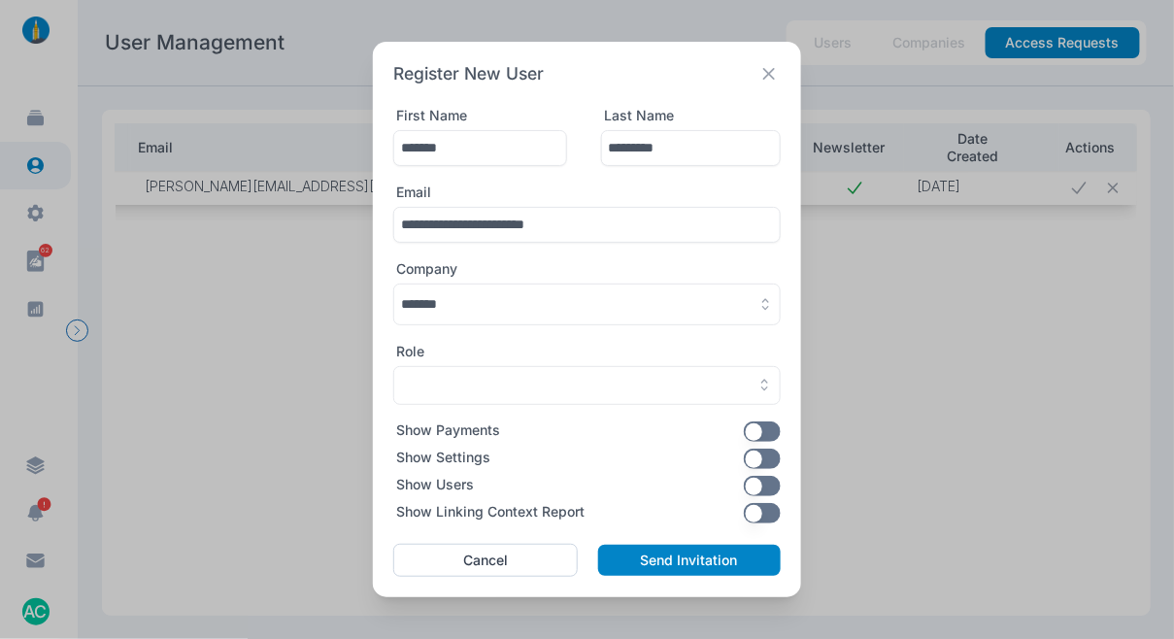
click at [506, 310] on button "button" at bounding box center [587, 305] width 388 height 42
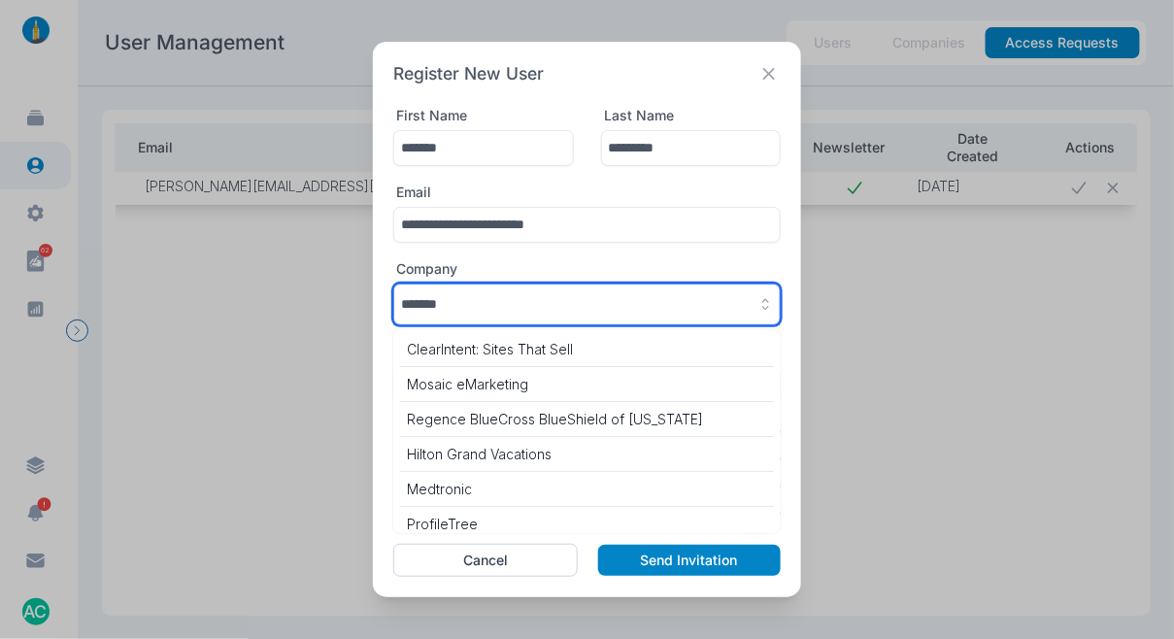
scroll to position [8527, 0]
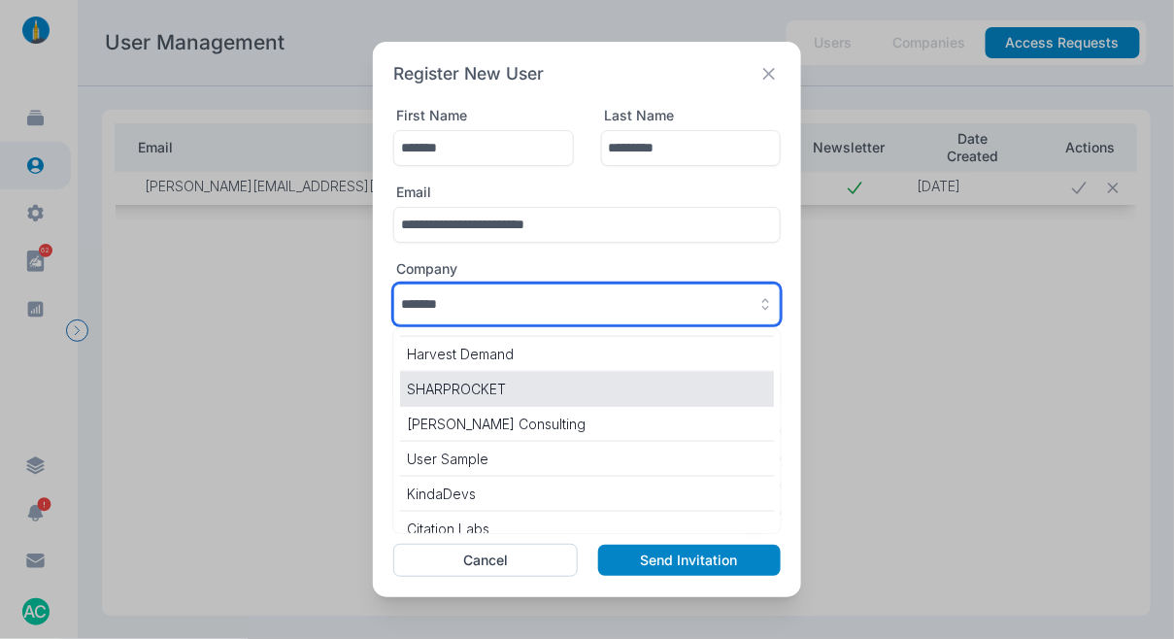
paste input "**********"
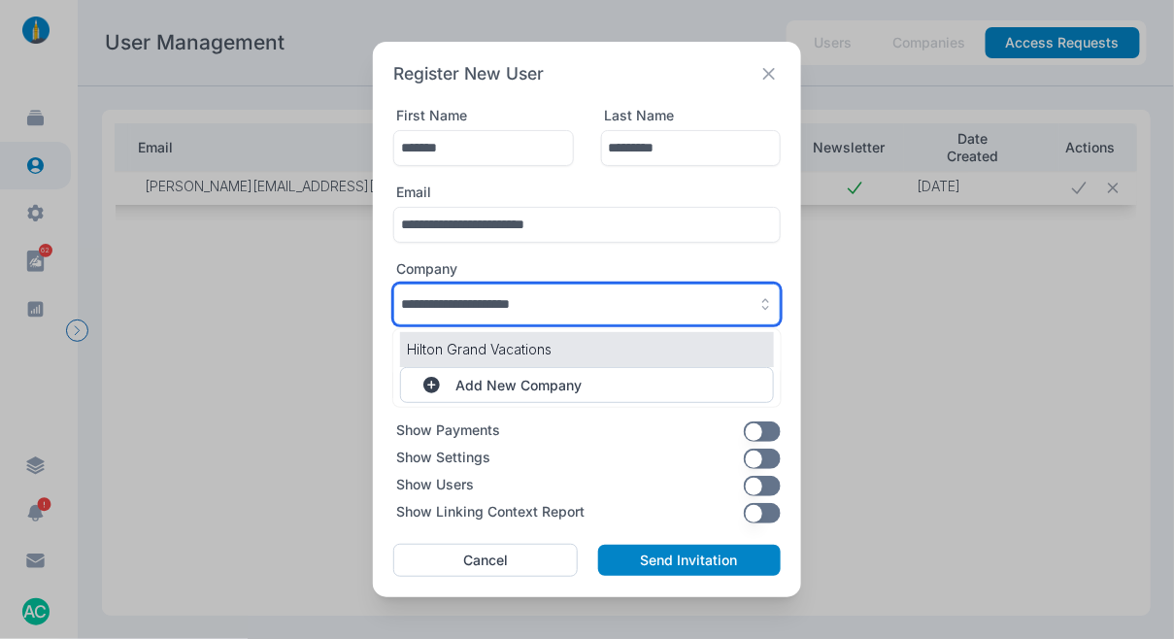
type input "**********"
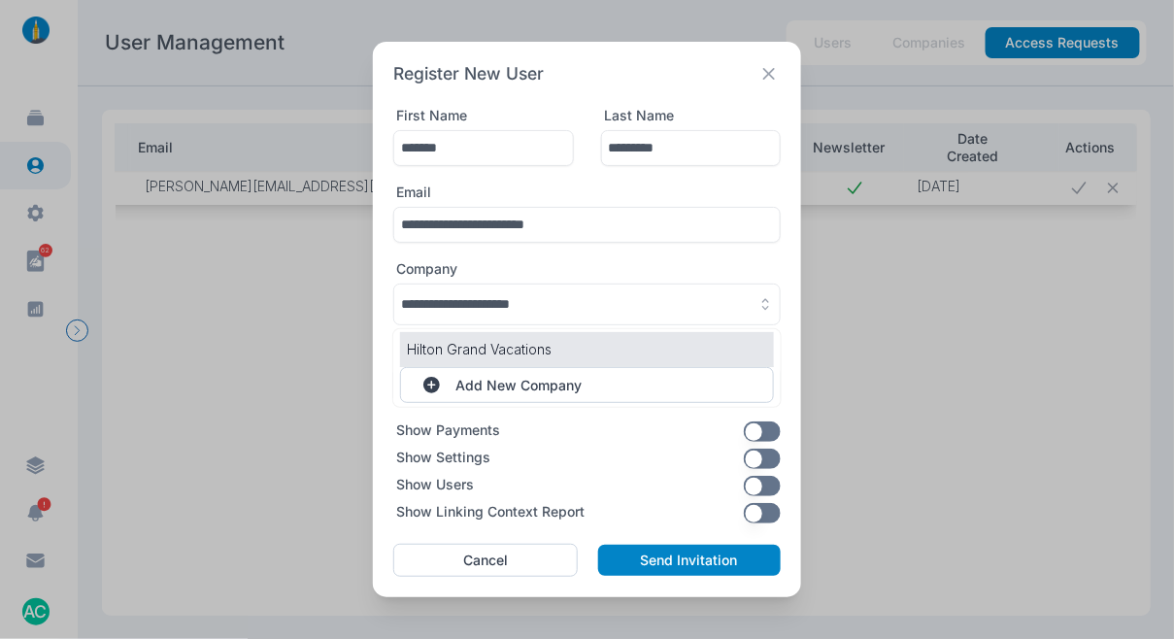
click at [510, 339] on p "Hilton Grand Vacations" at bounding box center [587, 349] width 360 height 20
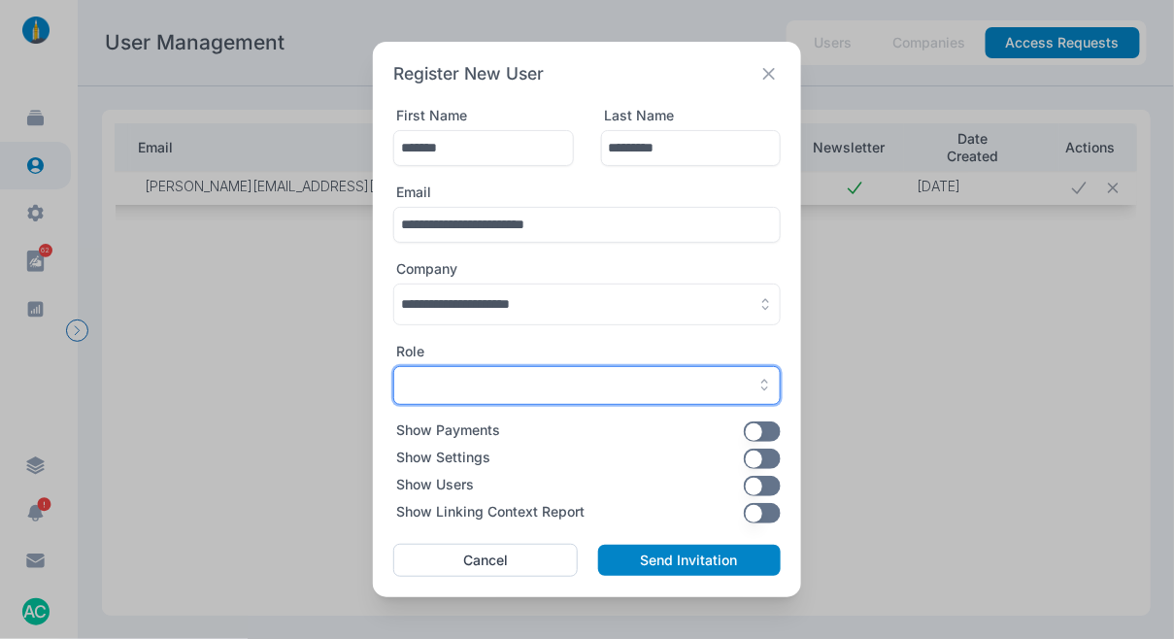
click at [496, 374] on button "button" at bounding box center [587, 385] width 388 height 39
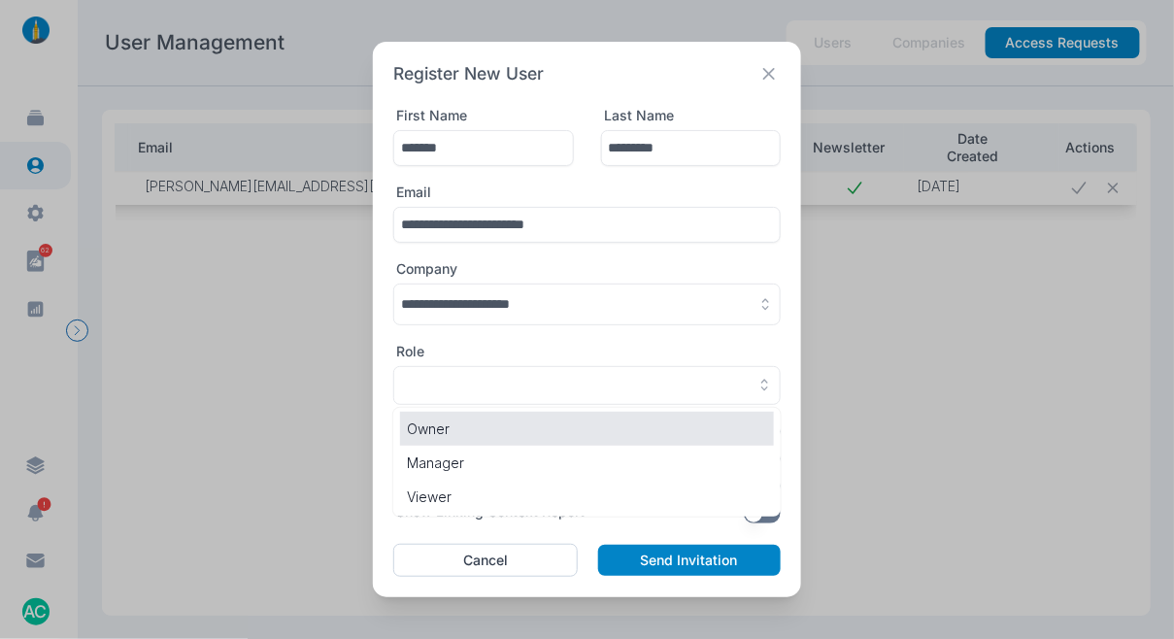
click at [487, 432] on p "Owner" at bounding box center [587, 429] width 360 height 20
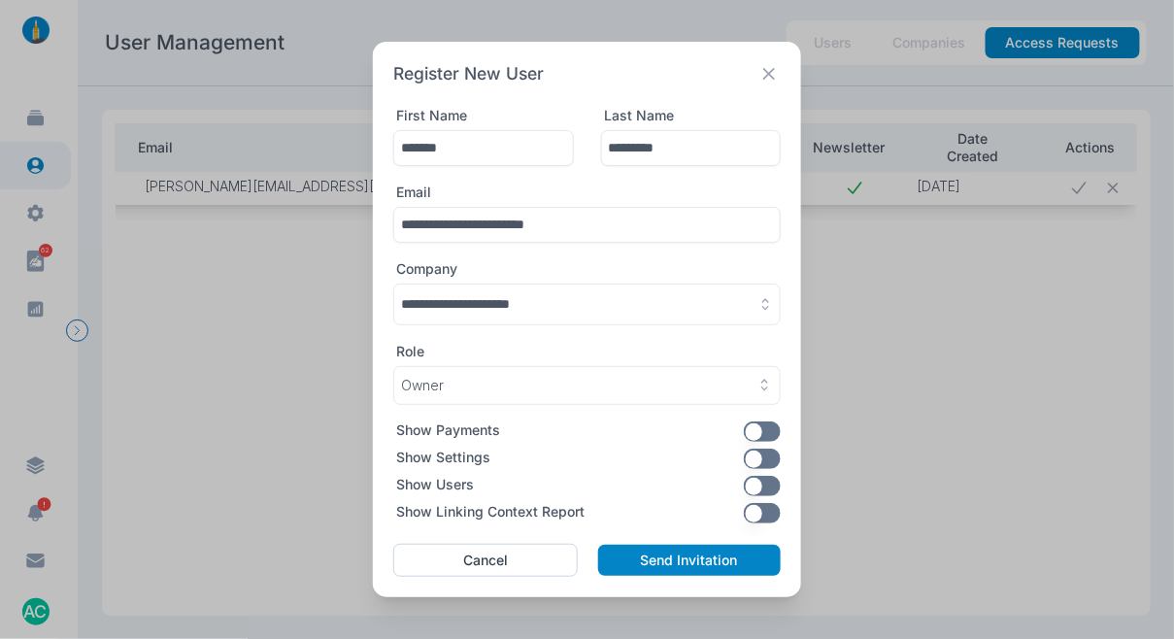
click at [786, 456] on div "**********" at bounding box center [587, 320] width 428 height 556
click at [776, 464] on button "button" at bounding box center [763, 459] width 38 height 20
click at [774, 515] on button "button" at bounding box center [763, 513] width 38 height 20
click at [649, 551] on button "Send Invitation" at bounding box center [689, 560] width 183 height 31
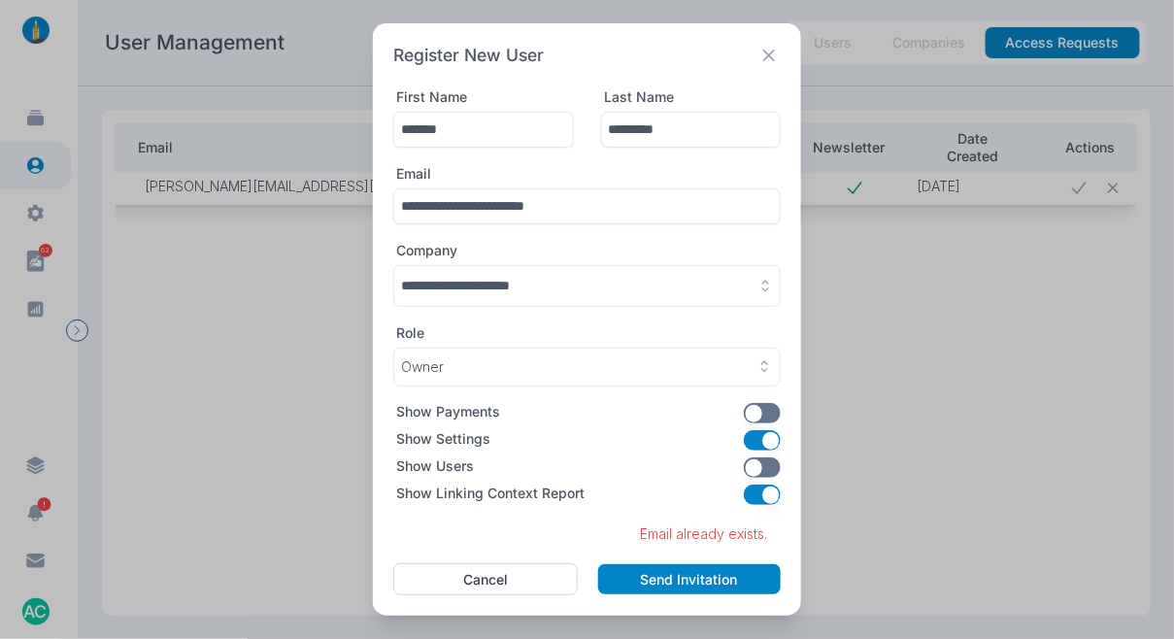
click at [491, 568] on button "Cancel" at bounding box center [485, 579] width 185 height 33
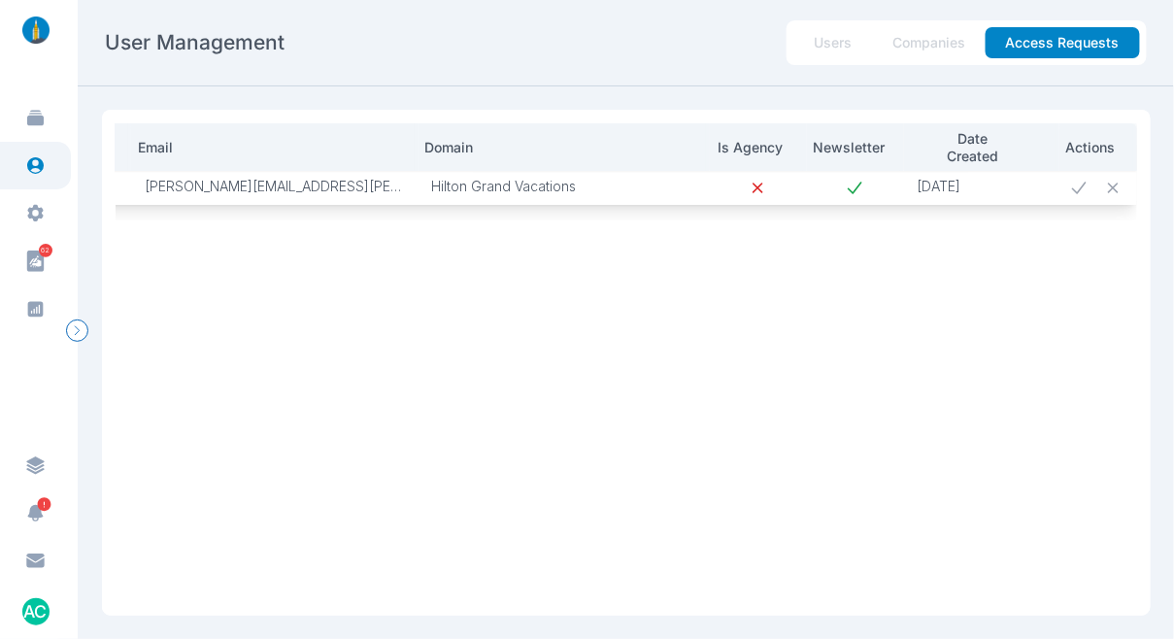
click at [1103, 182] on icon at bounding box center [1113, 188] width 20 height 20
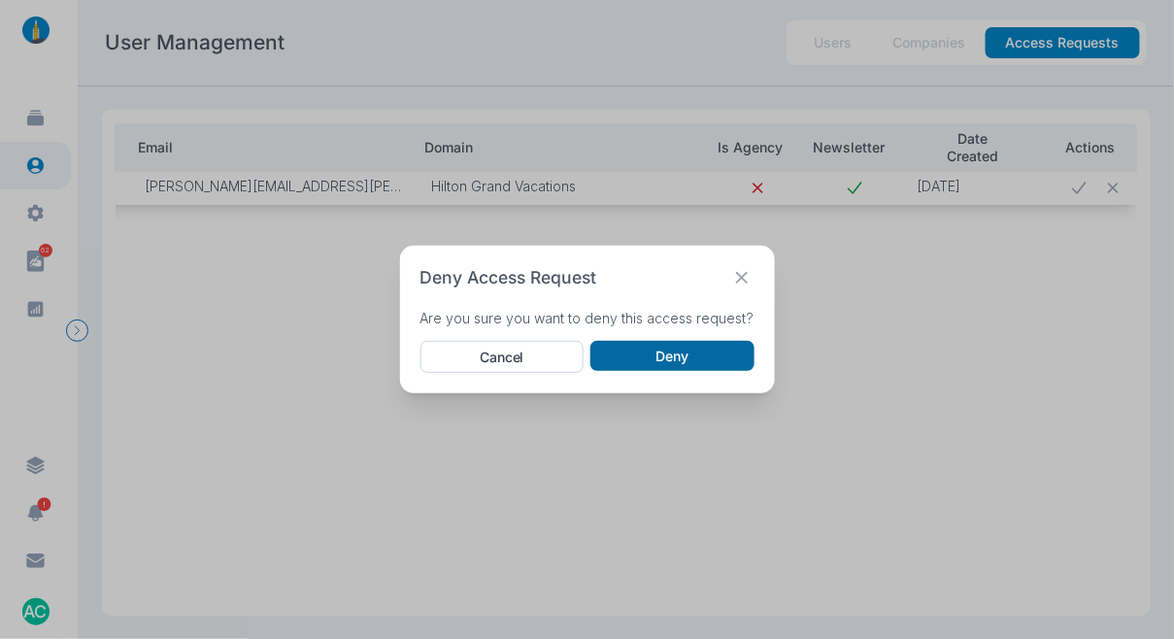
click at [660, 345] on button "Deny" at bounding box center [672, 356] width 163 height 31
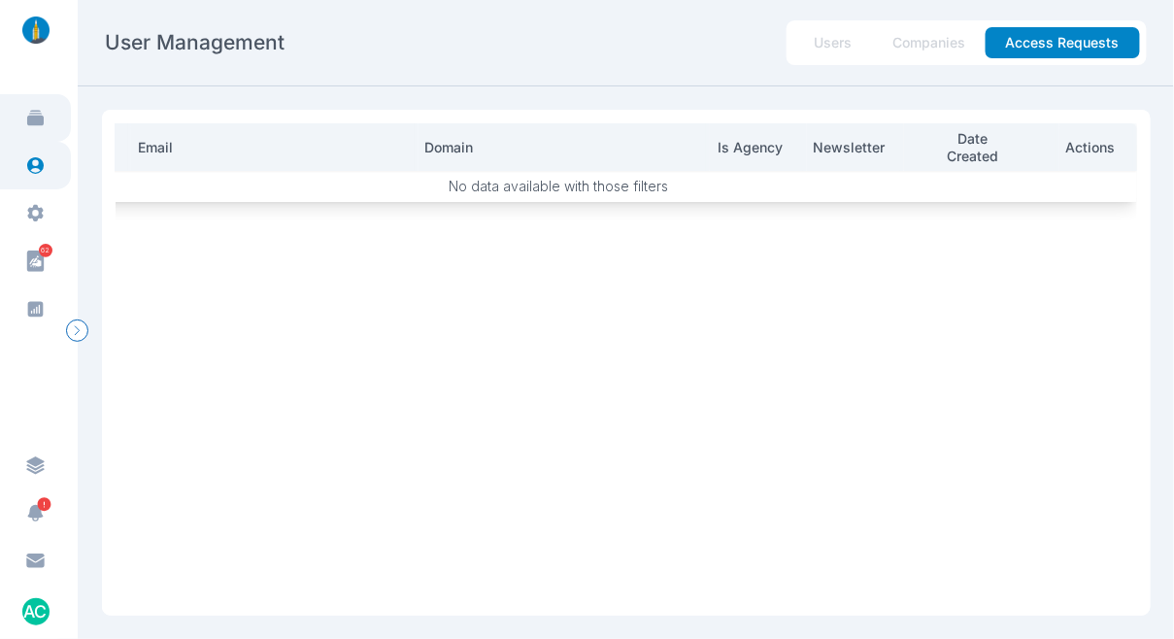
click at [42, 107] on link at bounding box center [35, 118] width 71 height 48
